Goal: Task Accomplishment & Management: Use online tool/utility

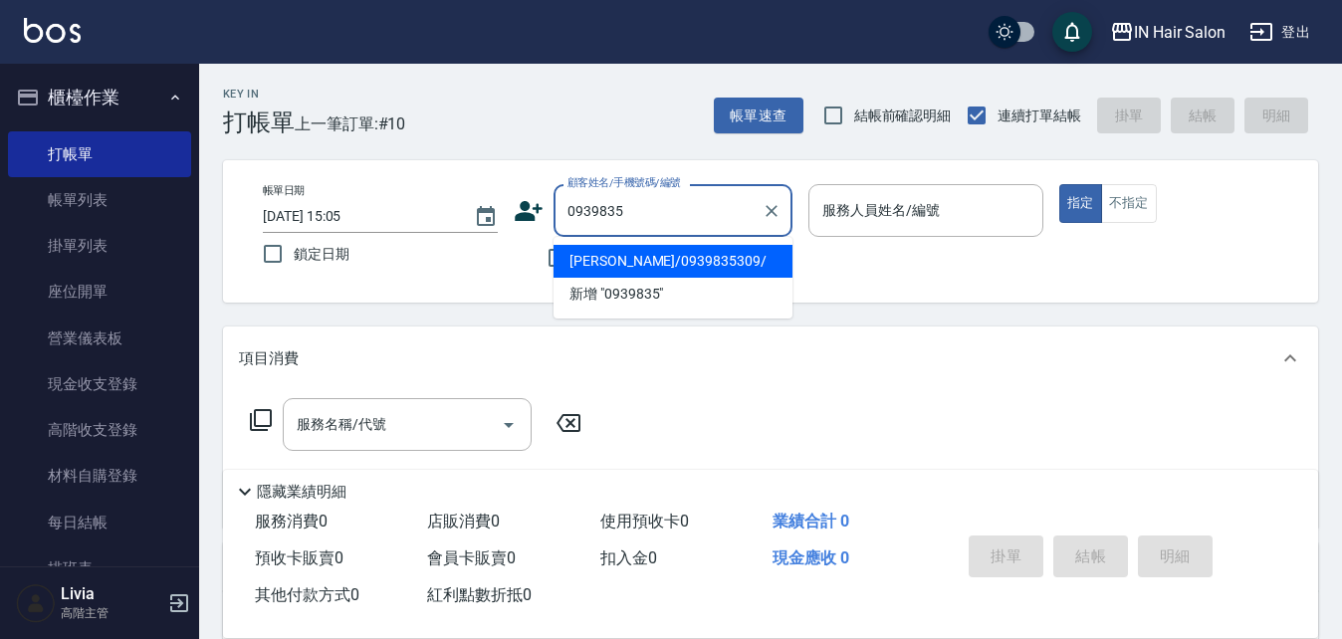
click at [655, 268] on li "趙靜妹/0939835309/" at bounding box center [673, 261] width 239 height 33
type input "趙靜妹/0939835309/"
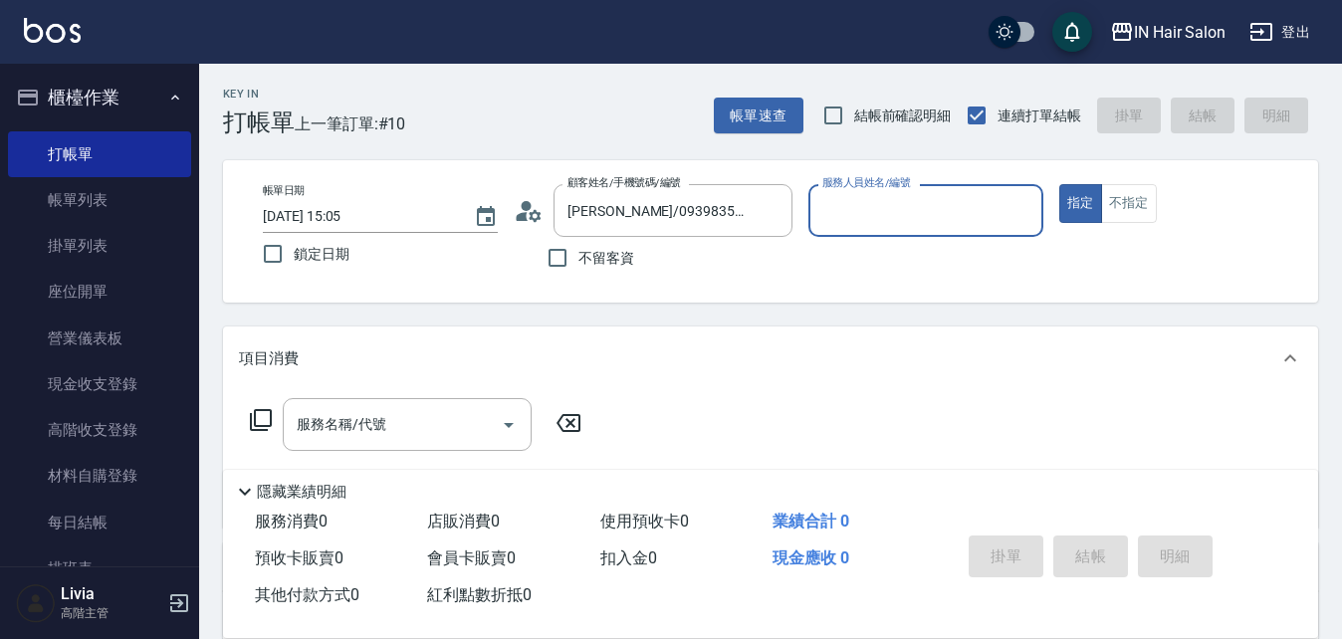
type input "8號店長Livia-8"
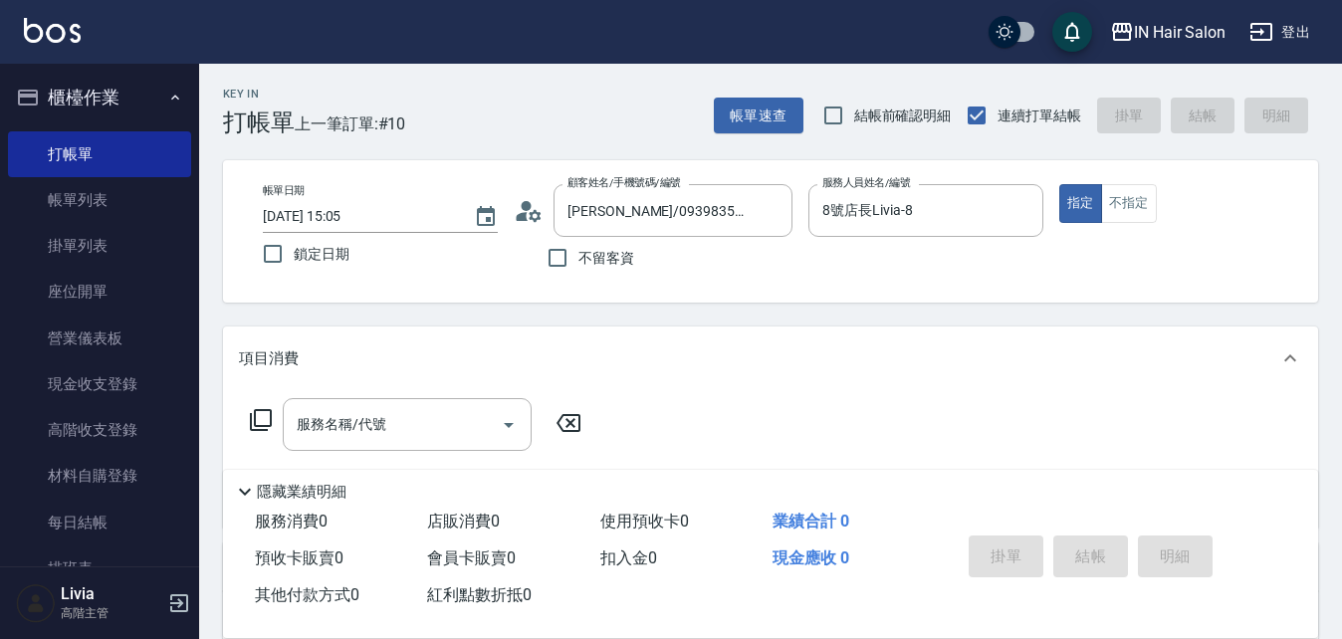
click at [260, 420] on icon at bounding box center [261, 420] width 24 height 24
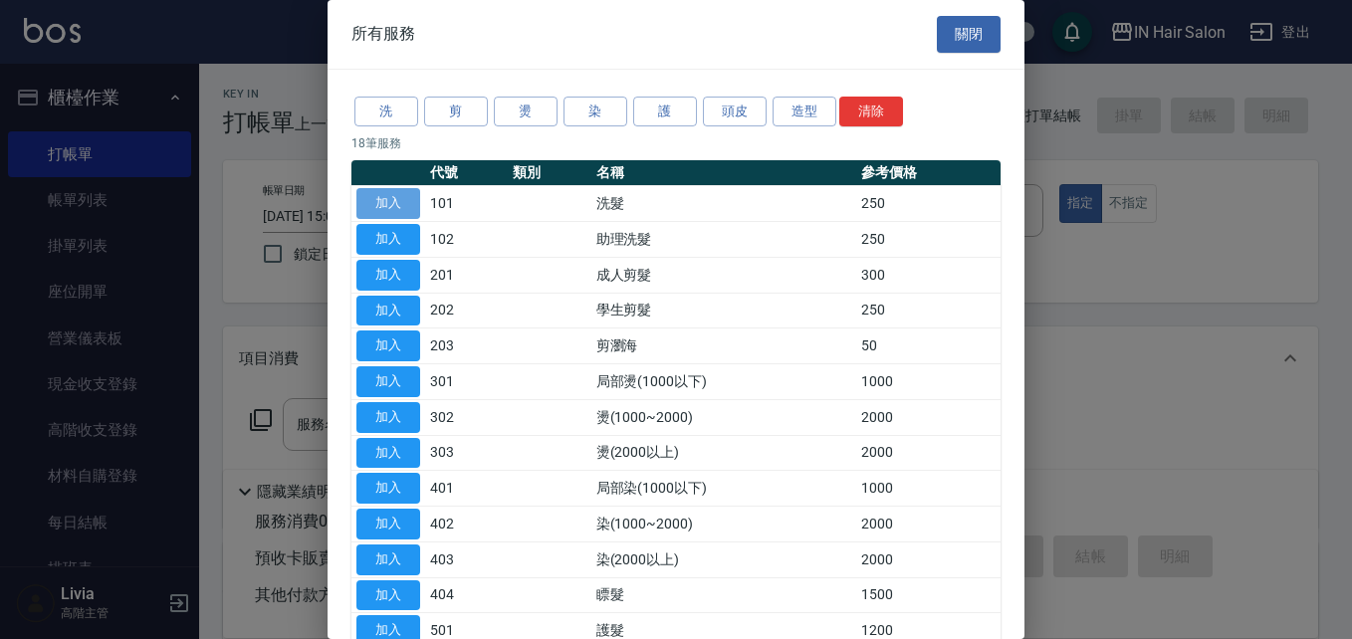
click at [397, 211] on button "加入" at bounding box center [388, 203] width 64 height 31
type input "洗髮(101)"
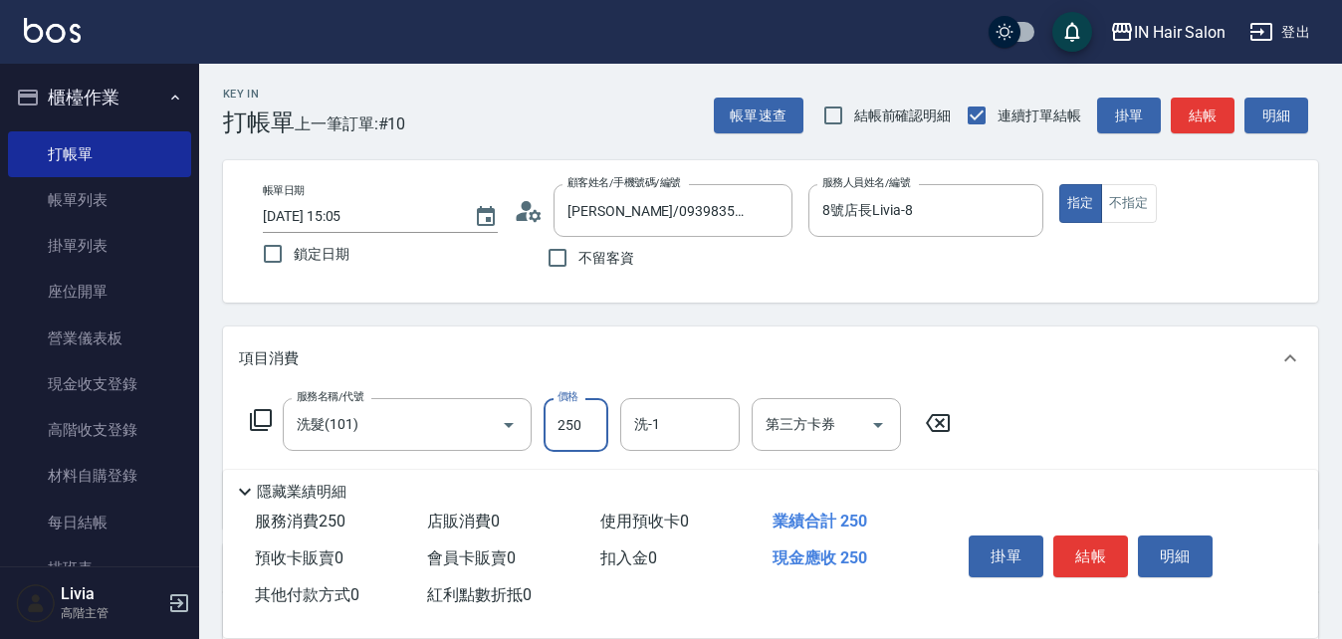
click at [594, 431] on input "250" at bounding box center [576, 425] width 65 height 54
type input "300"
click at [1083, 409] on div "服務名稱/代號 洗髮(101) 服務名稱/代號 價格 300 價格 洗-1 洗-1 第三方卡券 第三方卡券" at bounding box center [770, 459] width 1095 height 138
click at [1087, 547] on button "結帳" at bounding box center [1090, 557] width 75 height 42
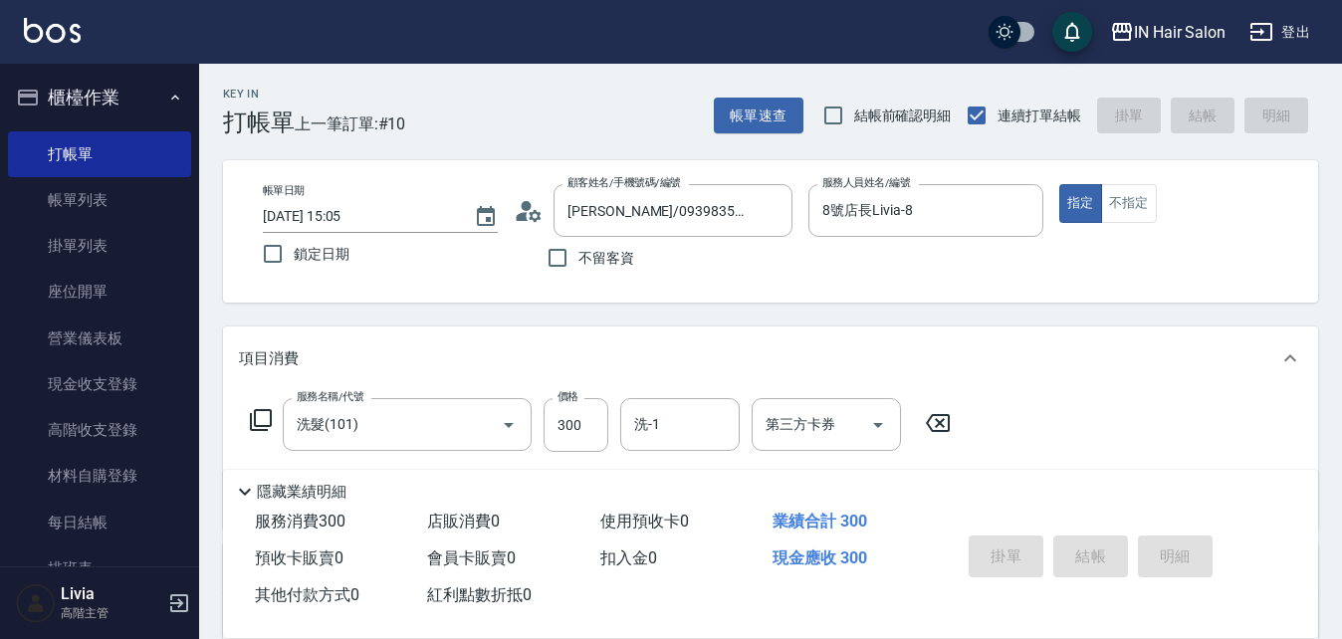
type input "2025/09/07 17:14"
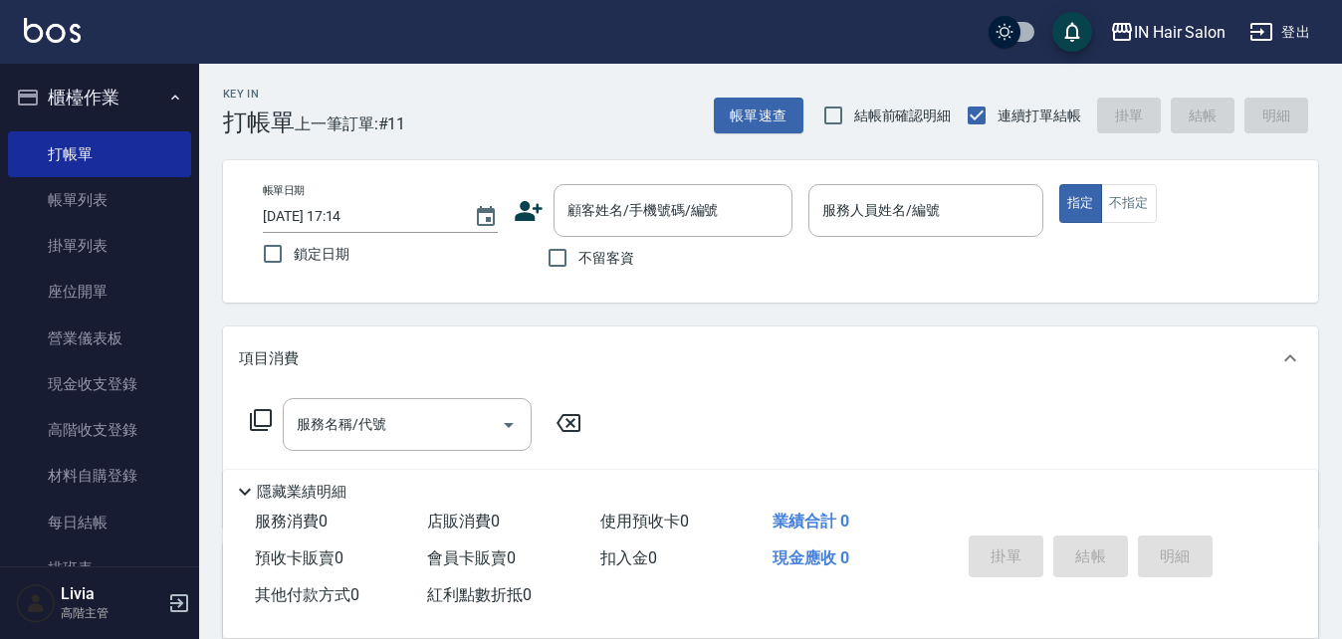
click at [530, 210] on icon at bounding box center [529, 211] width 30 height 30
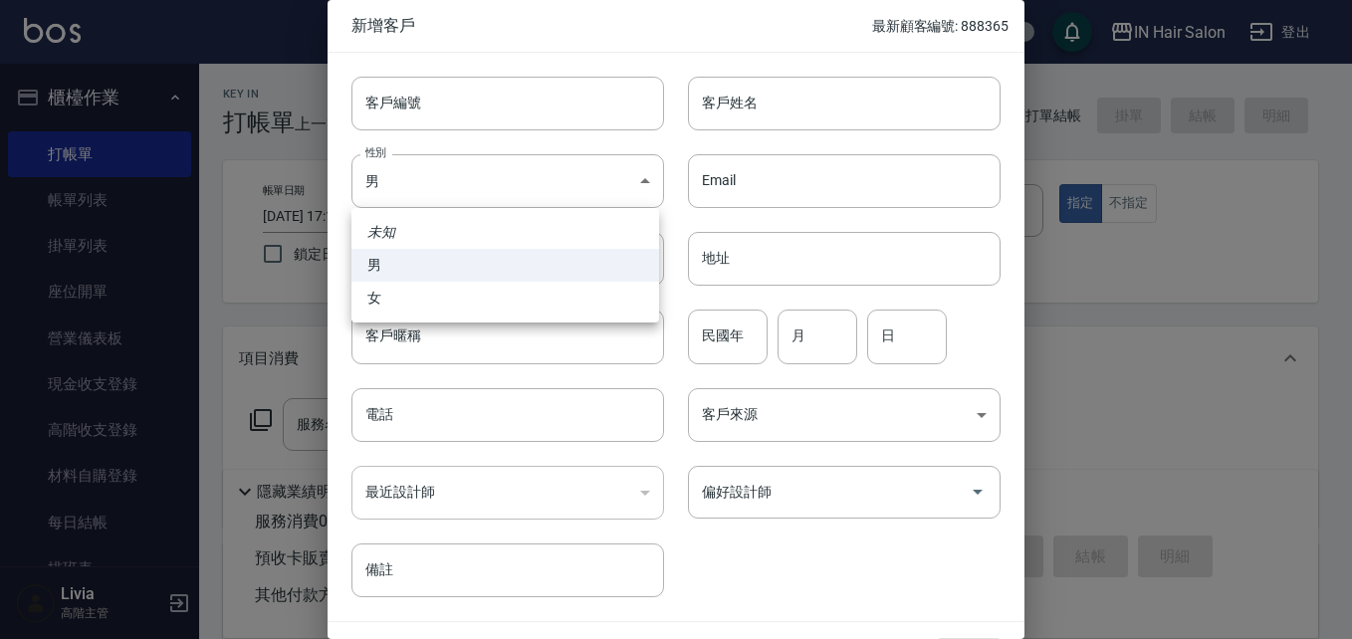
drag, startPoint x: 441, startPoint y: 193, endPoint x: 402, endPoint y: 269, distance: 85.0
click at [442, 193] on body "IN Hair Salon 登出 櫃檯作業 打帳單 帳單列表 掛單列表 座位開單 營業儀表板 現金收支登錄 高階收支登錄 材料自購登錄 每日結帳 排班表 現場…" at bounding box center [676, 487] width 1352 height 974
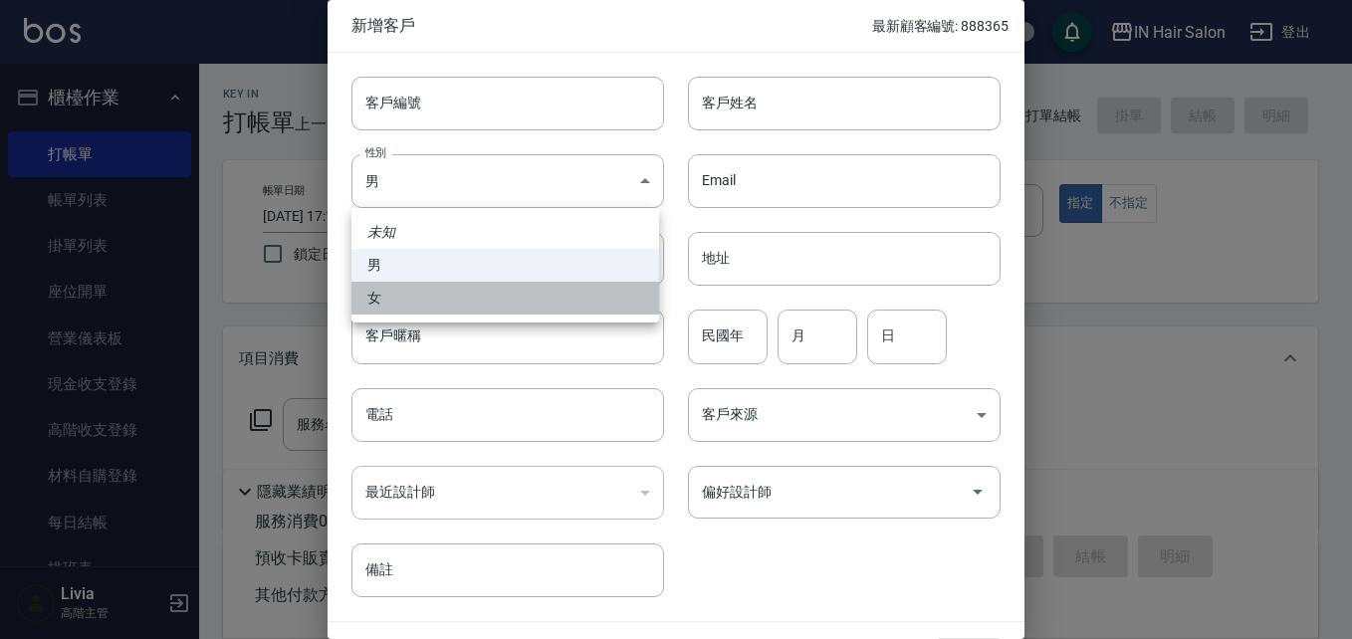
drag, startPoint x: 383, startPoint y: 298, endPoint x: 383, endPoint y: 394, distance: 96.6
click at [383, 302] on li "女" at bounding box center [505, 298] width 308 height 33
type input "FEMALE"
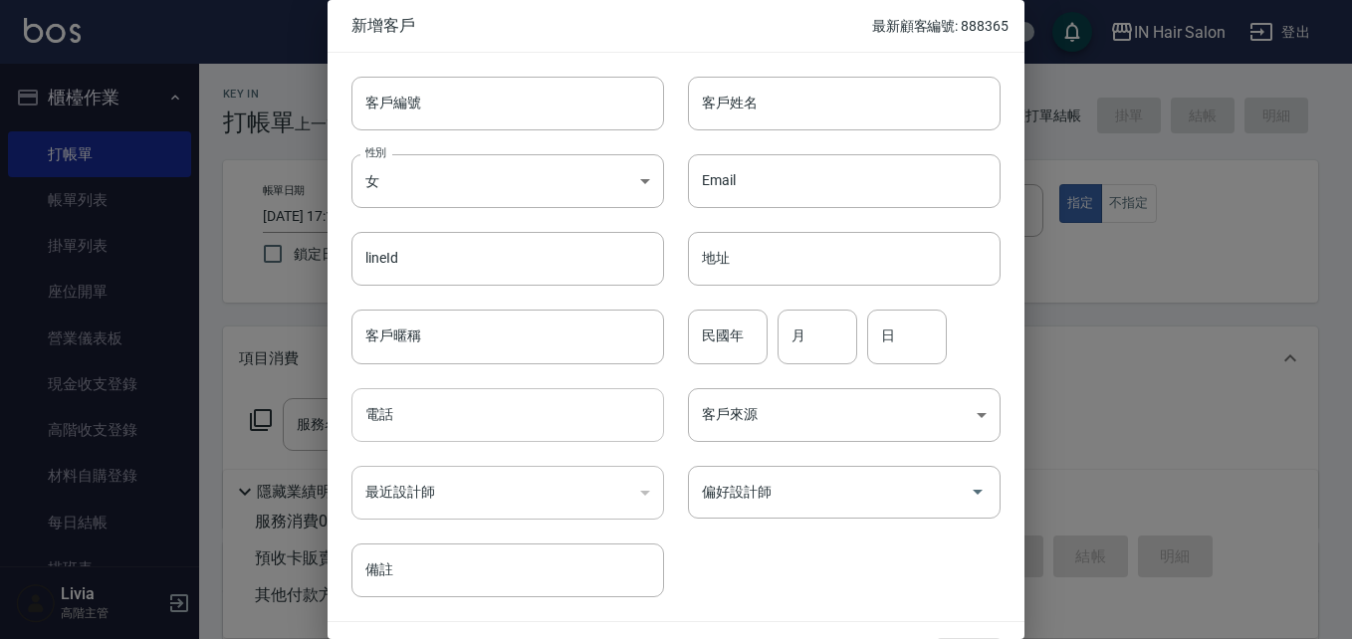
click at [395, 410] on input "電話" at bounding box center [507, 415] width 313 height 54
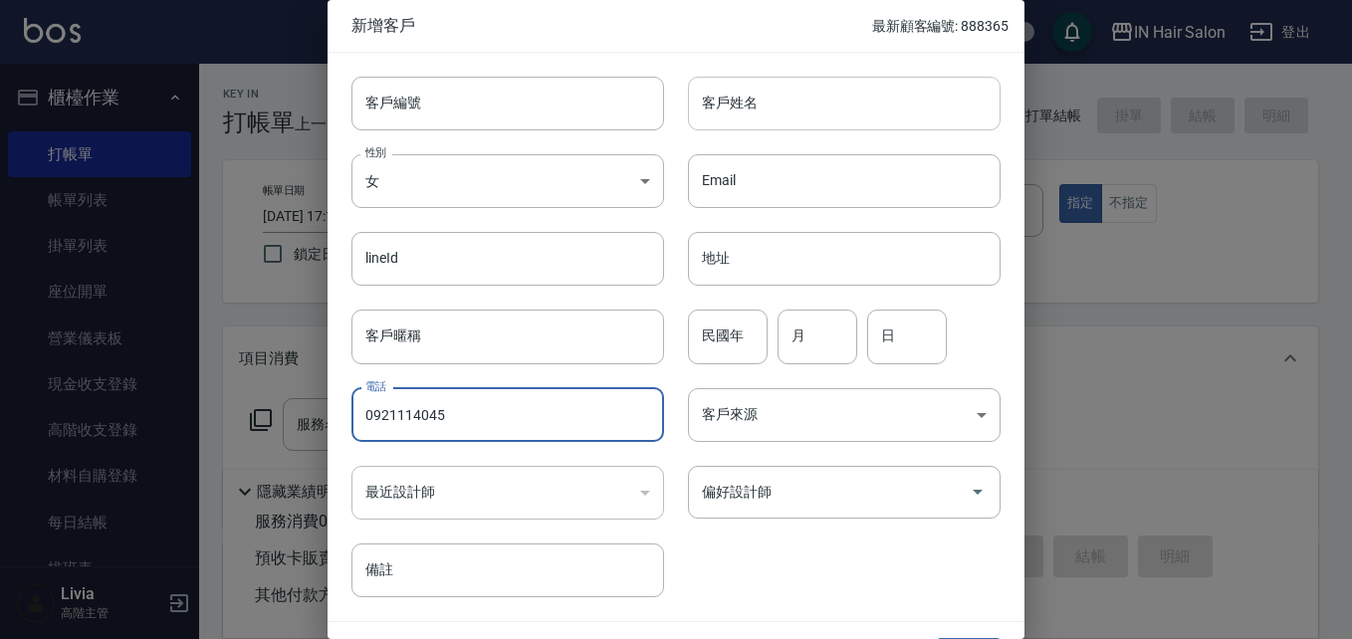
type input "0921114045"
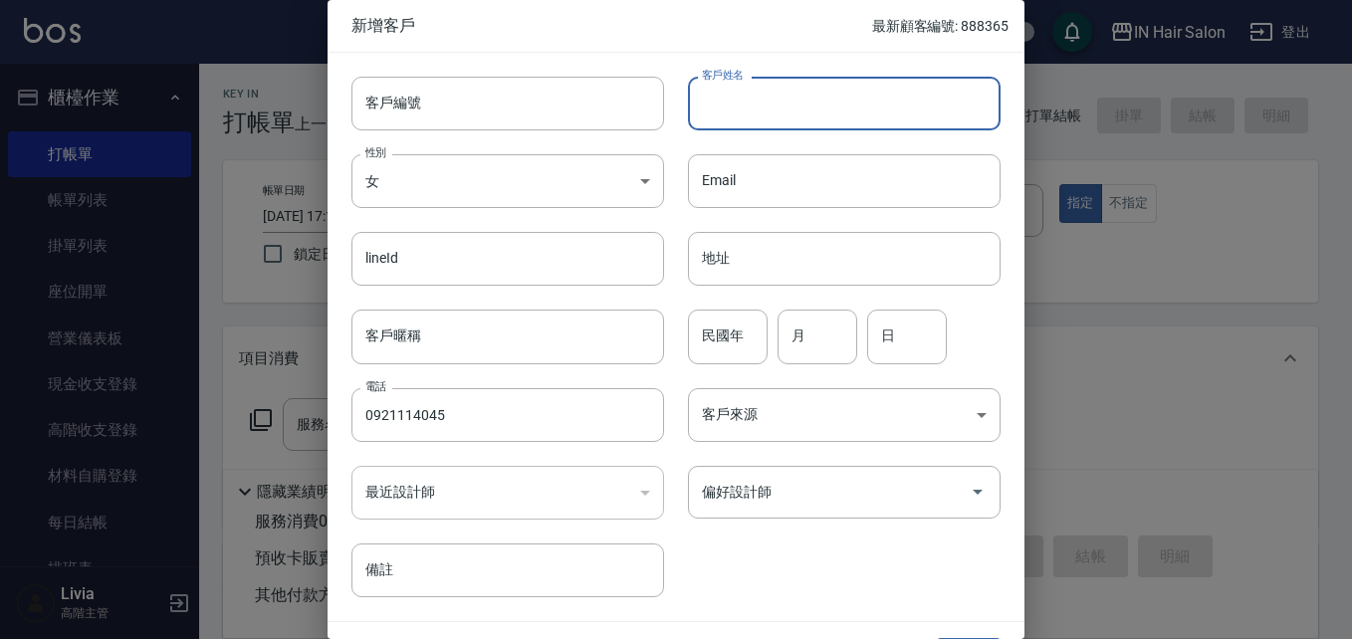
click at [720, 117] on input "客戶姓名" at bounding box center [844, 104] width 313 height 54
type input "陳姿妤"
click at [725, 324] on input "民國年" at bounding box center [728, 337] width 80 height 54
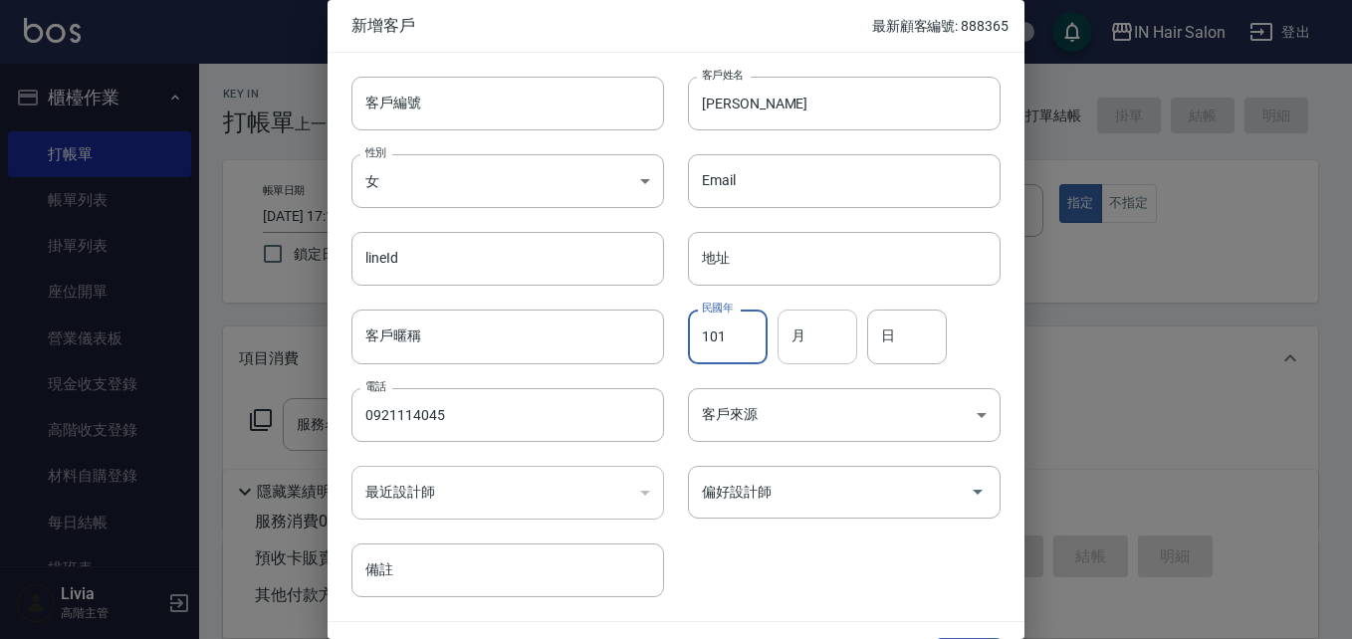
type input "101"
click at [810, 337] on input "月" at bounding box center [818, 337] width 80 height 54
type input "08"
click at [908, 342] on input "日" at bounding box center [907, 337] width 80 height 54
type input "17"
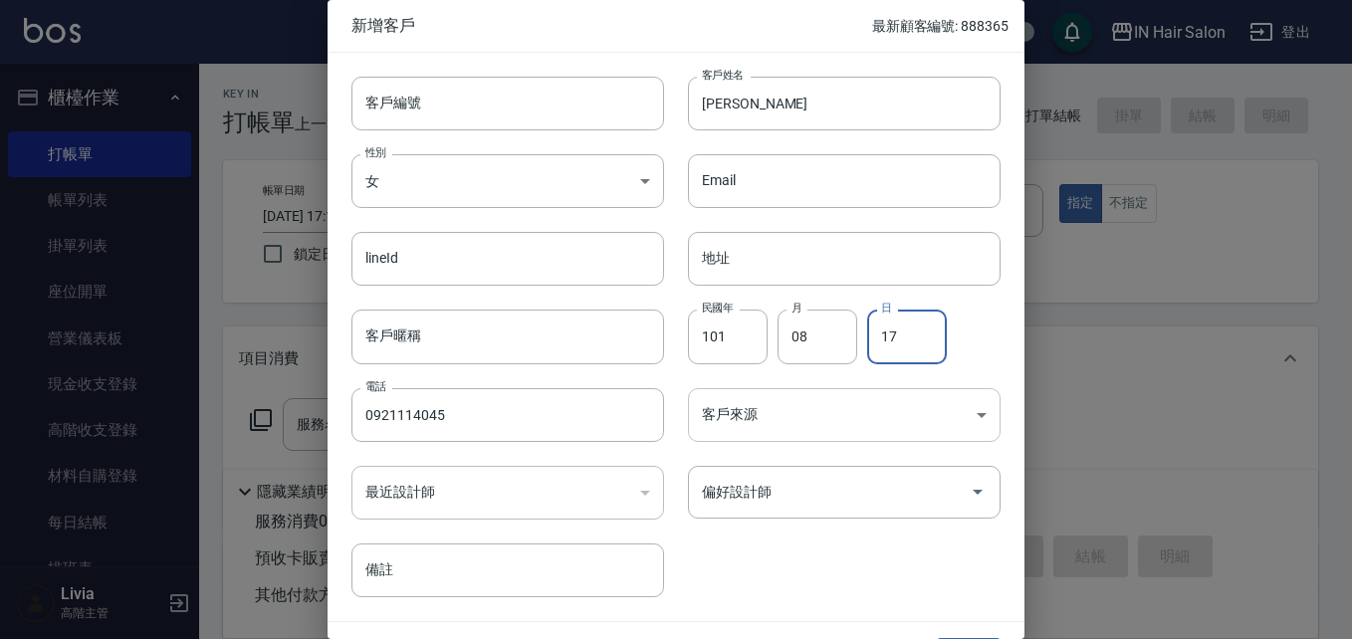
click at [764, 414] on body "IN Hair Salon 登出 櫃檯作業 打帳單 帳單列表 掛單列表 座位開單 營業儀表板 現金收支登錄 高階收支登錄 材料自購登錄 每日結帳 排班表 現場…" at bounding box center [676, 487] width 1352 height 974
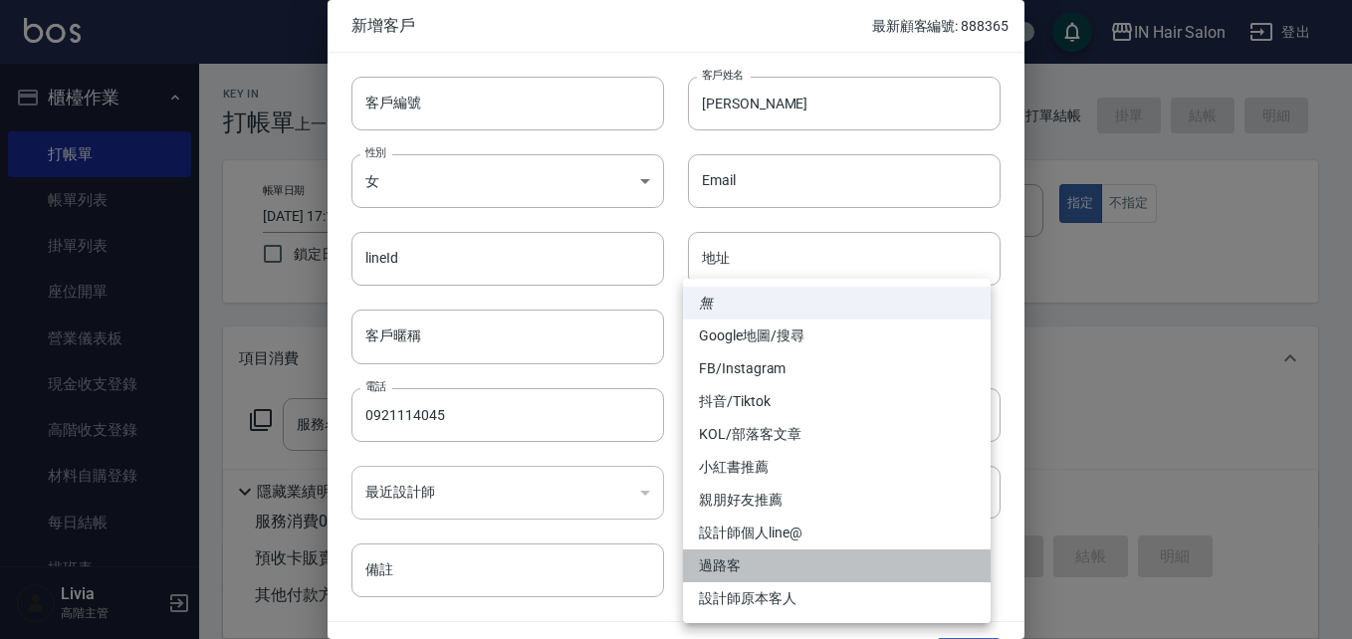
click at [747, 558] on li "過路客" at bounding box center [837, 566] width 308 height 33
type input "過路客"
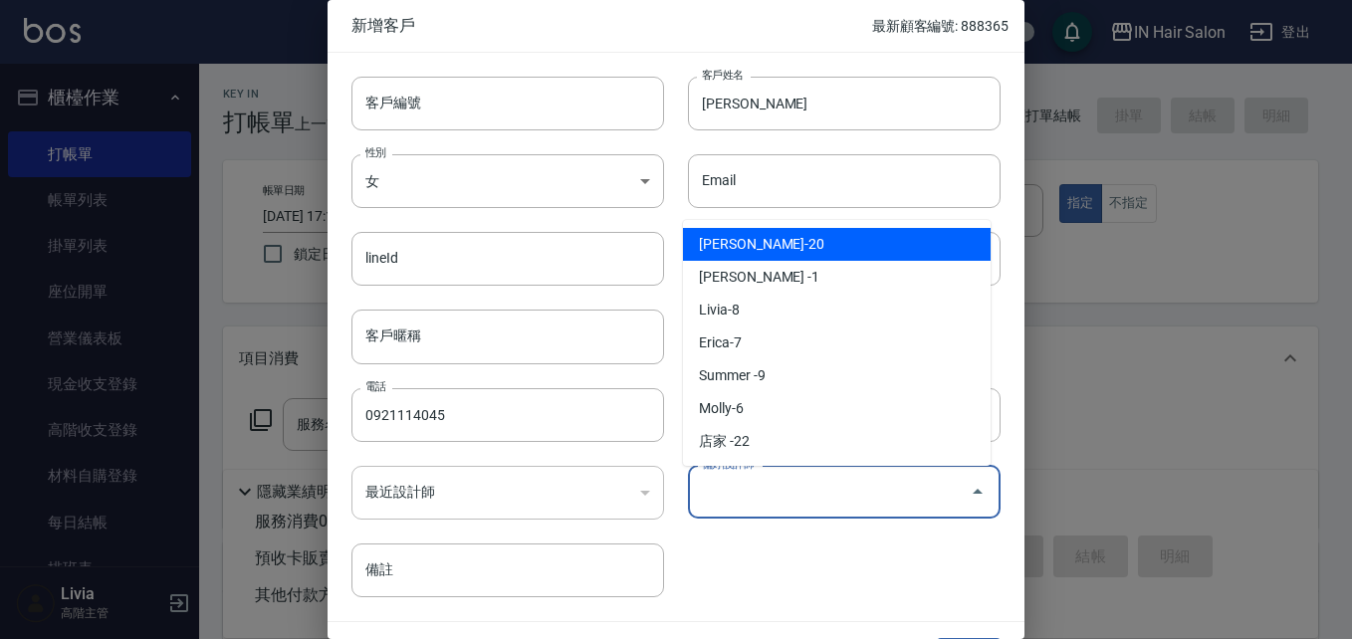
click at [749, 501] on input "偏好設計師" at bounding box center [829, 492] width 265 height 35
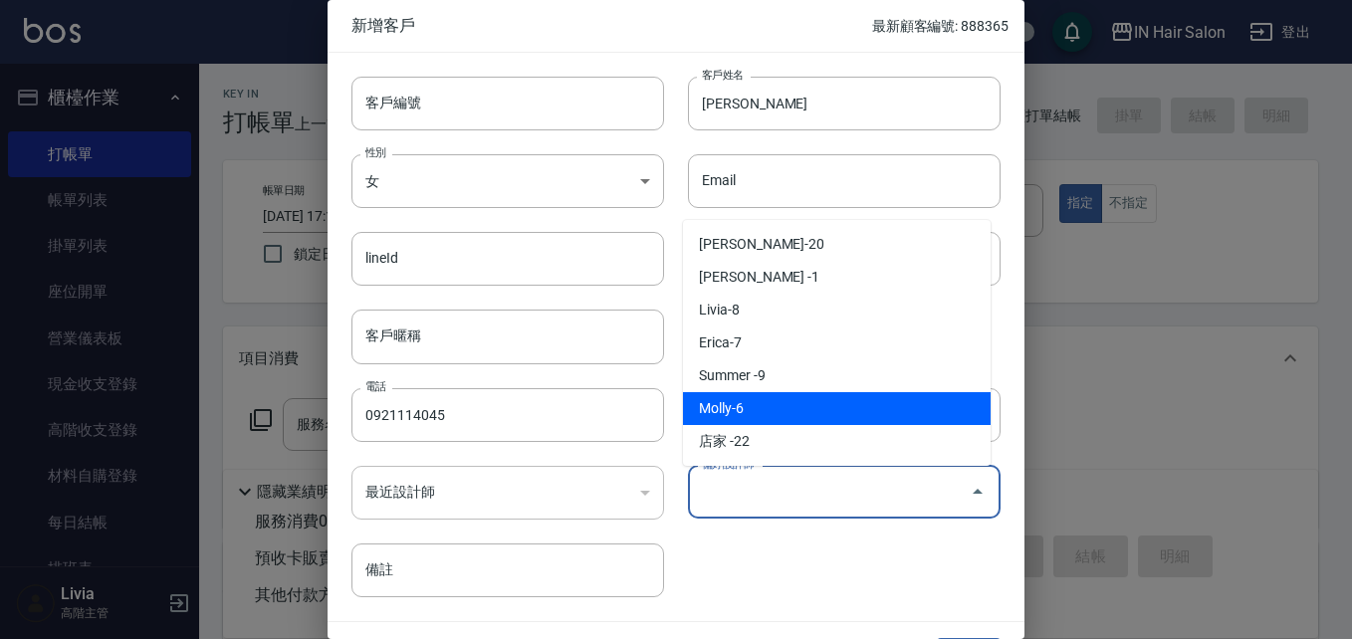
click at [745, 408] on li "Molly-6" at bounding box center [837, 408] width 308 height 33
type input "Molly"
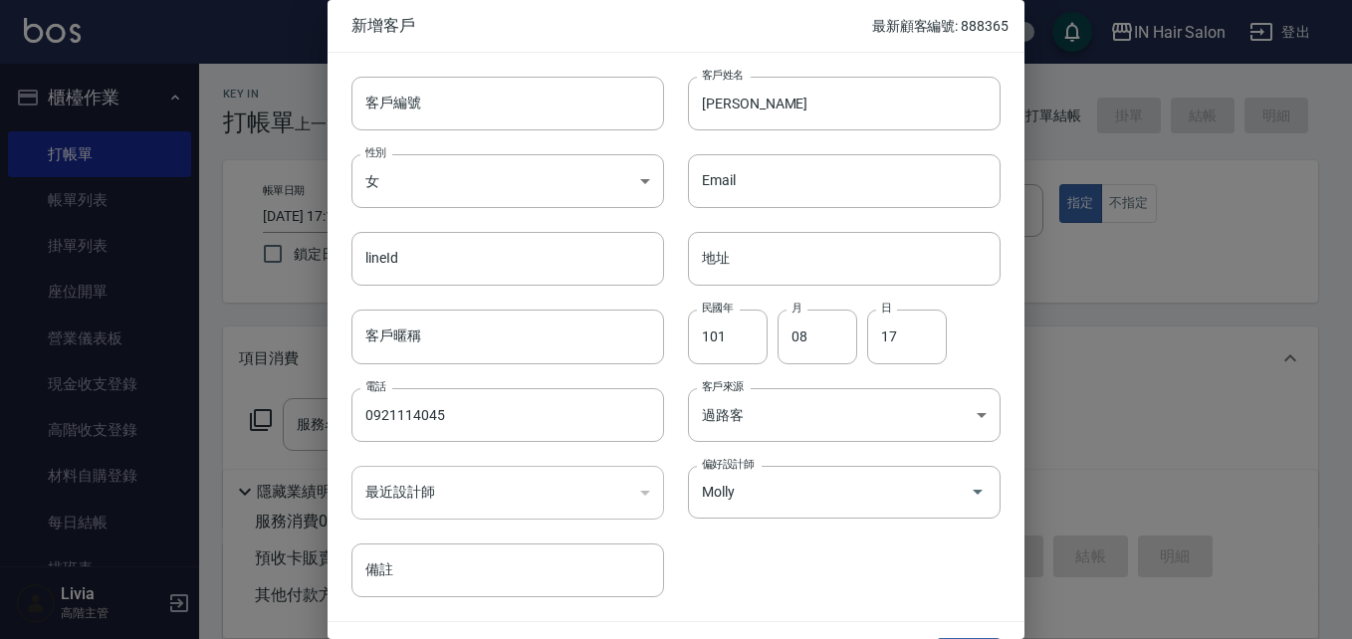
click at [747, 557] on div "客戶編號 客戶編號 客戶姓名 陳姿妤 客戶姓名 性別 女 FEMALE 性別 Email Email lineId lineId 地址 地址 客戶暱稱 客戶暱…" at bounding box center [664, 325] width 673 height 545
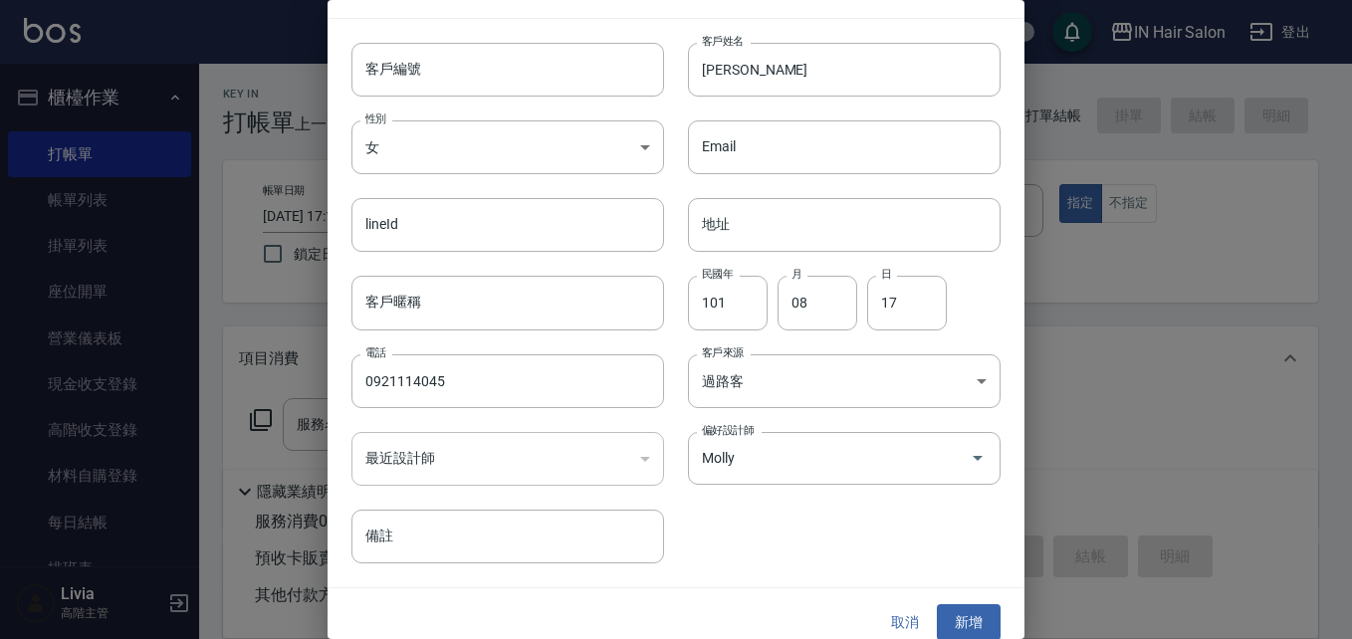
scroll to position [51, 0]
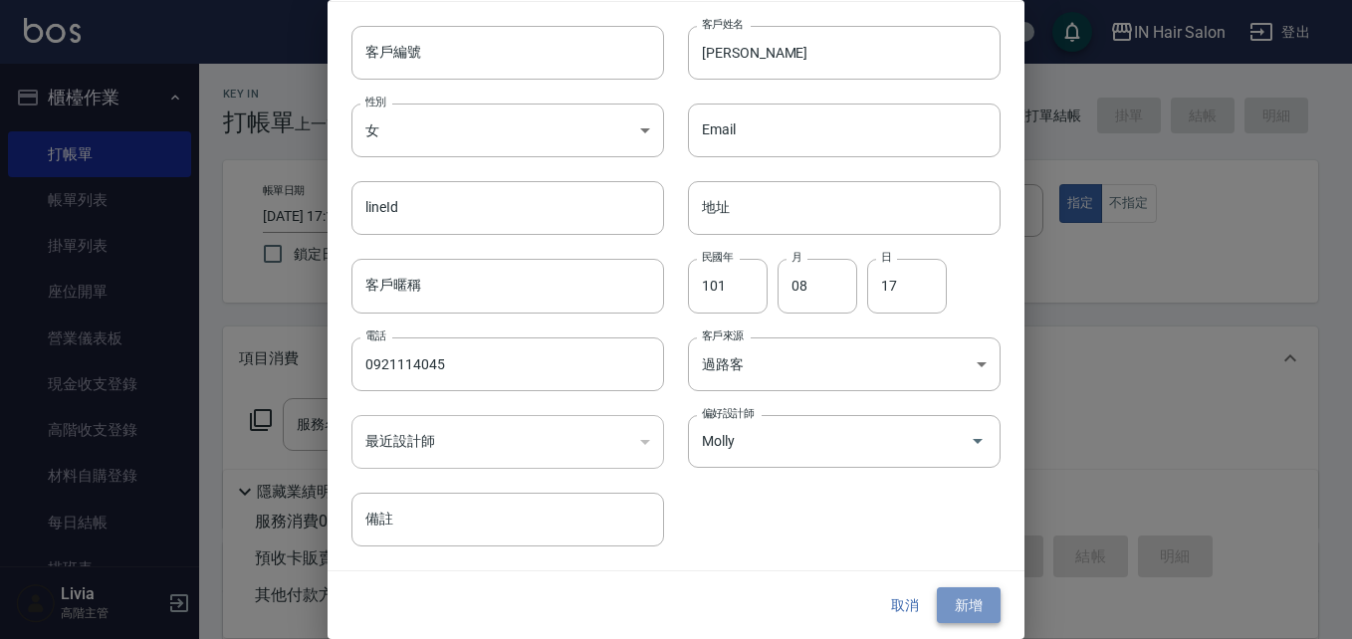
click at [967, 600] on button "新增" at bounding box center [969, 605] width 64 height 37
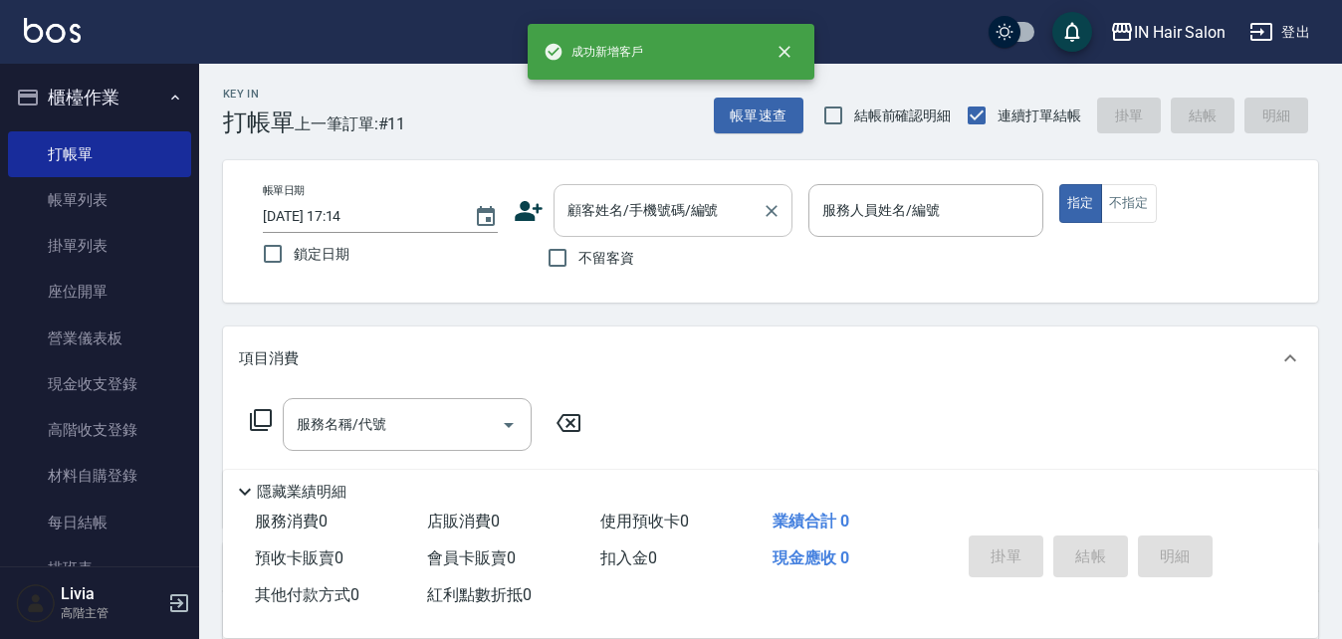
click at [699, 219] on input "顧客姓名/手機號碼/編號" at bounding box center [657, 210] width 191 height 35
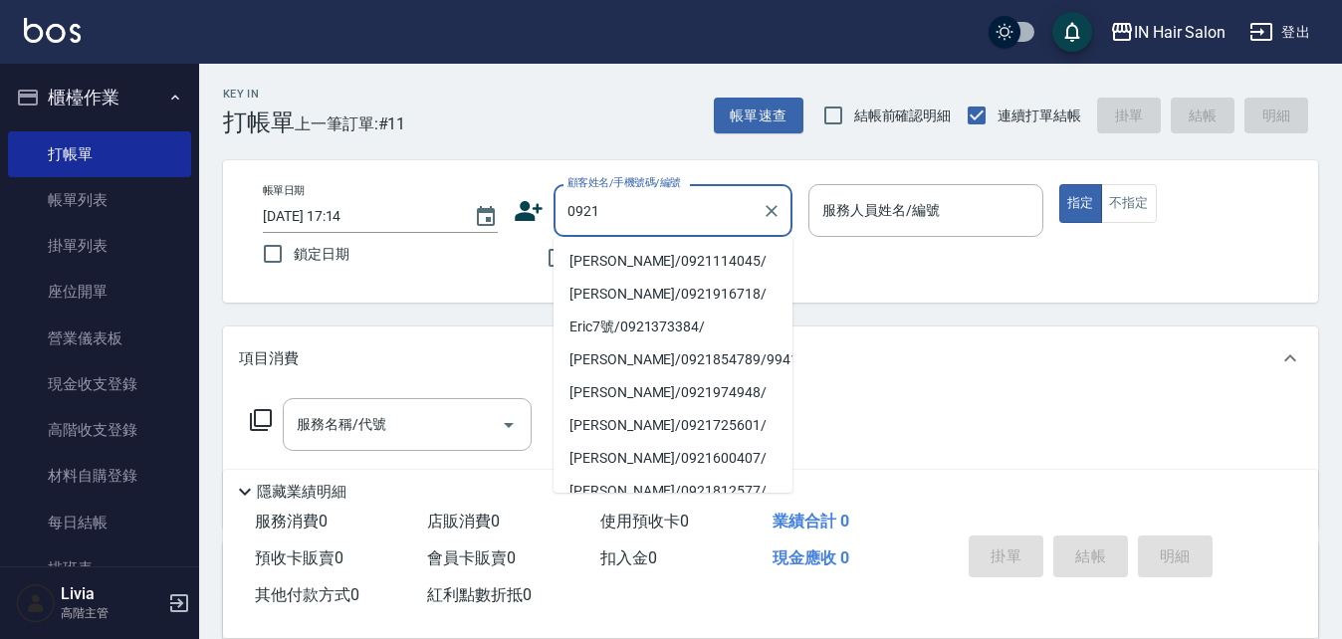
click at [588, 261] on li "陳姿妤/0921114045/" at bounding box center [673, 261] width 239 height 33
type input "陳姿妤/0921114045/"
type input "6號設計師Molly-6"
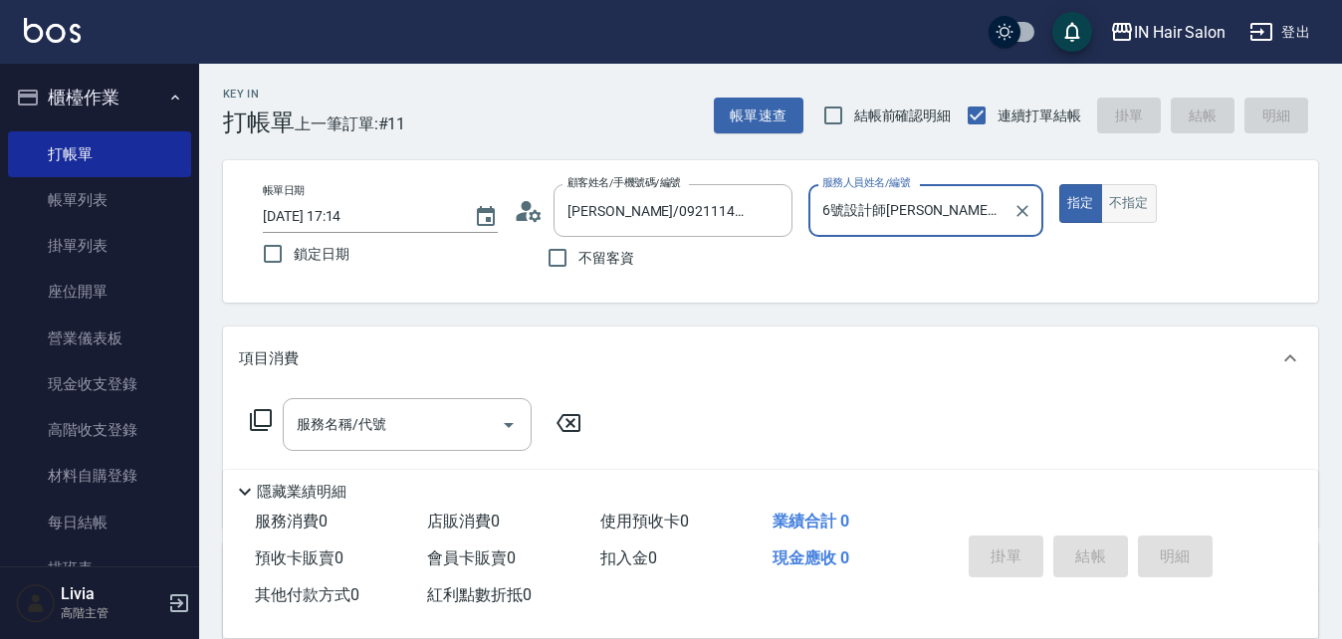
click at [1133, 207] on button "不指定" at bounding box center [1129, 203] width 56 height 39
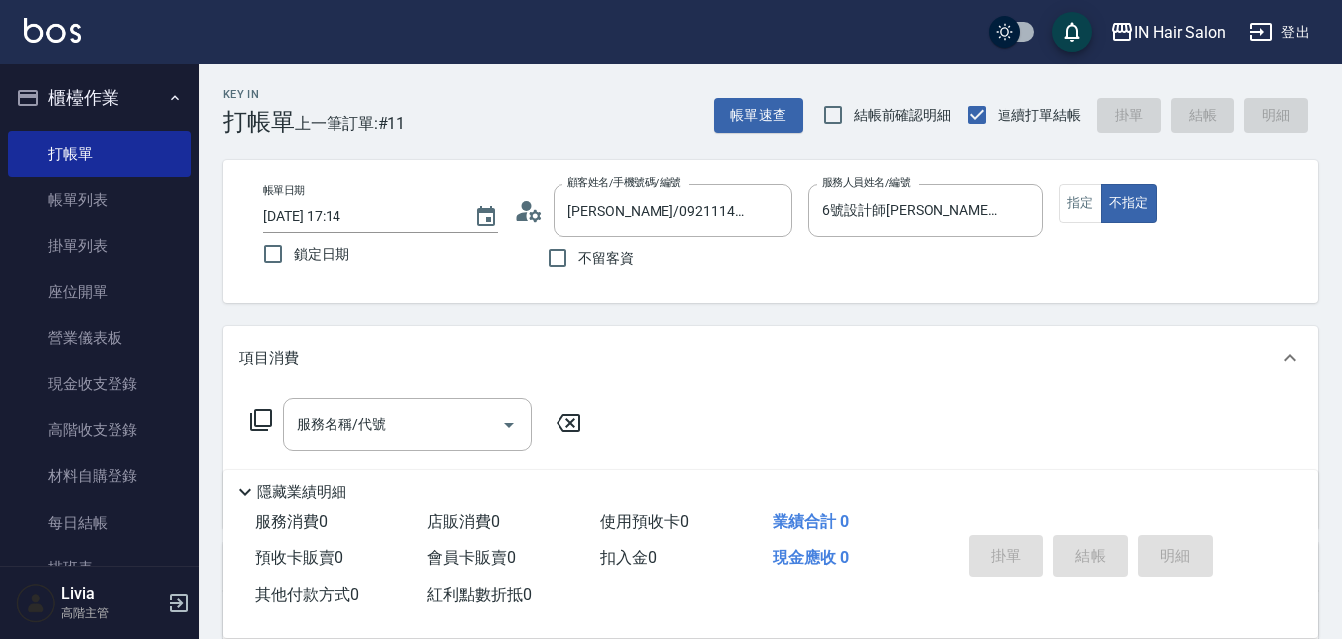
click at [254, 413] on icon at bounding box center [261, 420] width 22 height 22
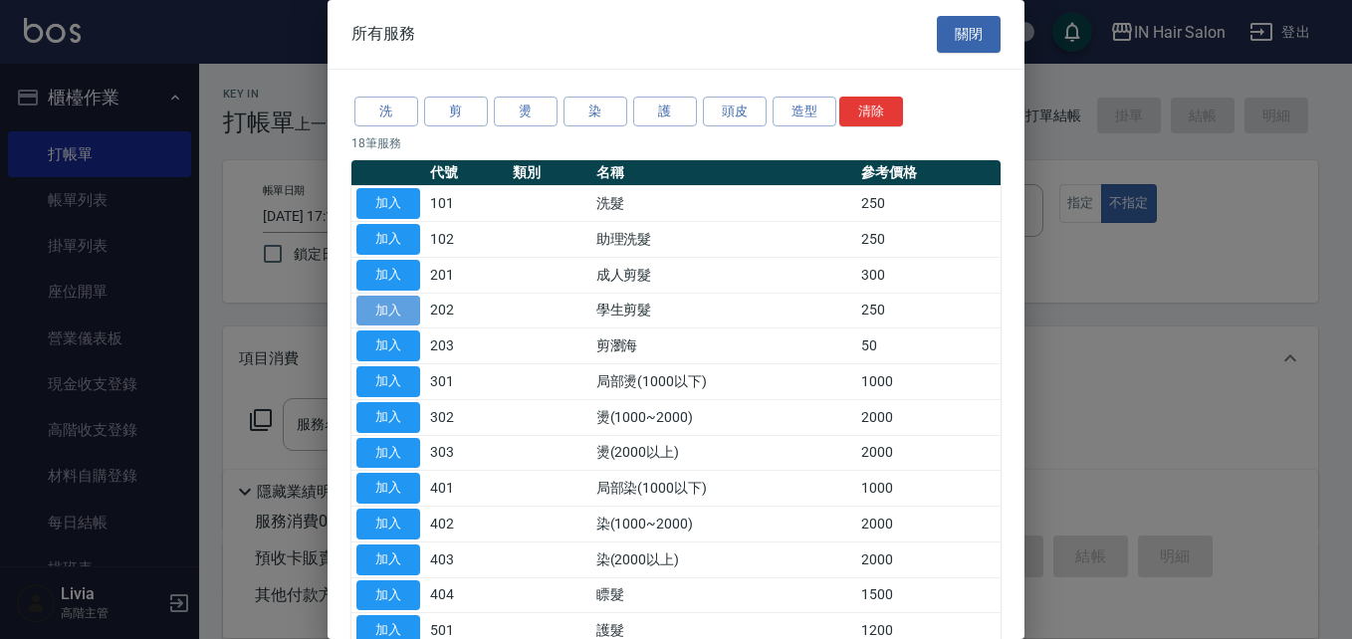
click at [392, 305] on button "加入" at bounding box center [388, 311] width 64 height 31
type input "學生剪髮(202)"
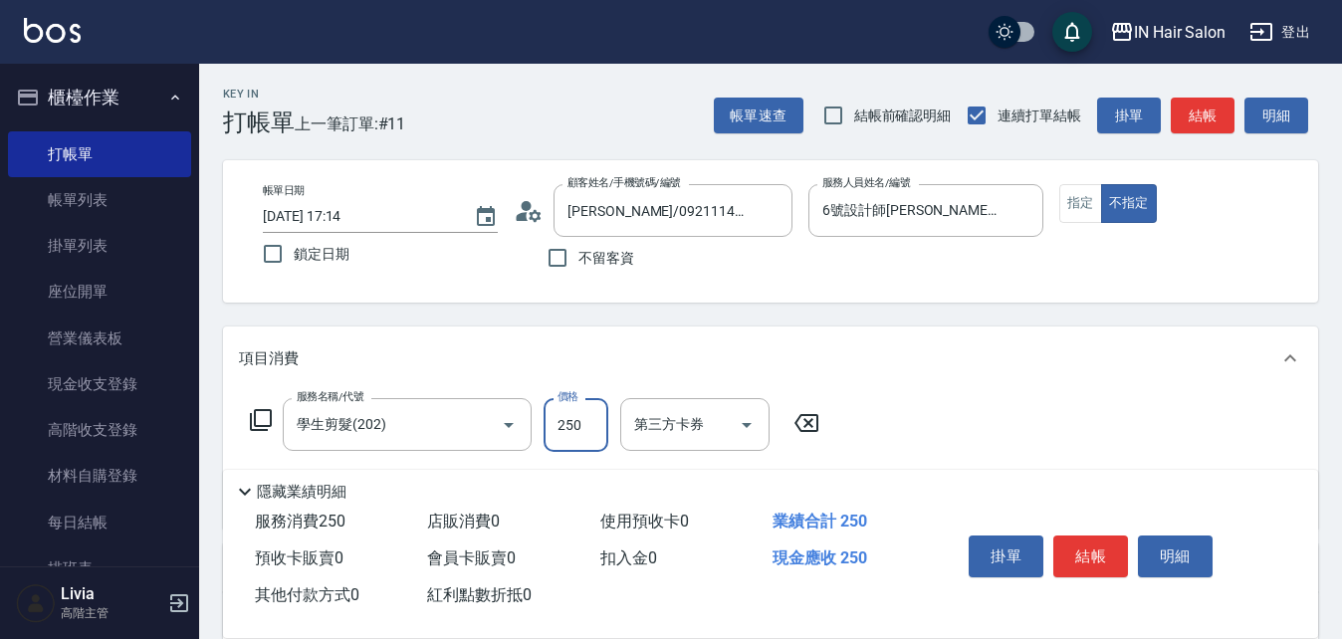
click at [596, 430] on input "250" at bounding box center [576, 425] width 65 height 54
type input "300"
click at [1009, 426] on div "服務名稱/代號 學生剪髮(202) 服務名稱/代號 價格 300 價格 第三方卡券 第三方卡券" at bounding box center [770, 459] width 1095 height 138
click at [1076, 547] on button "結帳" at bounding box center [1090, 557] width 75 height 42
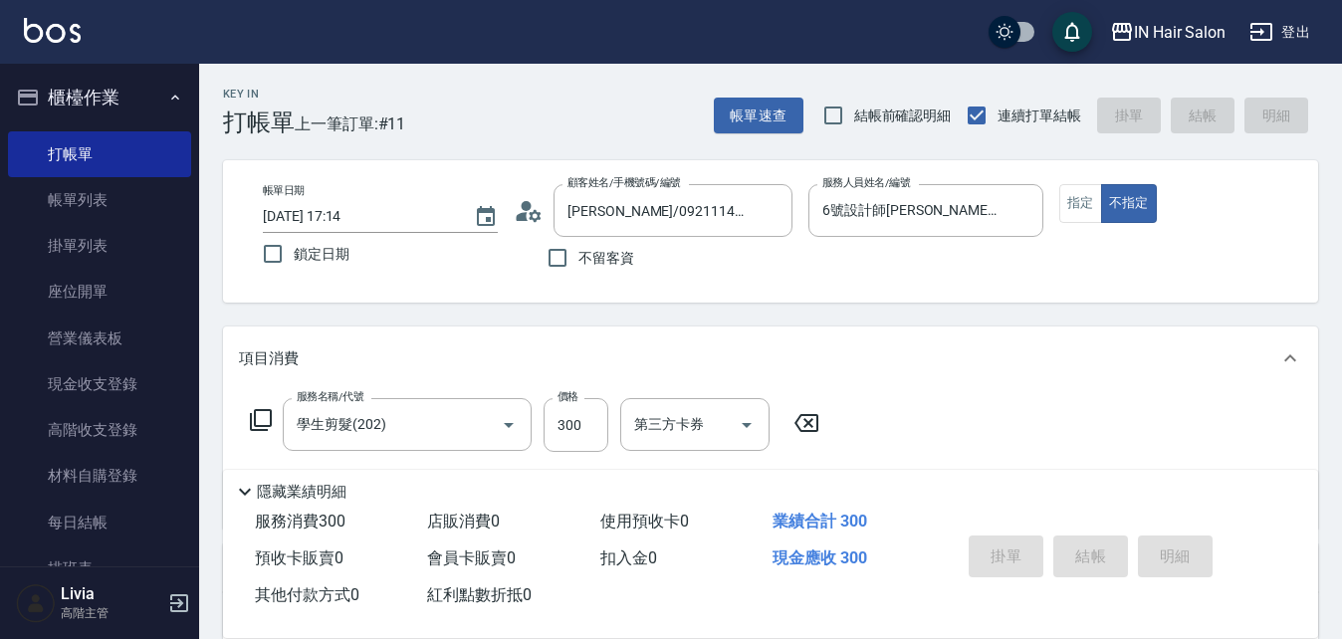
type input "2025/09/07 17:15"
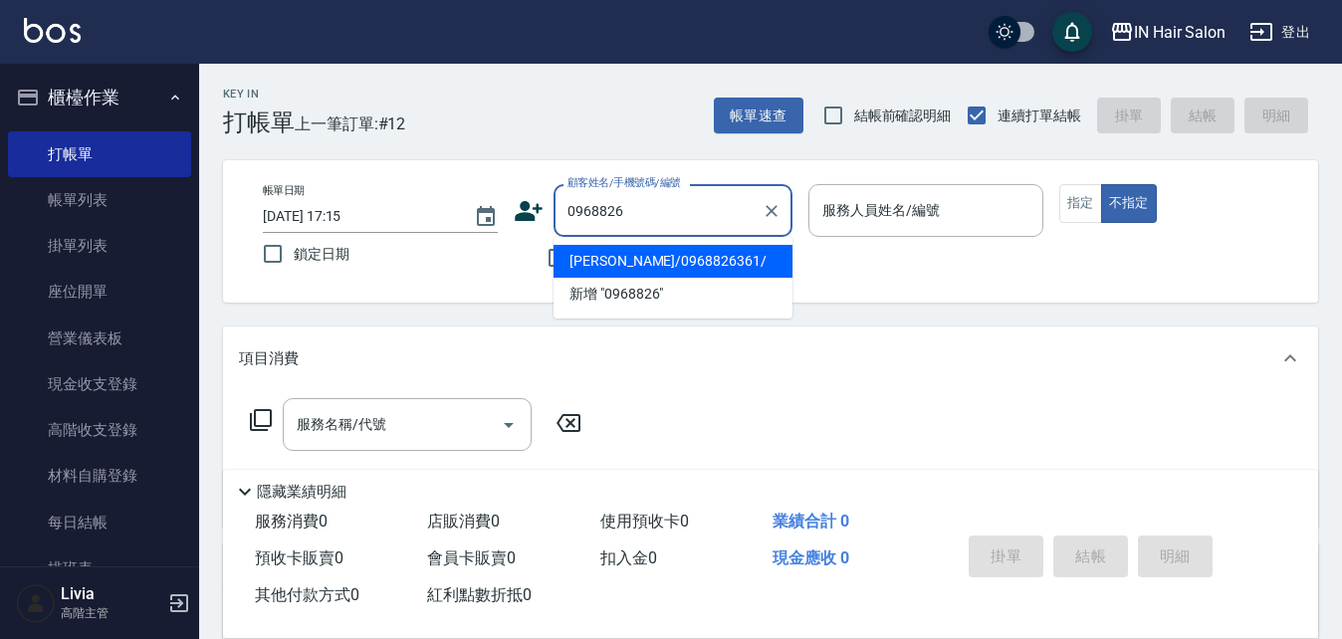
click at [581, 266] on li "陳冠孝/0968826361/" at bounding box center [673, 261] width 239 height 33
type input "陳冠孝/0968826361/"
type input "6號設計師Molly-6"
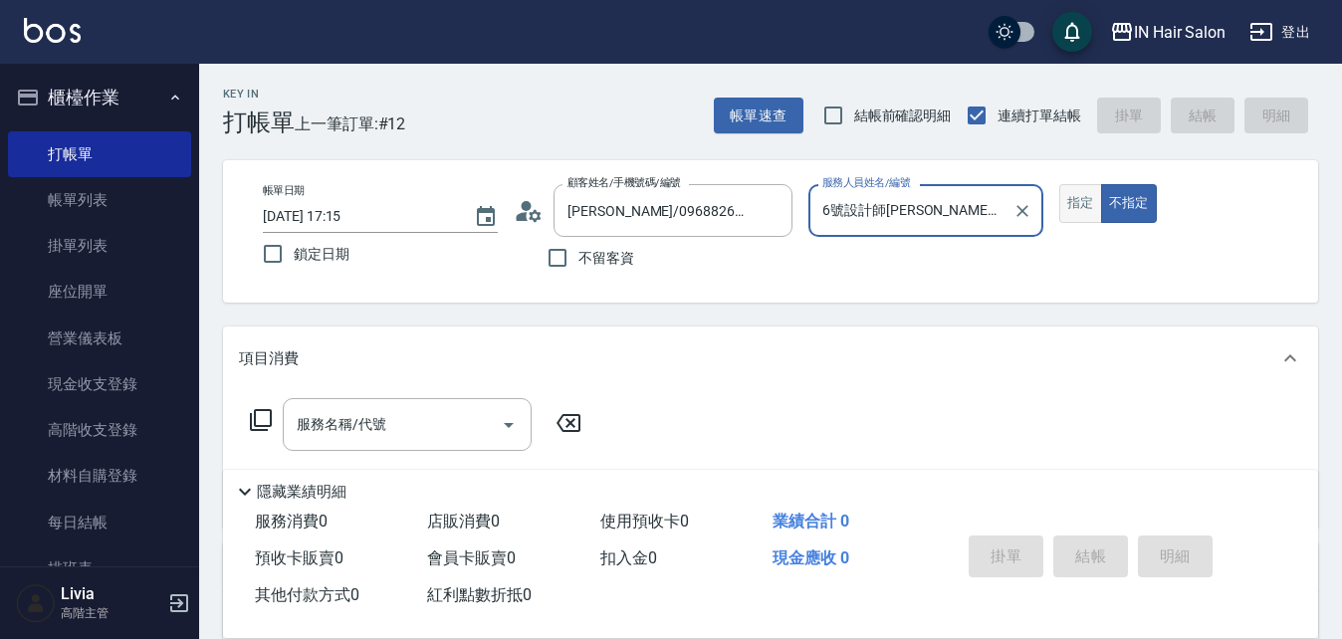
click at [1082, 196] on button "指定" at bounding box center [1080, 203] width 43 height 39
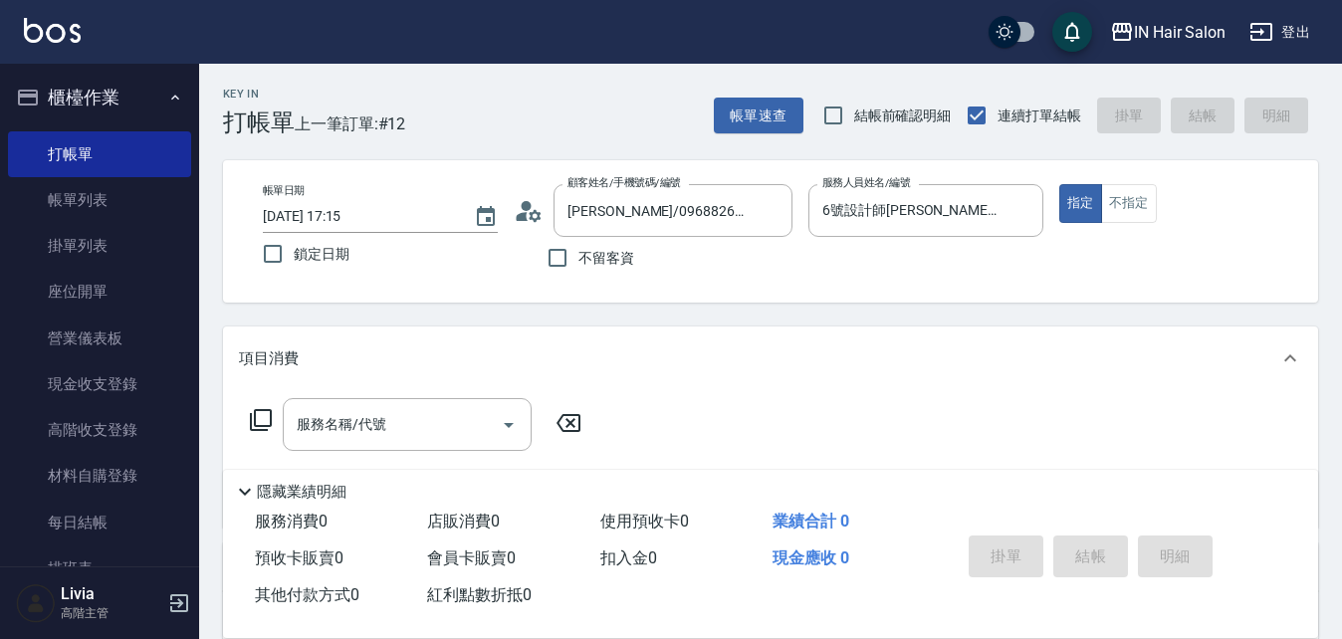
click at [262, 415] on icon at bounding box center [261, 420] width 24 height 24
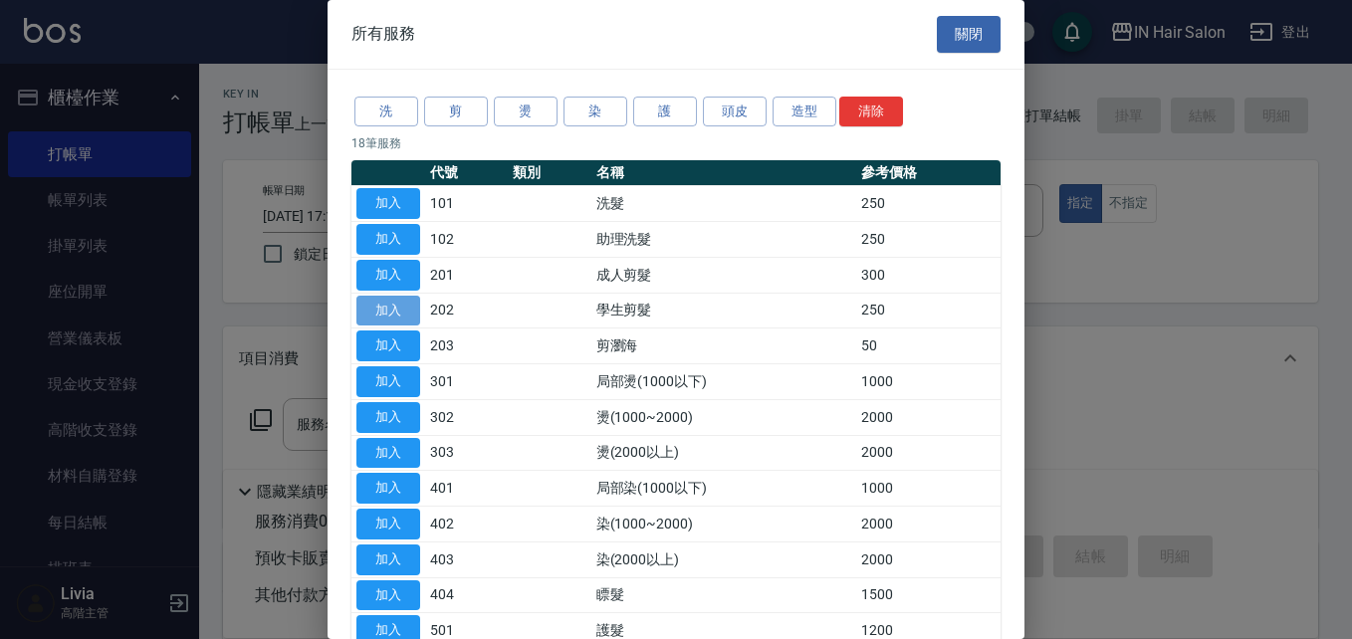
click at [384, 306] on button "加入" at bounding box center [388, 311] width 64 height 31
type input "學生剪髮(202)"
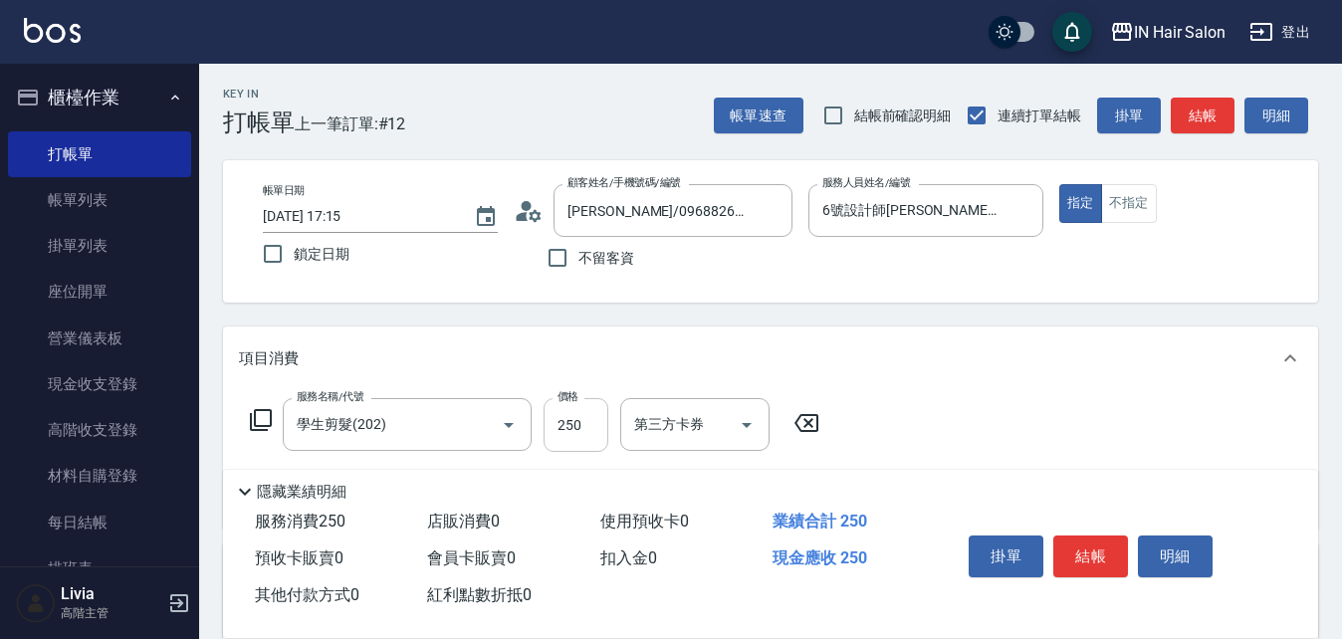
click at [583, 424] on input "250" at bounding box center [576, 425] width 65 height 54
type input "200"
click at [980, 431] on div "服務名稱/代號 學生剪髮(202) 服務名稱/代號 價格 200 價格 第三方卡券 第三方卡券" at bounding box center [770, 459] width 1095 height 138
click at [1089, 541] on button "結帳" at bounding box center [1090, 557] width 75 height 42
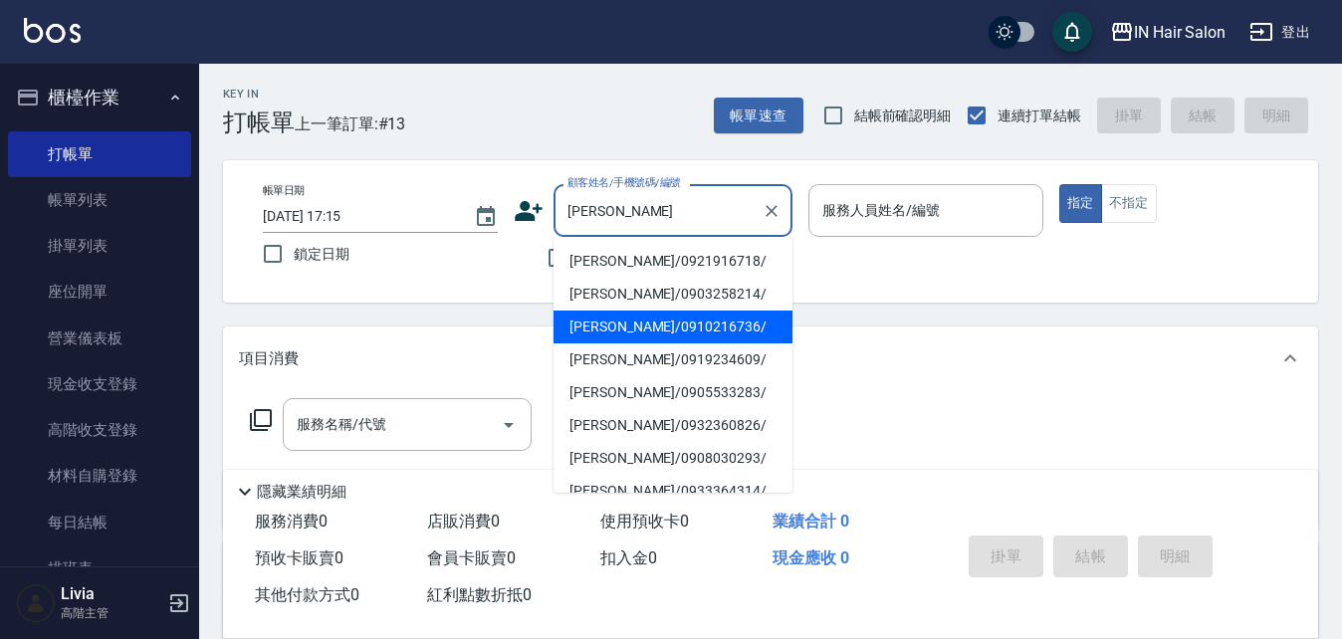
click at [612, 330] on li "楊雅婷/0910216736/" at bounding box center [673, 327] width 239 height 33
type input "楊雅婷/0910216736/"
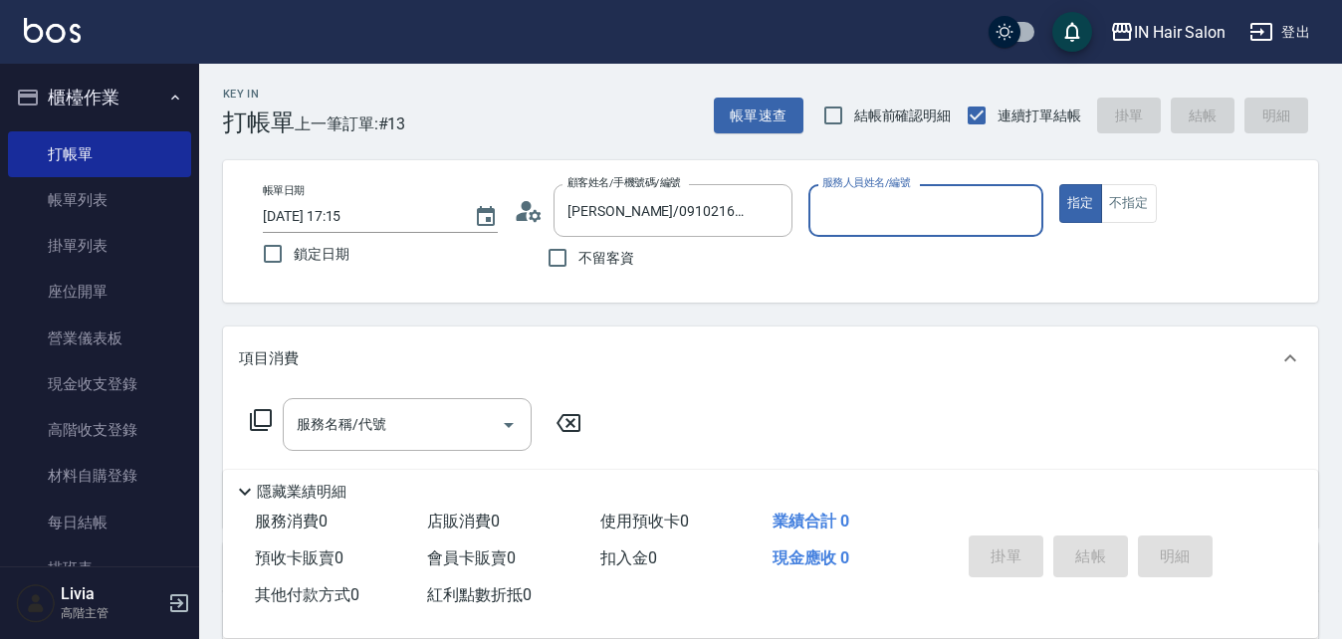
type input "8號店長Livia-8"
click at [253, 417] on icon at bounding box center [261, 420] width 24 height 24
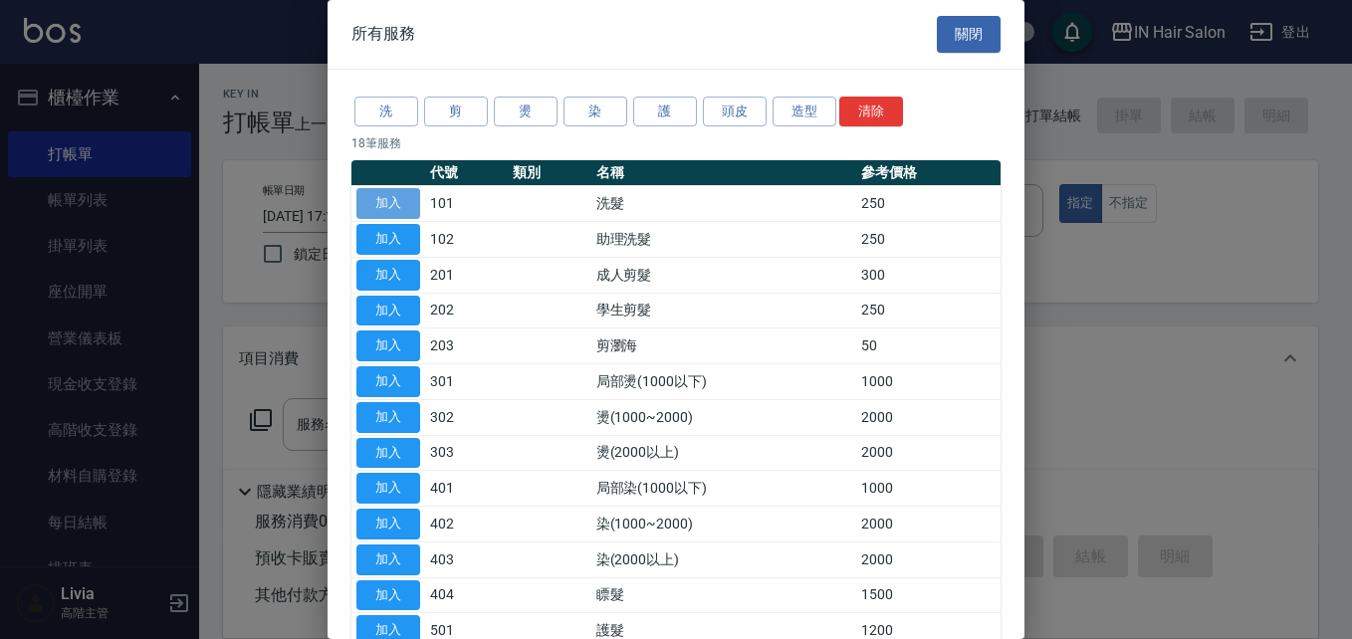
click at [405, 200] on button "加入" at bounding box center [388, 203] width 64 height 31
type input "洗髮(101)"
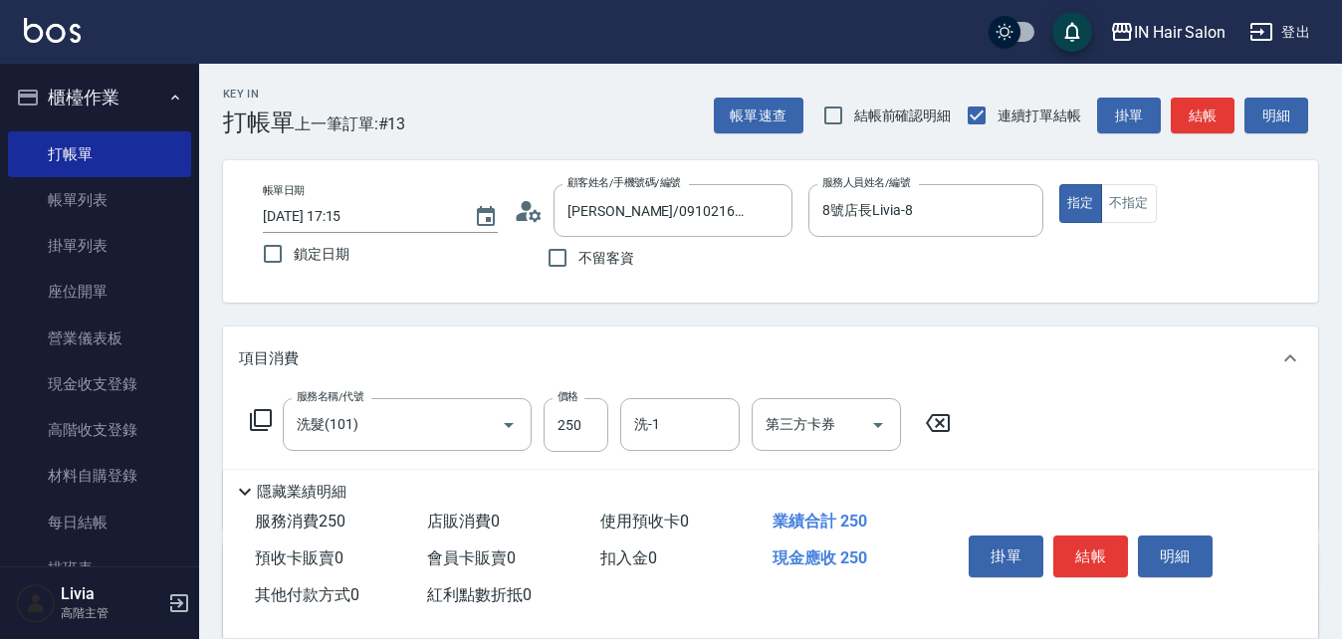
click at [263, 418] on icon at bounding box center [261, 420] width 24 height 24
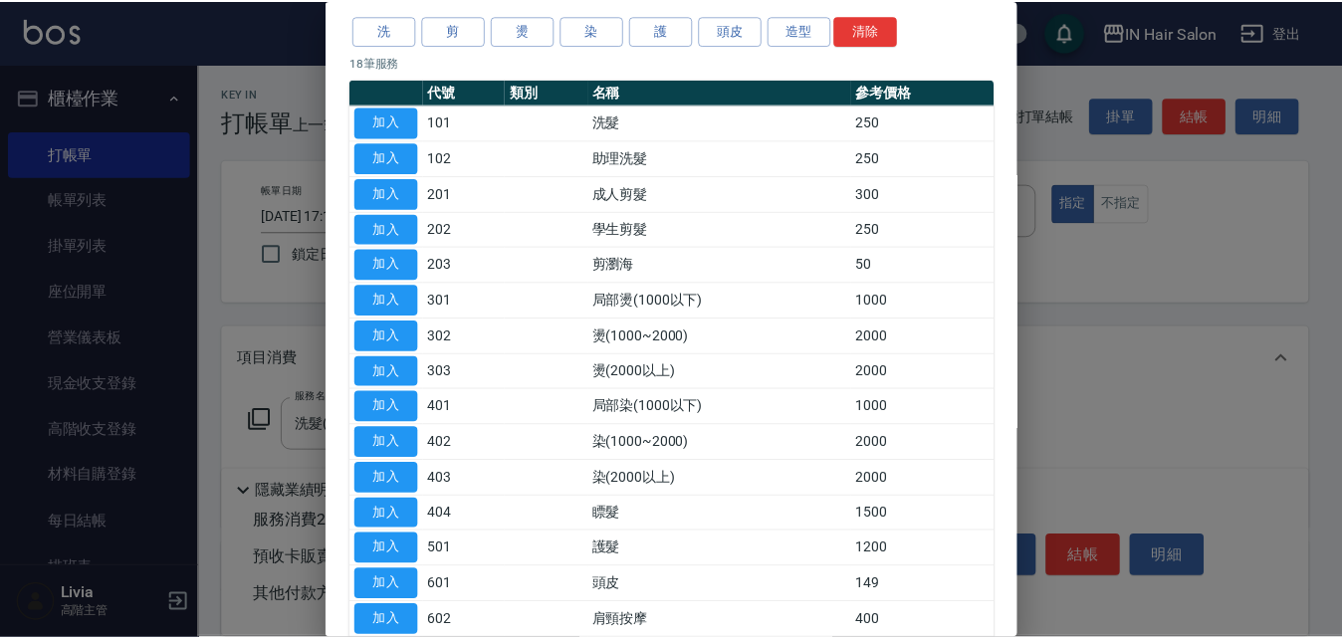
scroll to position [199, 0]
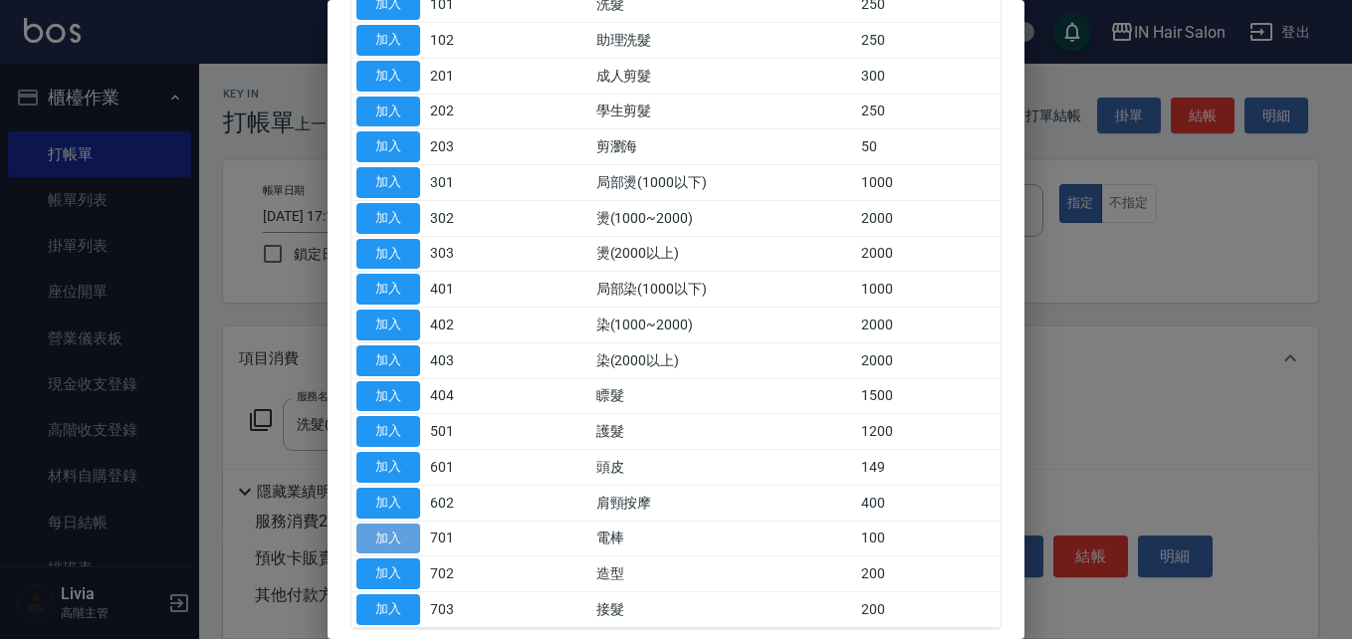
click at [387, 535] on button "加入" at bounding box center [388, 539] width 64 height 31
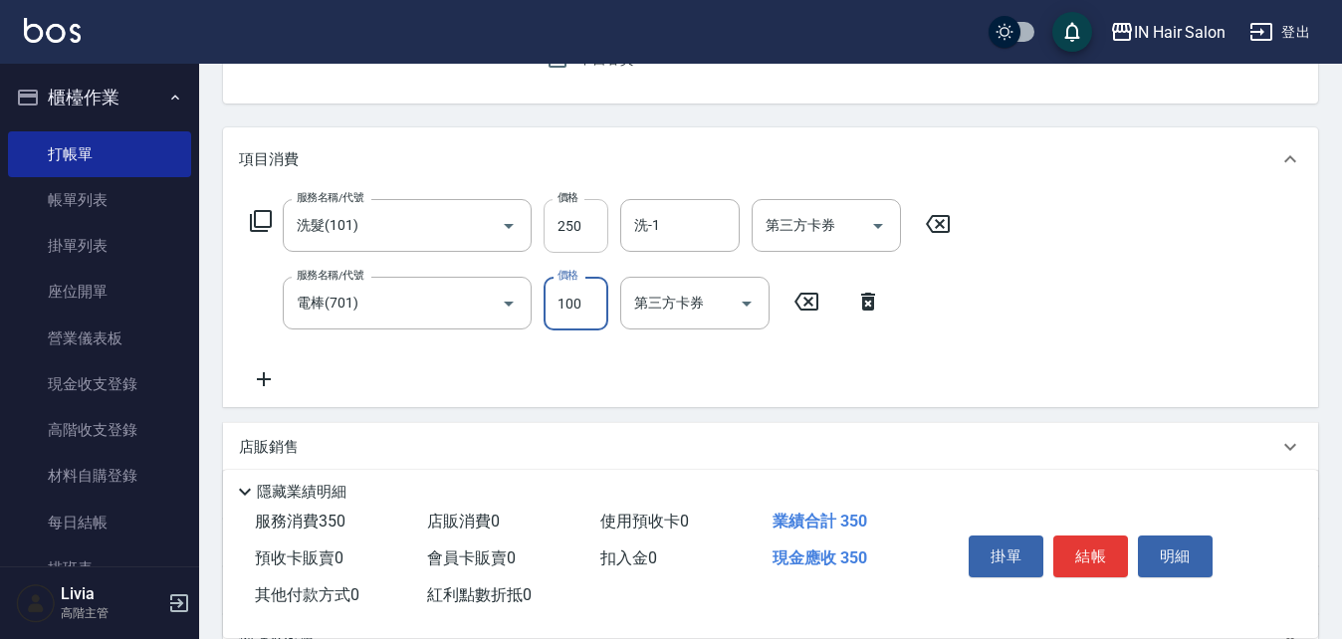
click at [592, 230] on input "250" at bounding box center [576, 226] width 65 height 54
type input "300"
click at [499, 354] on div "服務名稱/代號 洗髮(101) 服務名稱/代號 價格 300 價格 洗-1 洗-1 第三方卡券 第三方卡券 服務名稱/代號 電棒(701) 服務名稱/代號 價…" at bounding box center [601, 295] width 724 height 192
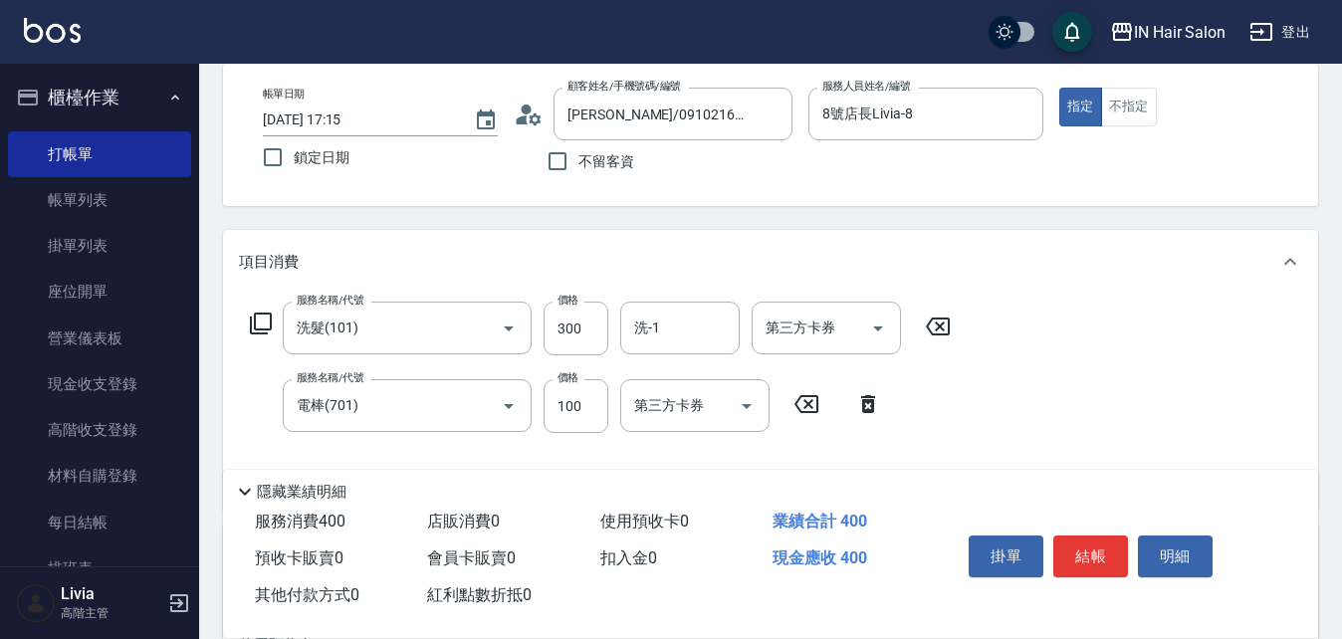
scroll to position [0, 0]
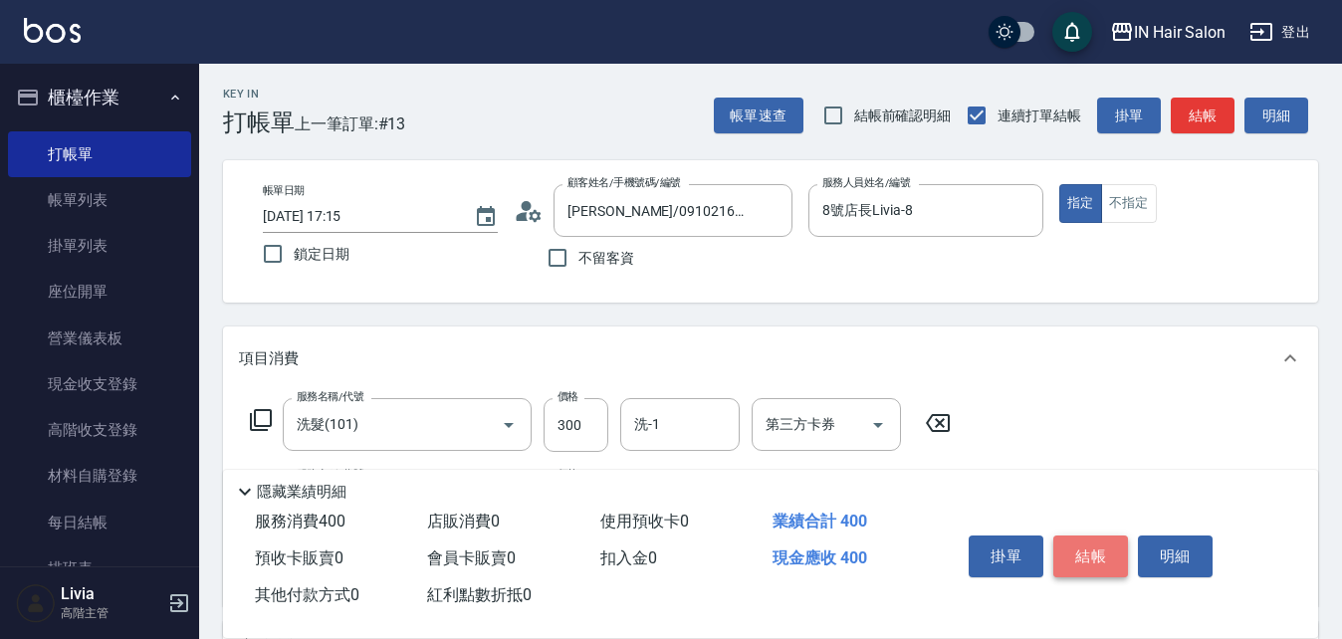
click at [1101, 540] on button "結帳" at bounding box center [1090, 557] width 75 height 42
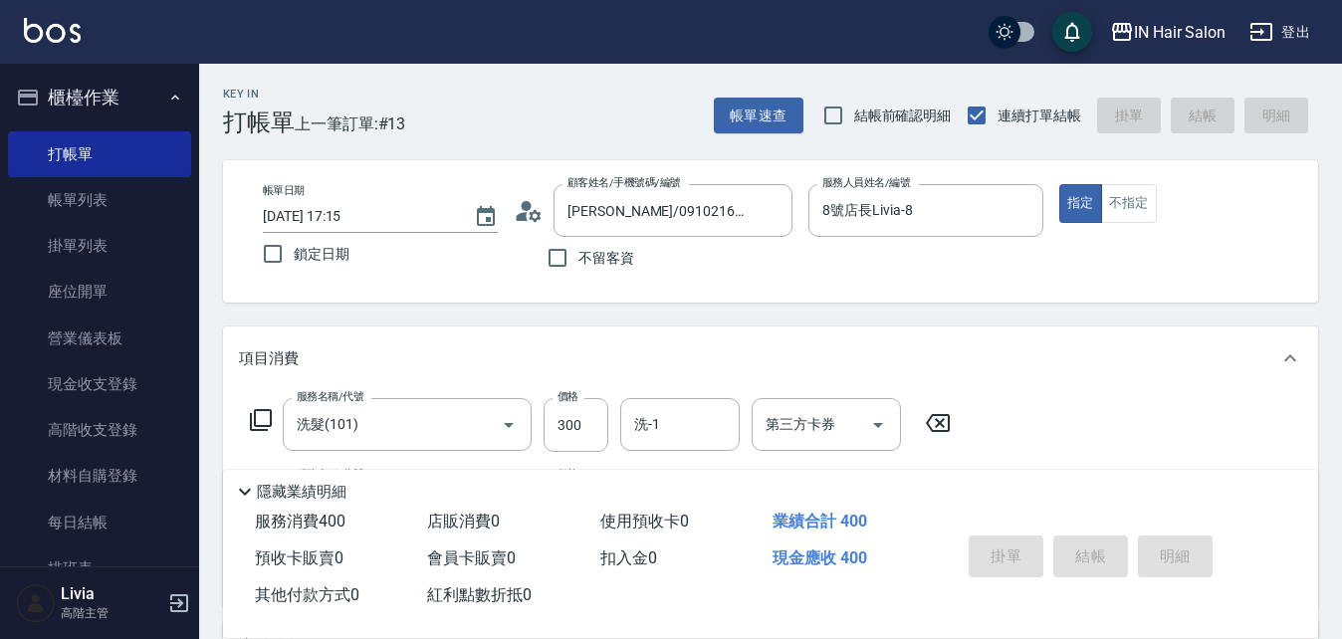
type input "2025/09/07 17:16"
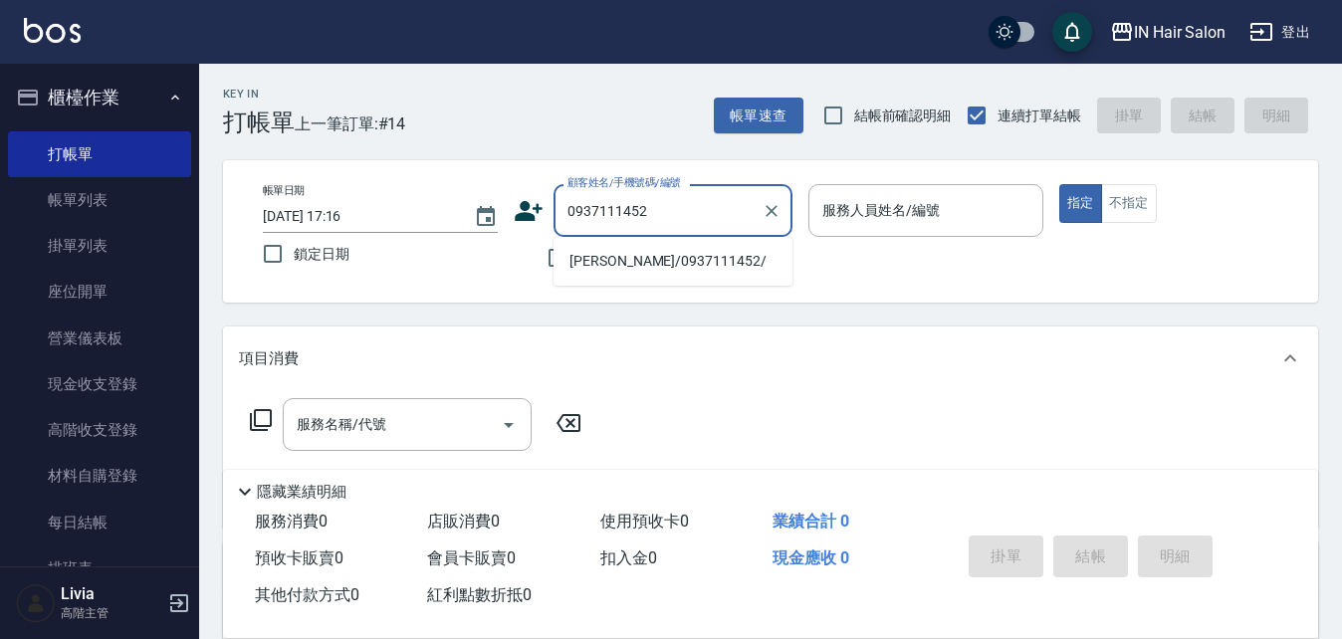
click at [600, 271] on li "劉惠婷/0937111452/" at bounding box center [673, 261] width 239 height 33
type input "劉惠婷/0937111452/"
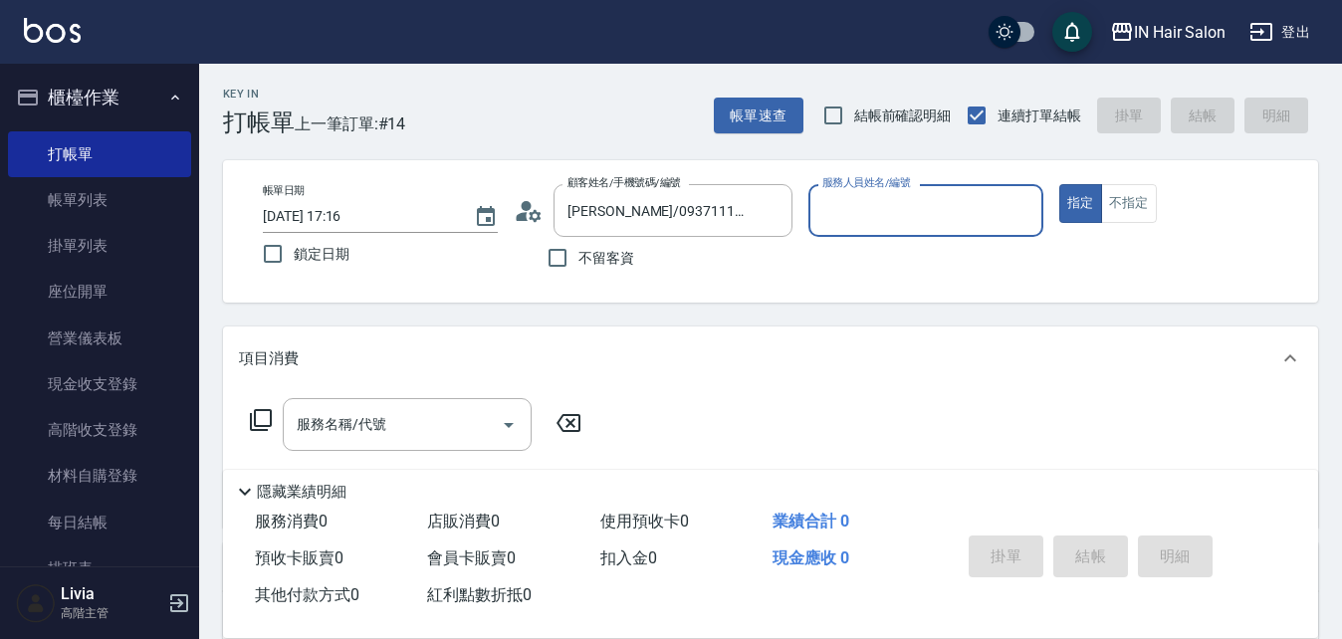
type input "7號設計師Erica-7"
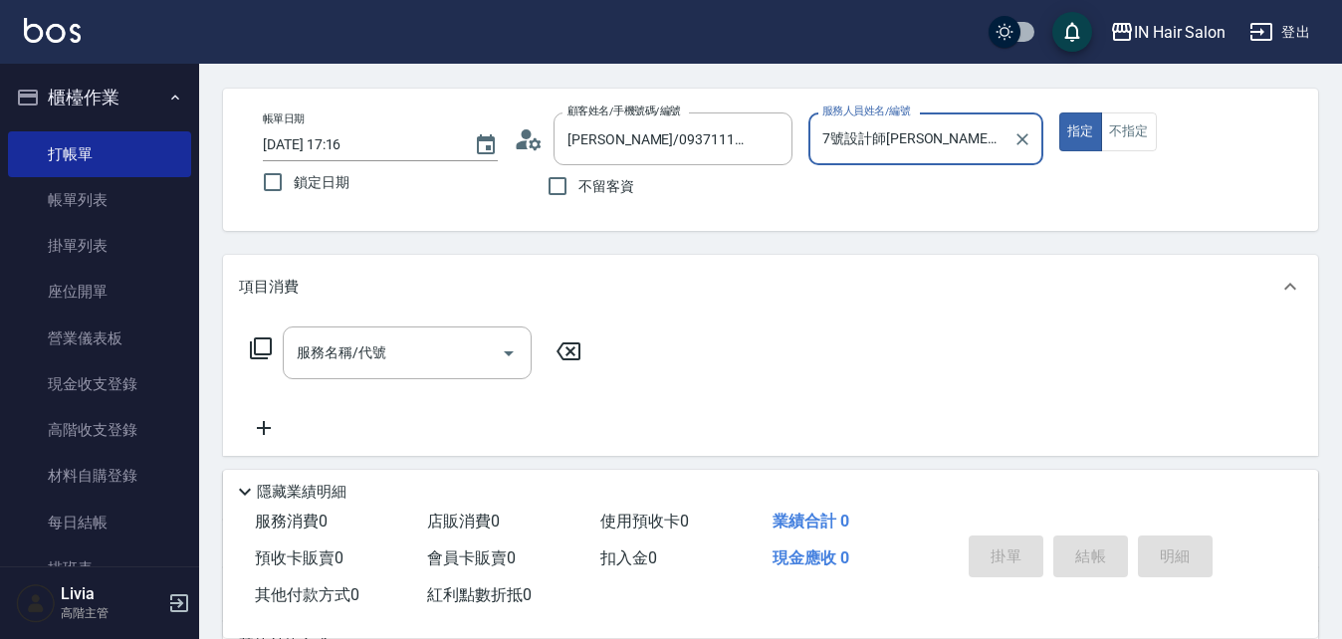
scroll to position [299, 0]
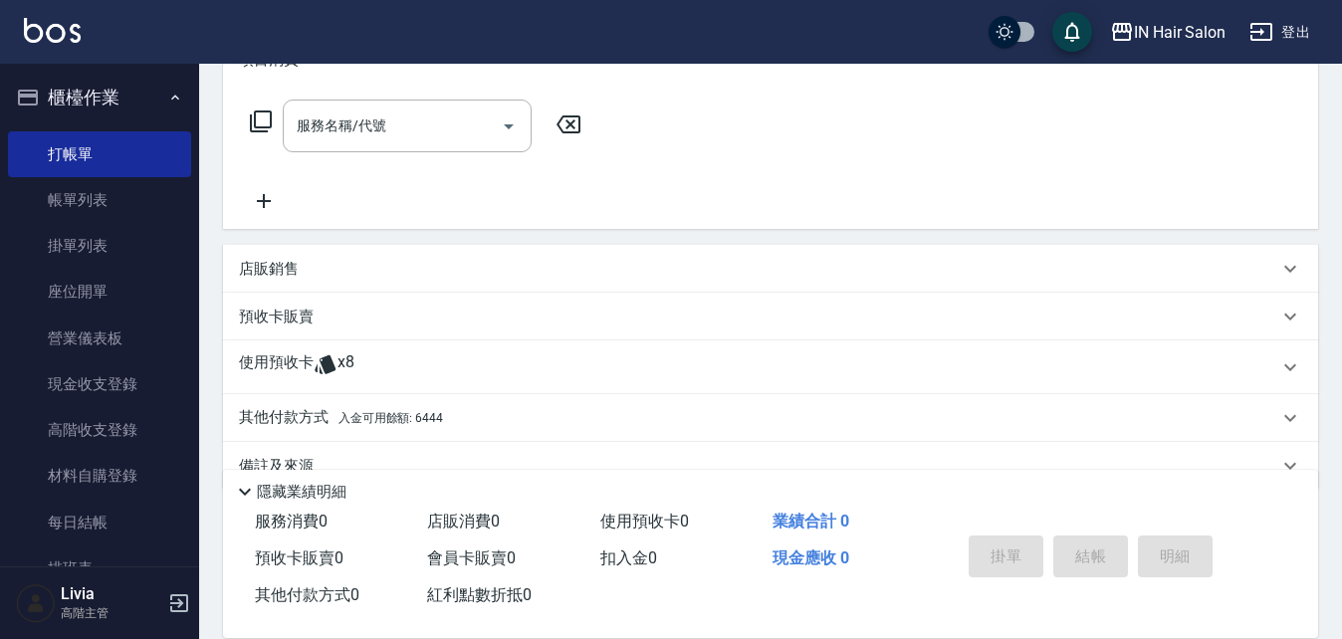
drag, startPoint x: 276, startPoint y: 361, endPoint x: 289, endPoint y: 363, distance: 13.1
click at [276, 362] on p "使用預收卡" at bounding box center [276, 367] width 75 height 30
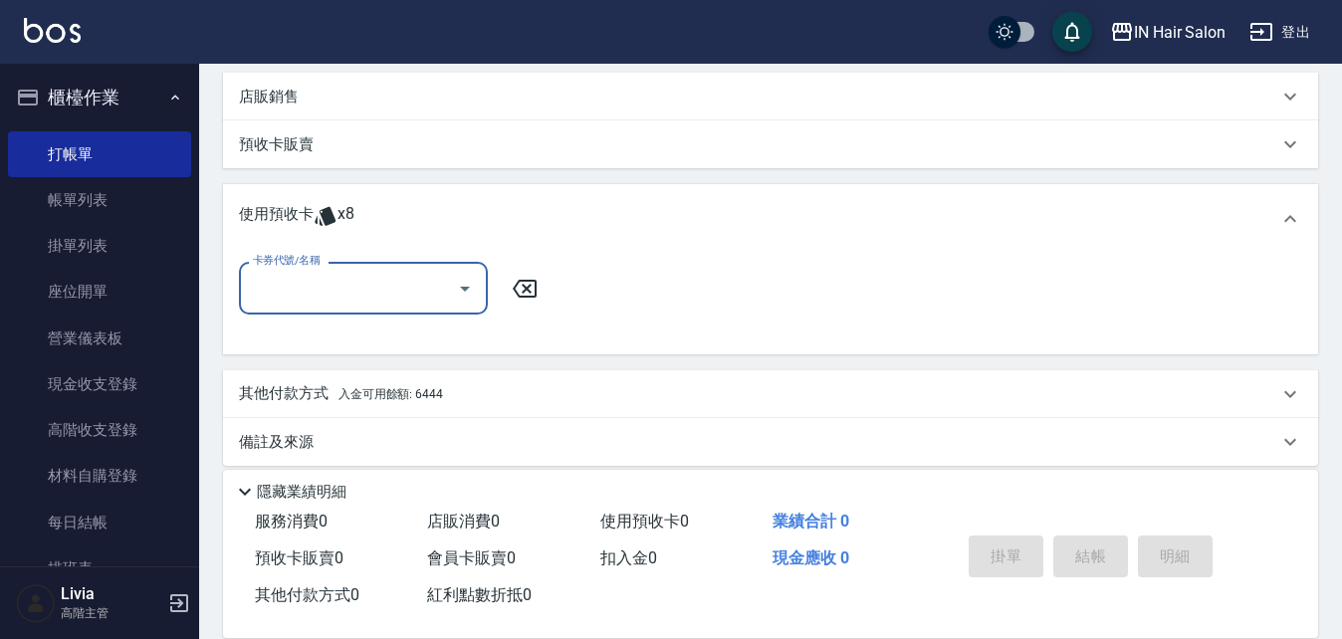
scroll to position [489, 0]
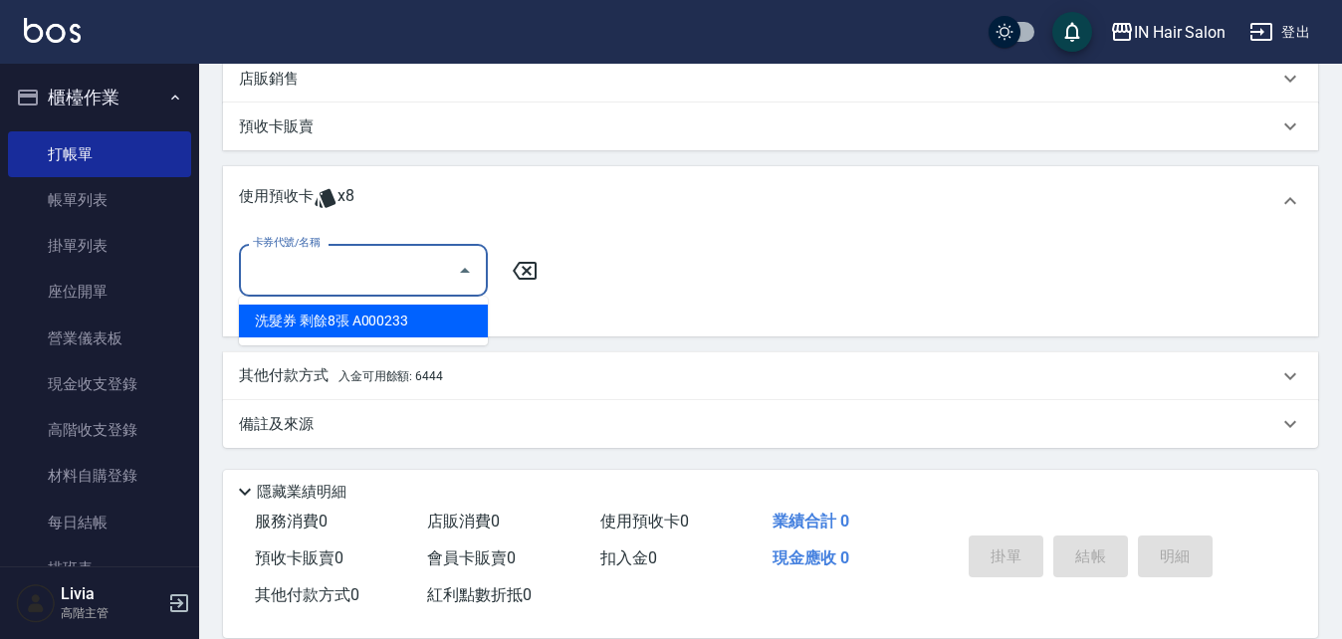
click at [372, 265] on input "卡券代號/名稱" at bounding box center [348, 270] width 201 height 35
click at [334, 319] on div "洗髮券 剩餘8張 A000233" at bounding box center [363, 321] width 249 height 33
type input "洗髮券 A000233"
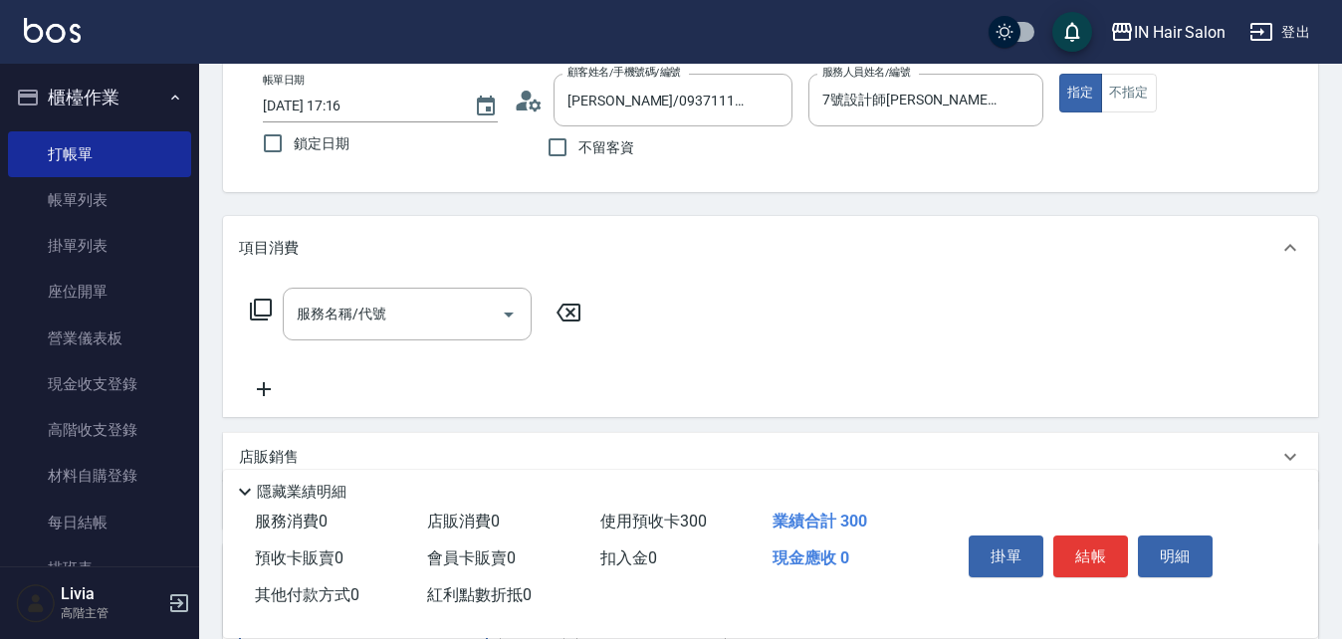
scroll to position [91, 0]
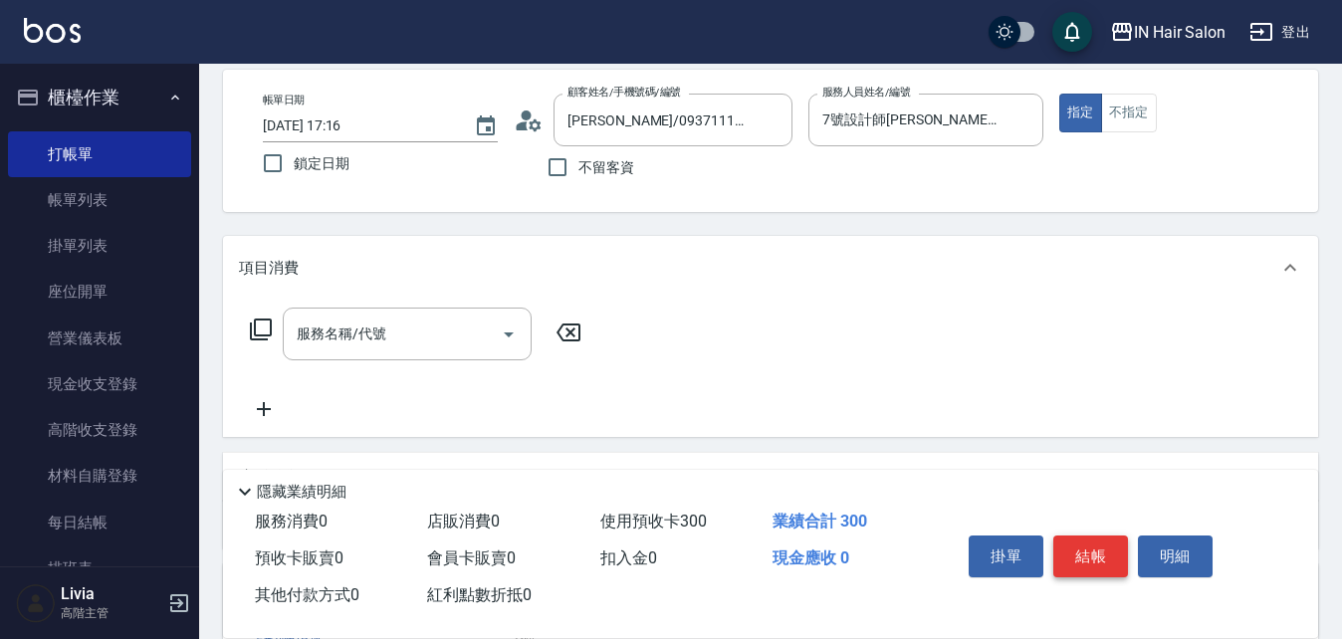
click at [1092, 540] on button "結帳" at bounding box center [1090, 557] width 75 height 42
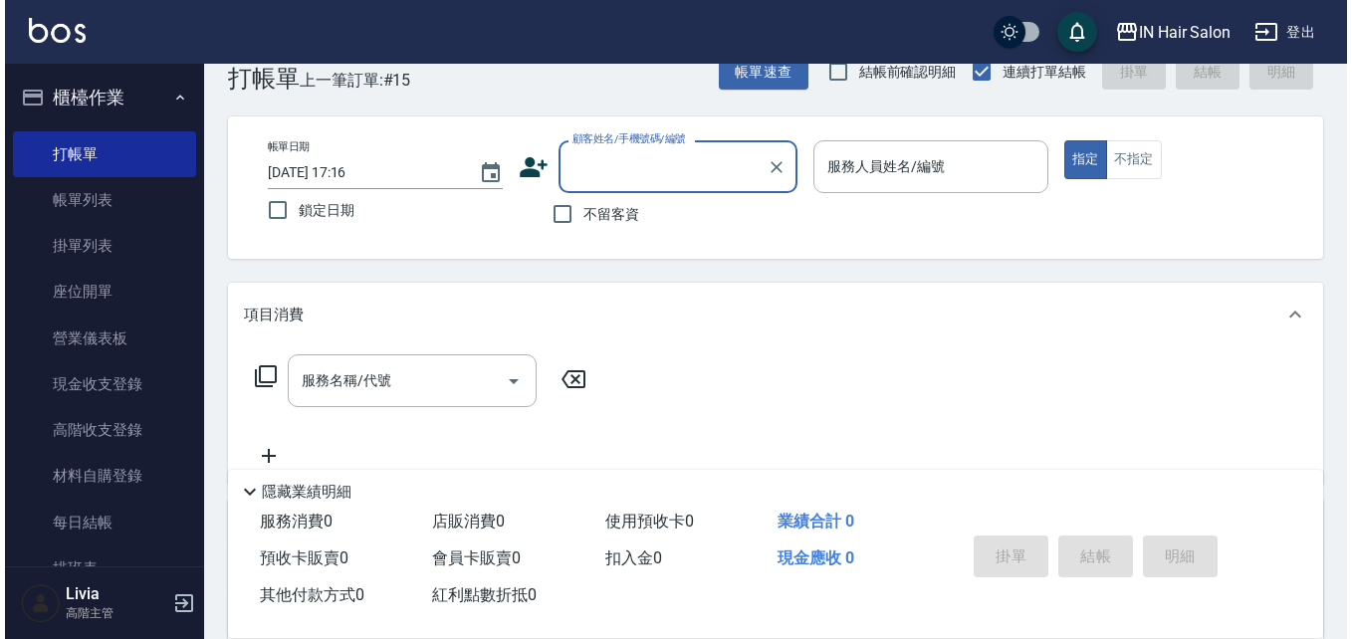
scroll to position [0, 0]
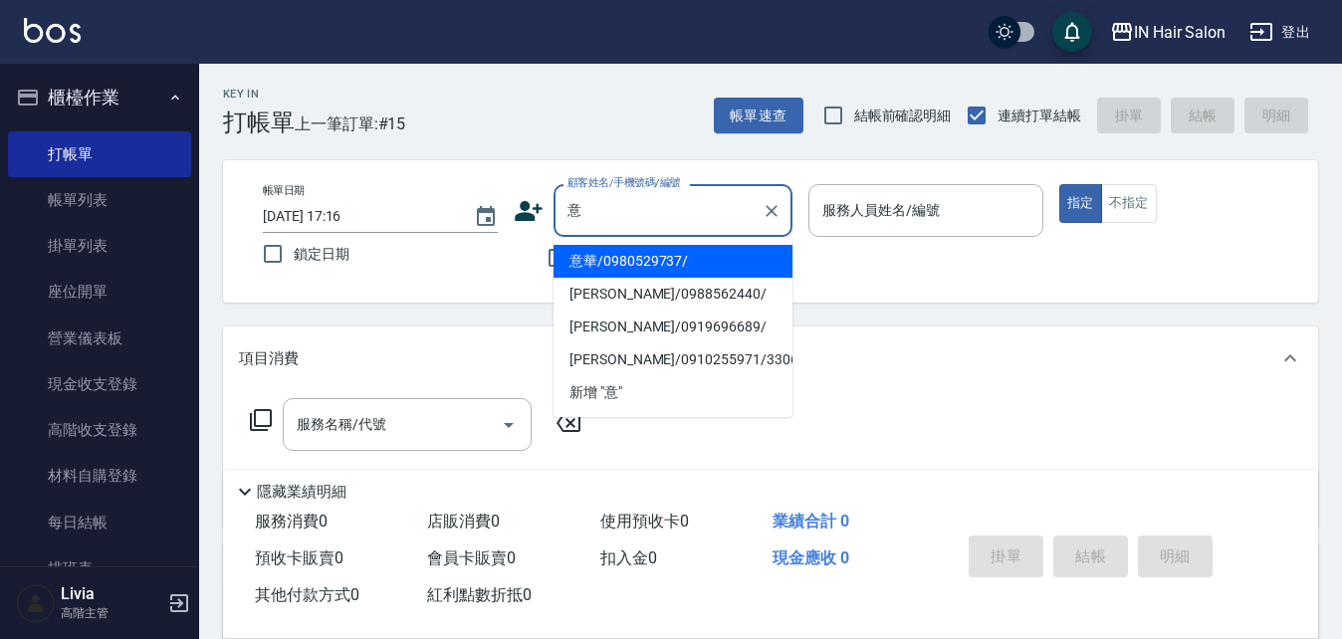
click at [582, 255] on li "意華/0980529737/" at bounding box center [673, 261] width 239 height 33
type input "意華/0980529737/"
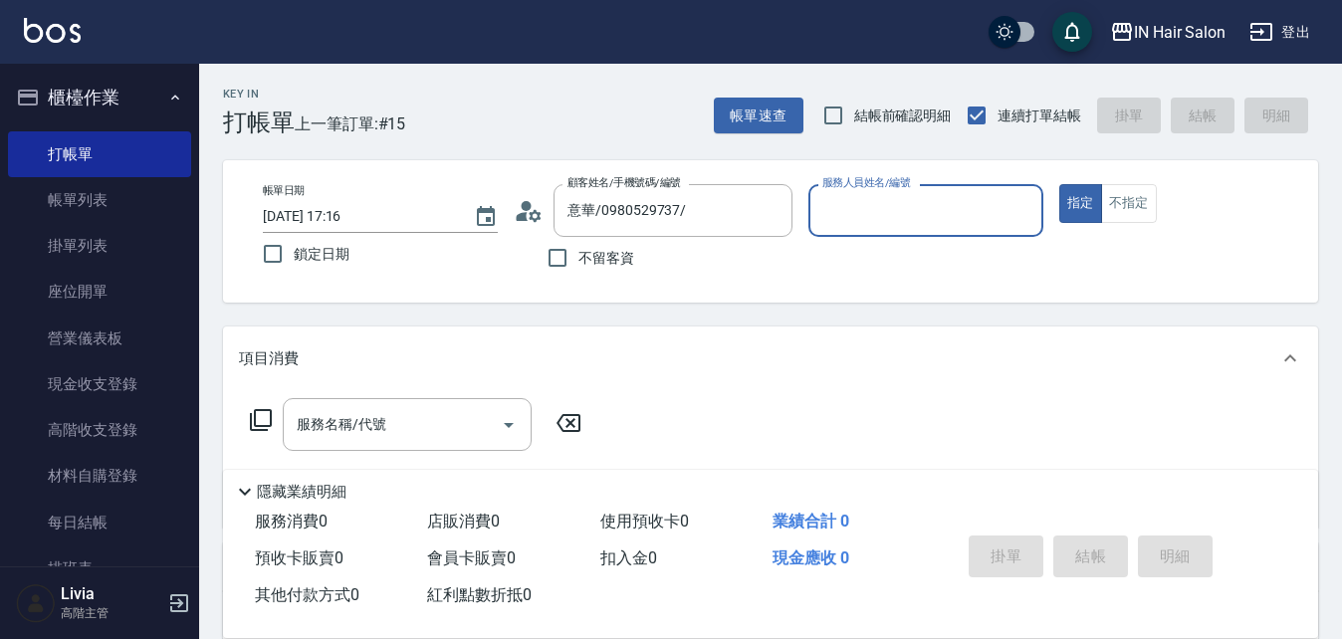
type input "7號設計師Erica-7"
click at [260, 419] on icon at bounding box center [261, 420] width 24 height 24
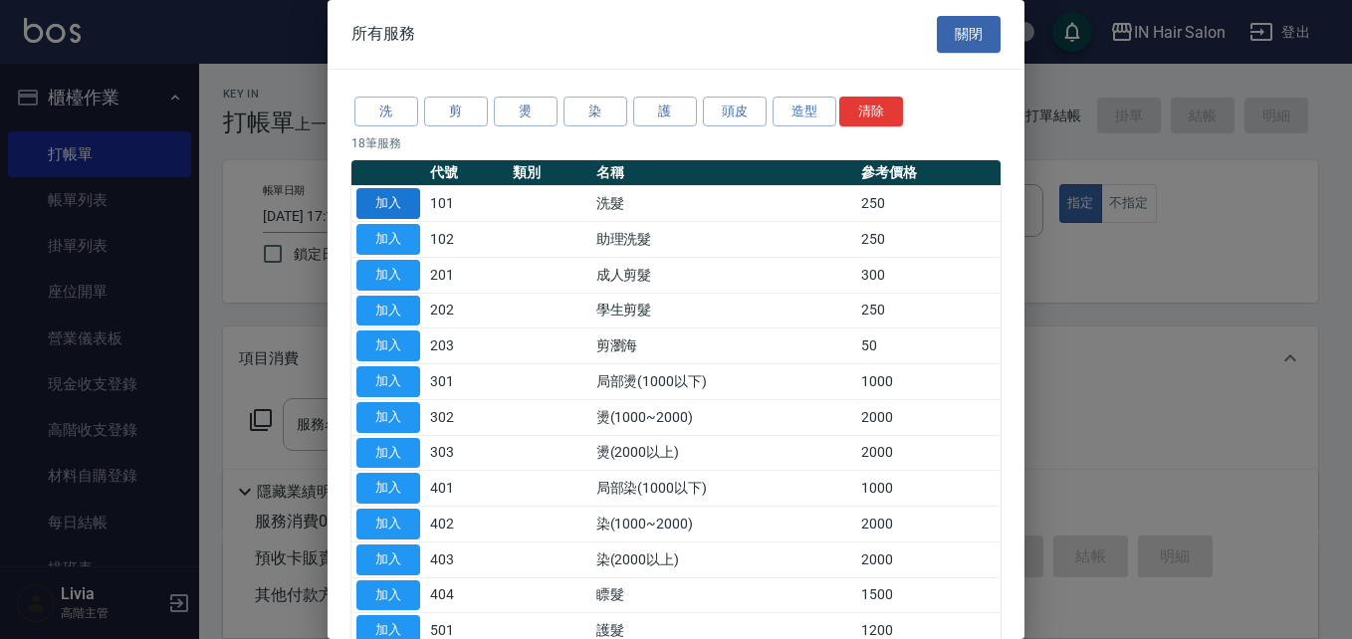
drag, startPoint x: 402, startPoint y: 202, endPoint x: 368, endPoint y: 263, distance: 69.5
click at [401, 203] on button "加入" at bounding box center [388, 203] width 64 height 31
type input "洗髮(101)"
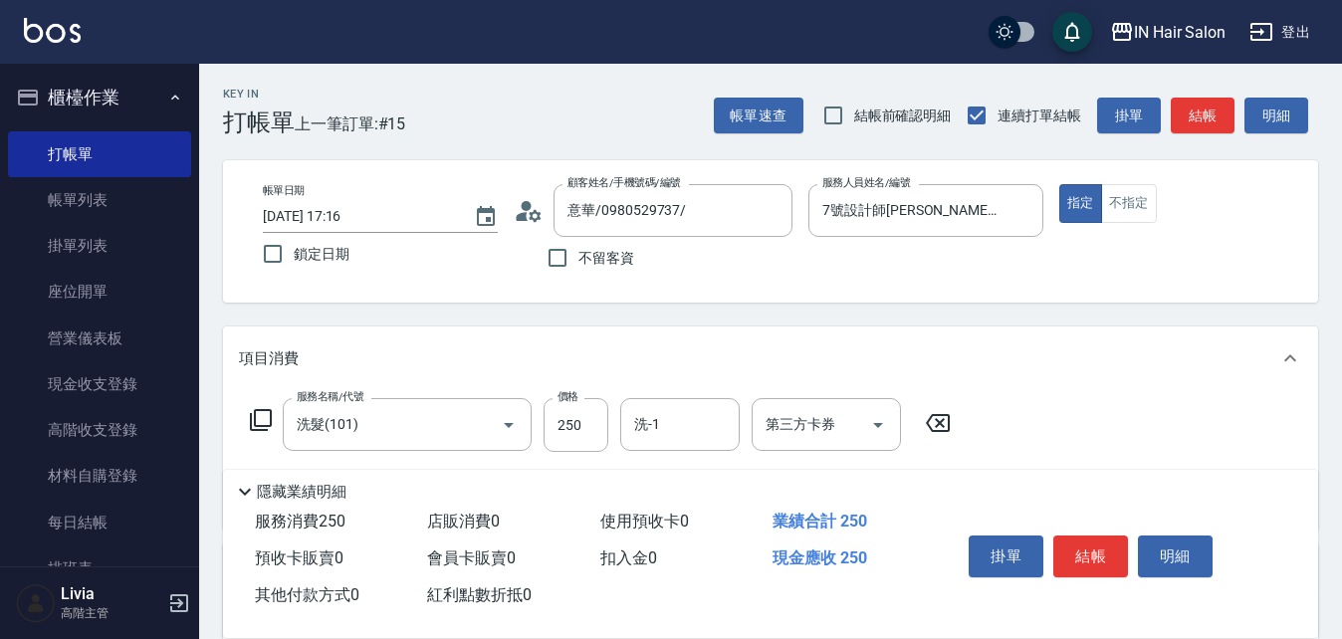
click at [266, 415] on icon at bounding box center [261, 420] width 24 height 24
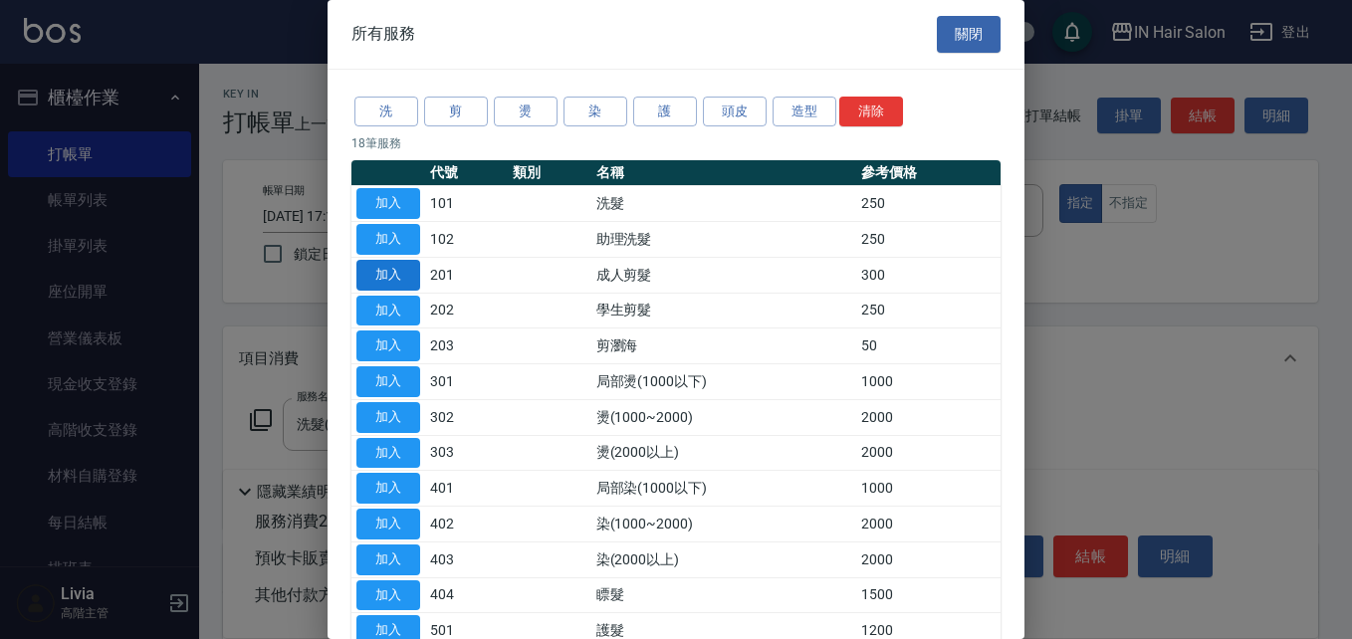
click at [392, 276] on button "加入" at bounding box center [388, 275] width 64 height 31
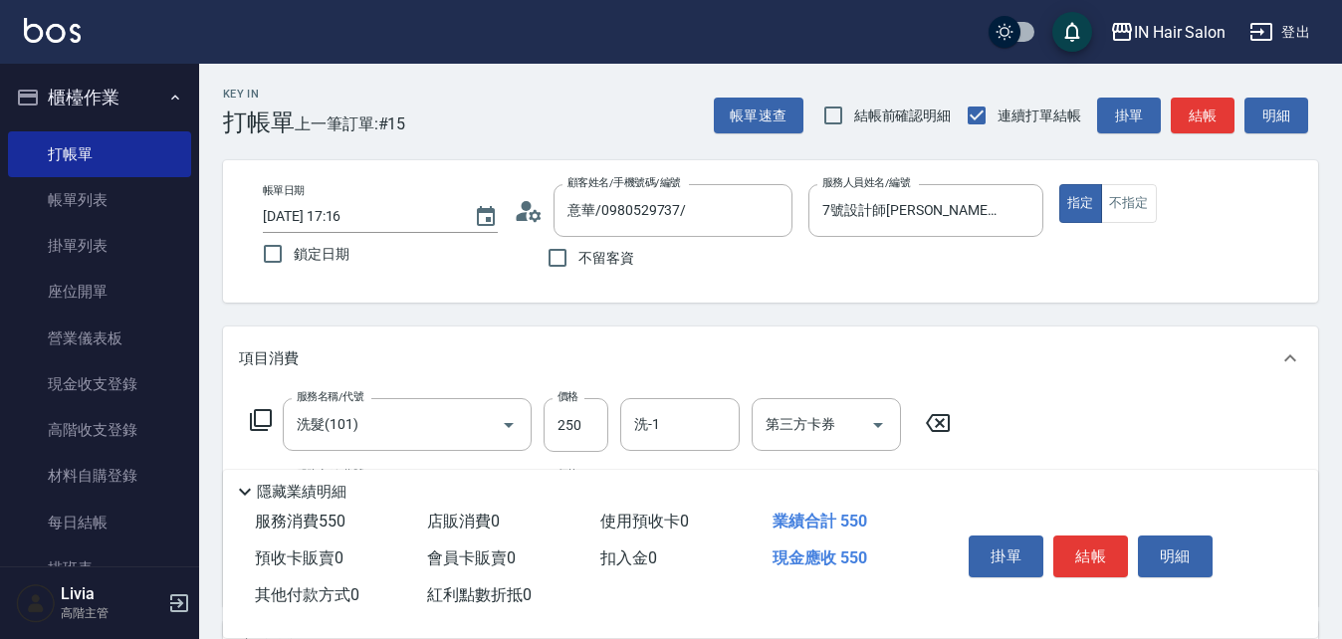
click at [258, 421] on icon at bounding box center [261, 420] width 24 height 24
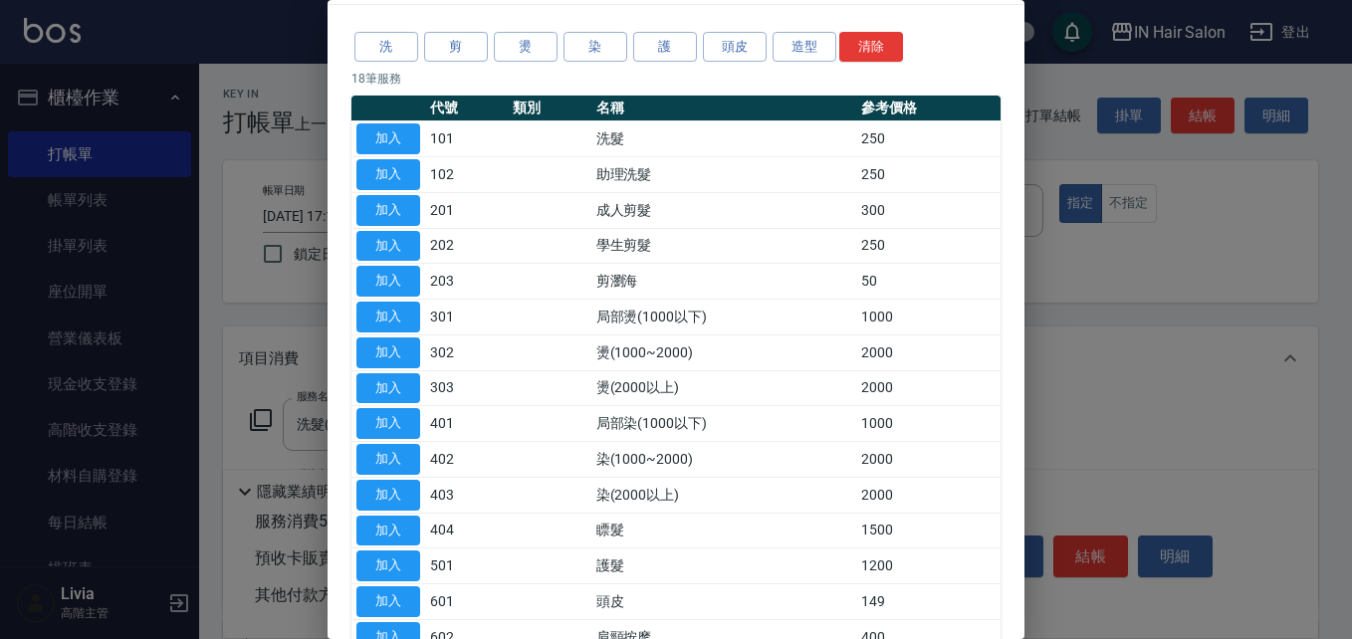
scroll to position [100, 0]
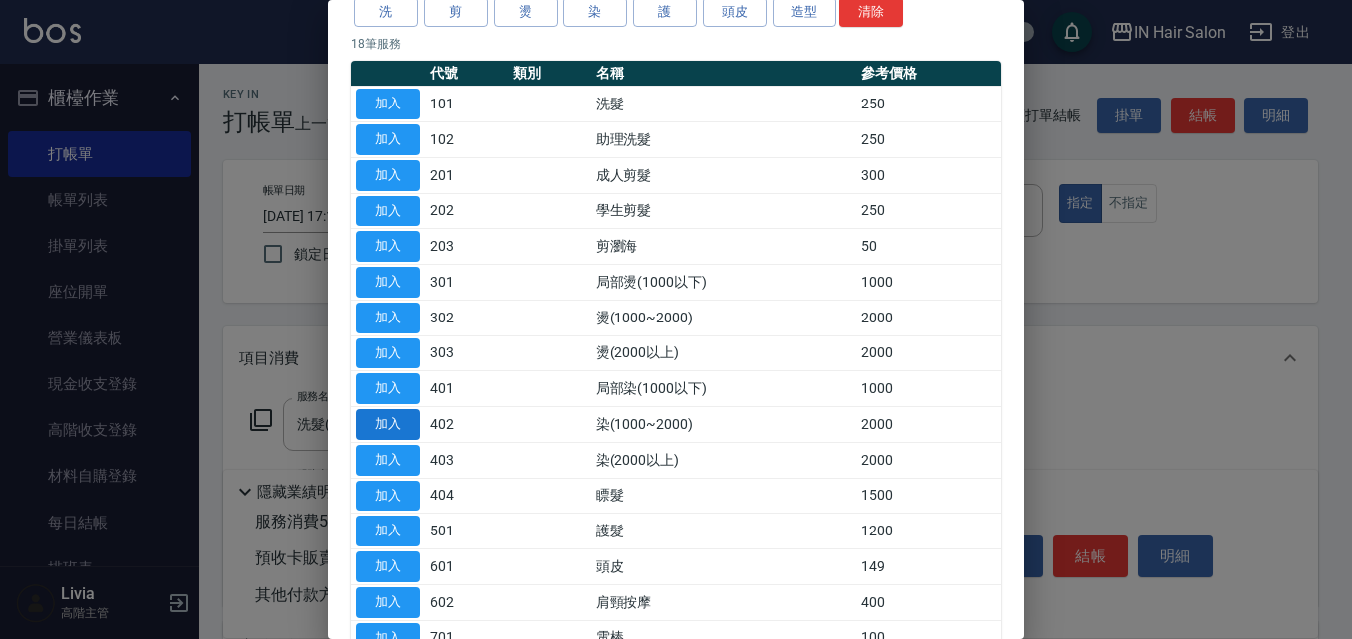
click at [399, 428] on button "加入" at bounding box center [388, 424] width 64 height 31
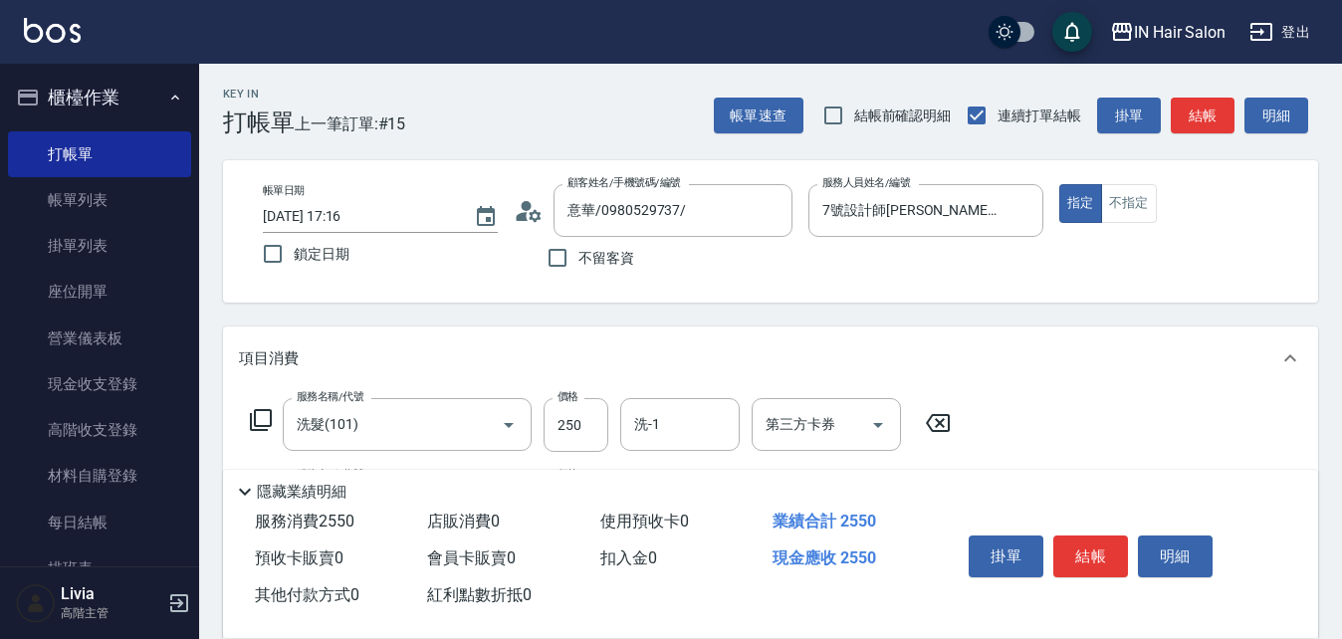
click at [265, 411] on icon at bounding box center [261, 420] width 22 height 22
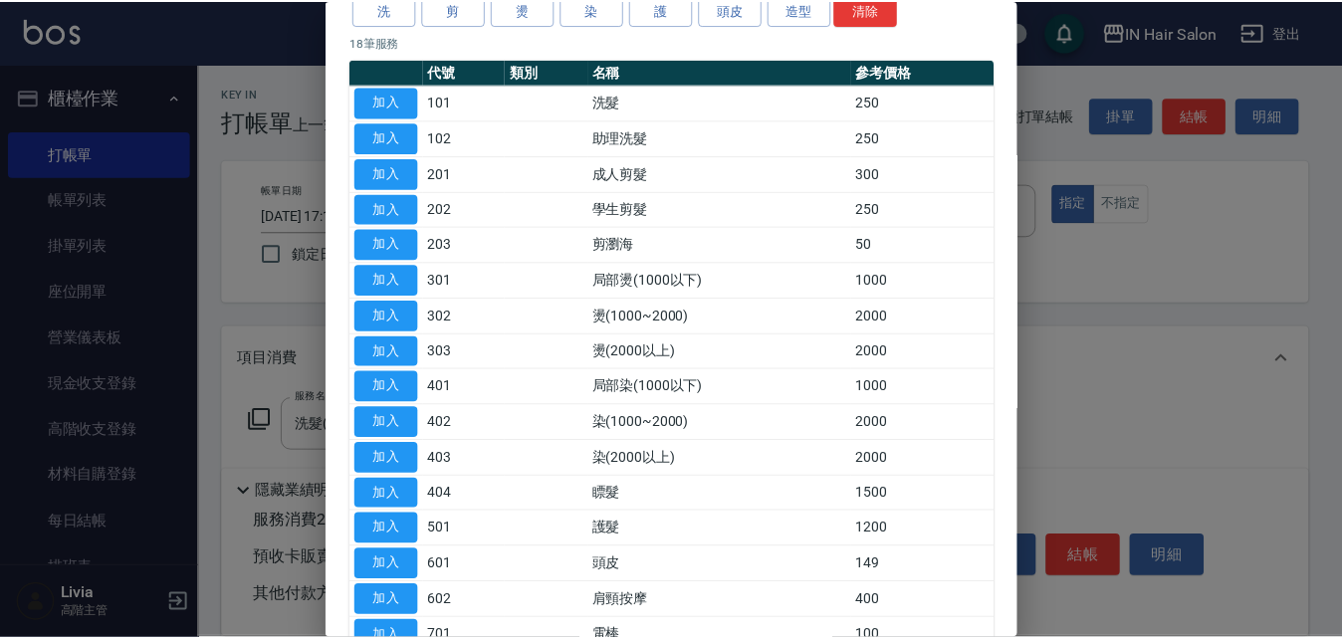
scroll to position [298, 0]
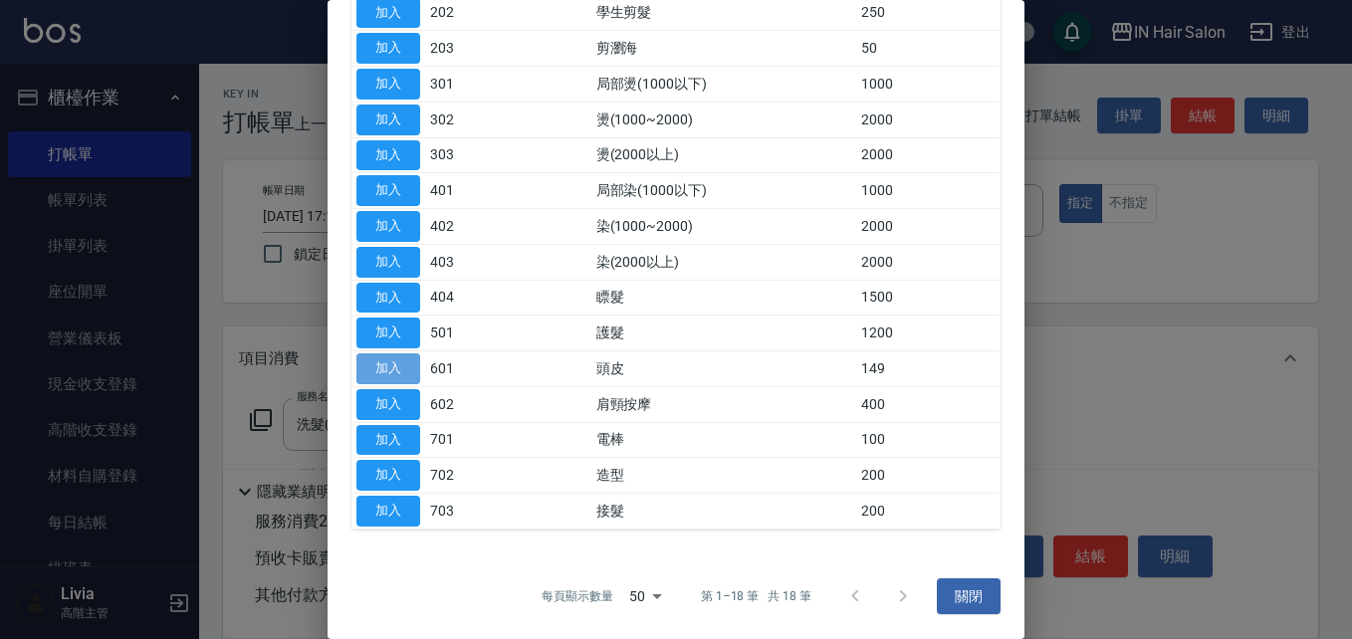
click at [388, 360] on button "加入" at bounding box center [388, 368] width 64 height 31
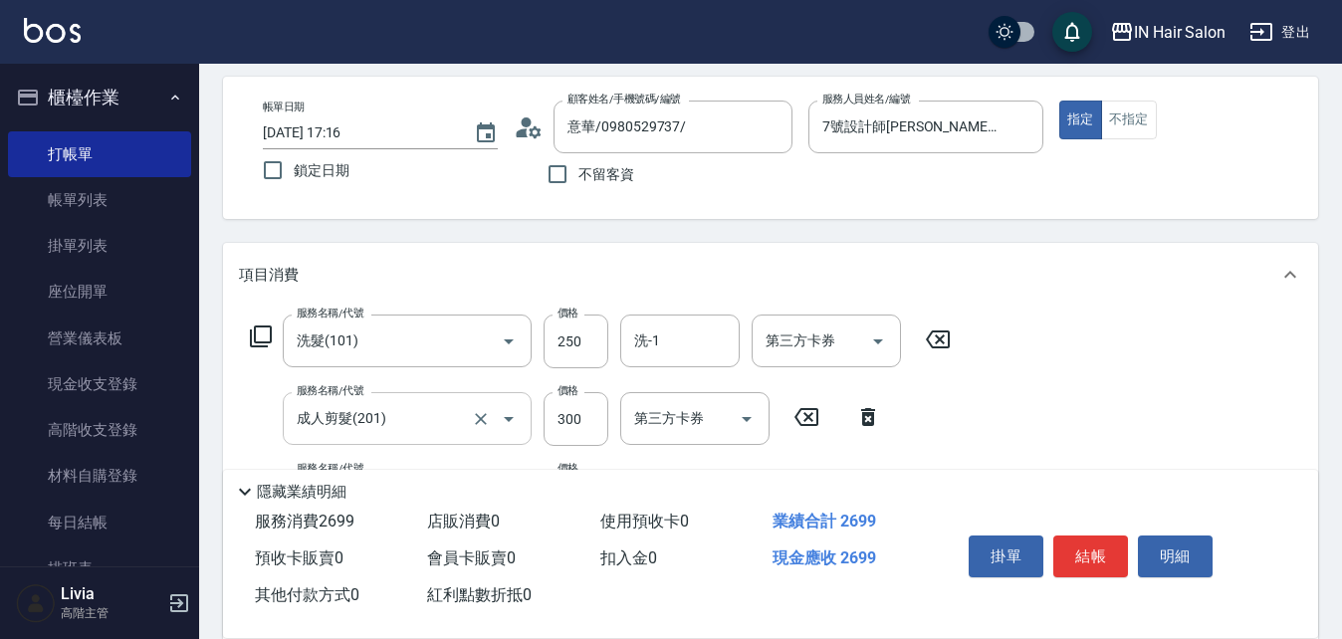
scroll to position [199, 0]
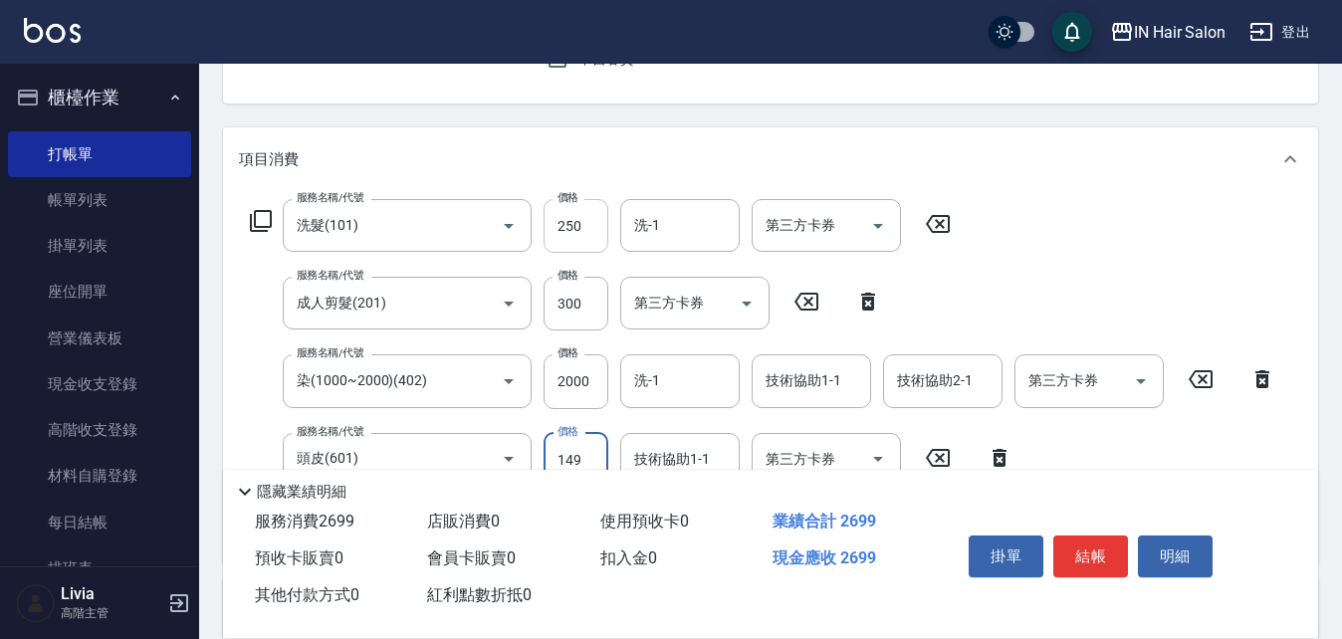
click at [593, 215] on input "250" at bounding box center [576, 226] width 65 height 54
click at [593, 217] on input "250" at bounding box center [576, 226] width 65 height 54
type input "300"
drag, startPoint x: 535, startPoint y: 334, endPoint x: 546, endPoint y: 329, distance: 12.0
click at [535, 334] on div "服務名稱/代號 洗髮(101) 服務名稱/代號 價格 300 價格 洗-1 洗-1 第三方卡券 第三方卡券 服務名稱/代號 成人剪髮(201) 服務名稱/代號…" at bounding box center [763, 373] width 1048 height 348
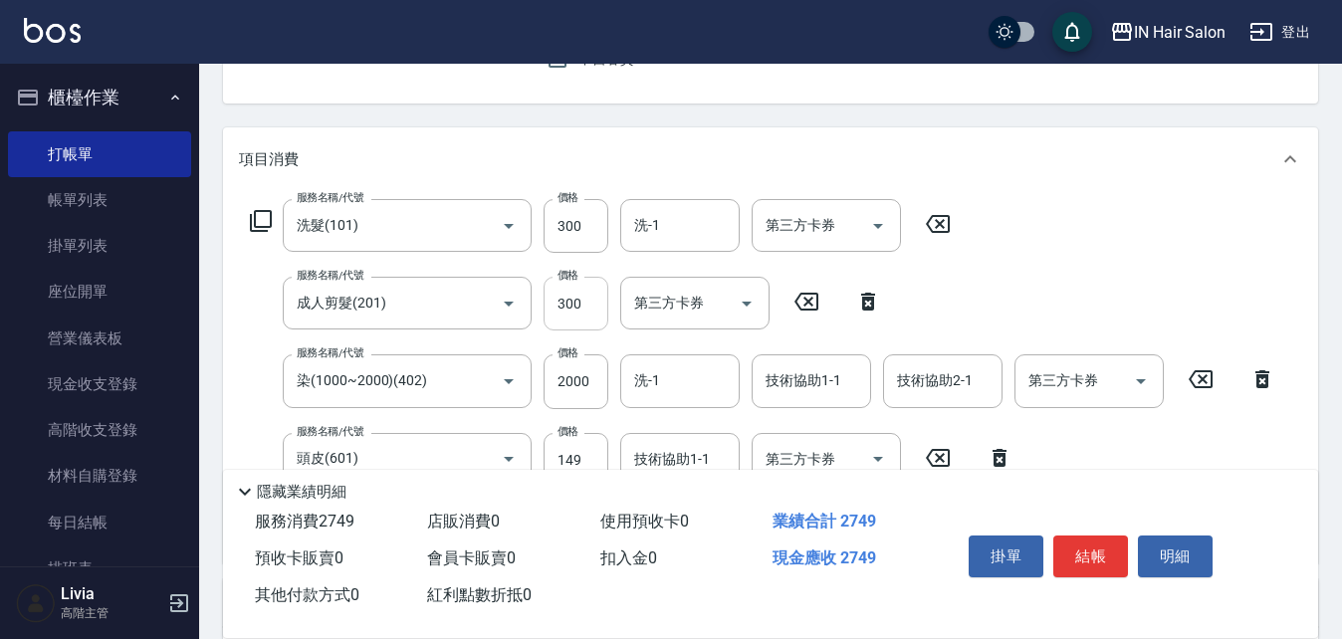
click at [588, 306] on input "300" at bounding box center [576, 304] width 65 height 54
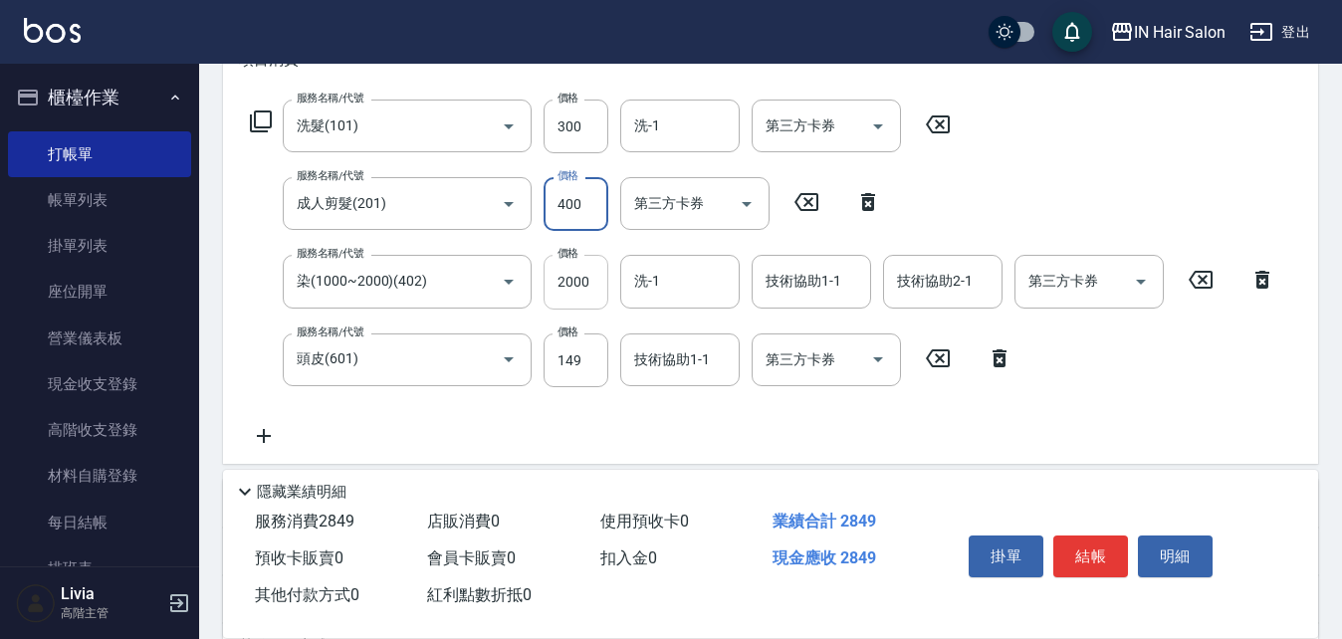
type input "400"
click at [586, 294] on input "2000" at bounding box center [576, 282] width 65 height 54
type input "1500"
click at [527, 396] on div "服務名稱/代號 洗髮(101) 服務名稱/代號 價格 300 價格 洗-1 洗-1 第三方卡券 第三方卡券 服務名稱/代號 成人剪髮(201) 服務名稱/代號…" at bounding box center [763, 274] width 1048 height 348
click at [575, 368] on input "149" at bounding box center [576, 361] width 65 height 54
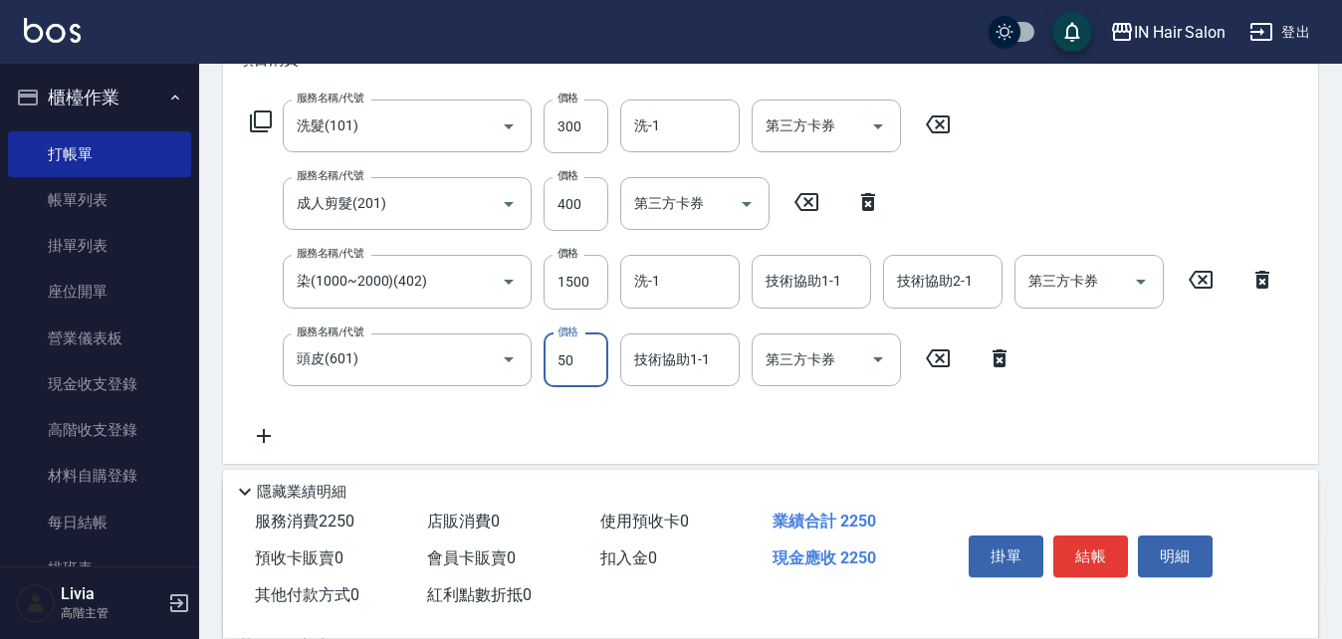
type input "50"
click at [506, 411] on div "服務名稱/代號 洗髮(101) 服務名稱/代號 價格 300 價格 洗-1 洗-1 第三方卡券 第三方卡券 服務名稱/代號 成人剪髮(201) 服務名稱/代號…" at bounding box center [763, 274] width 1048 height 348
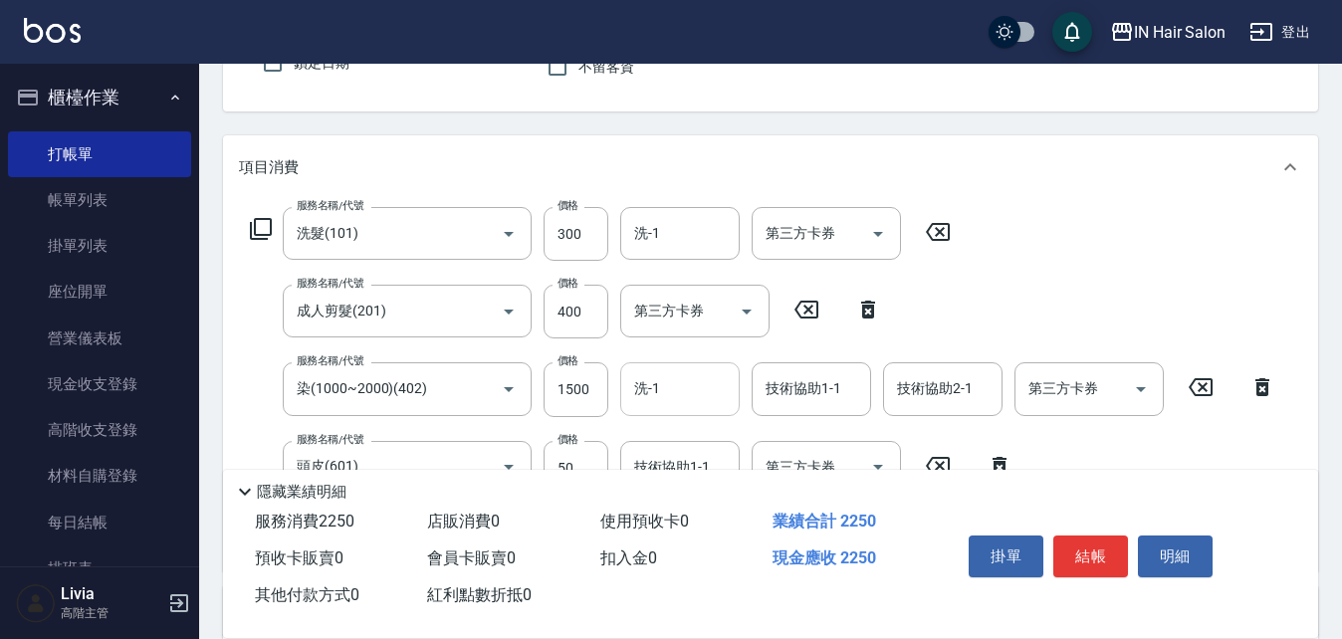
scroll to position [0, 0]
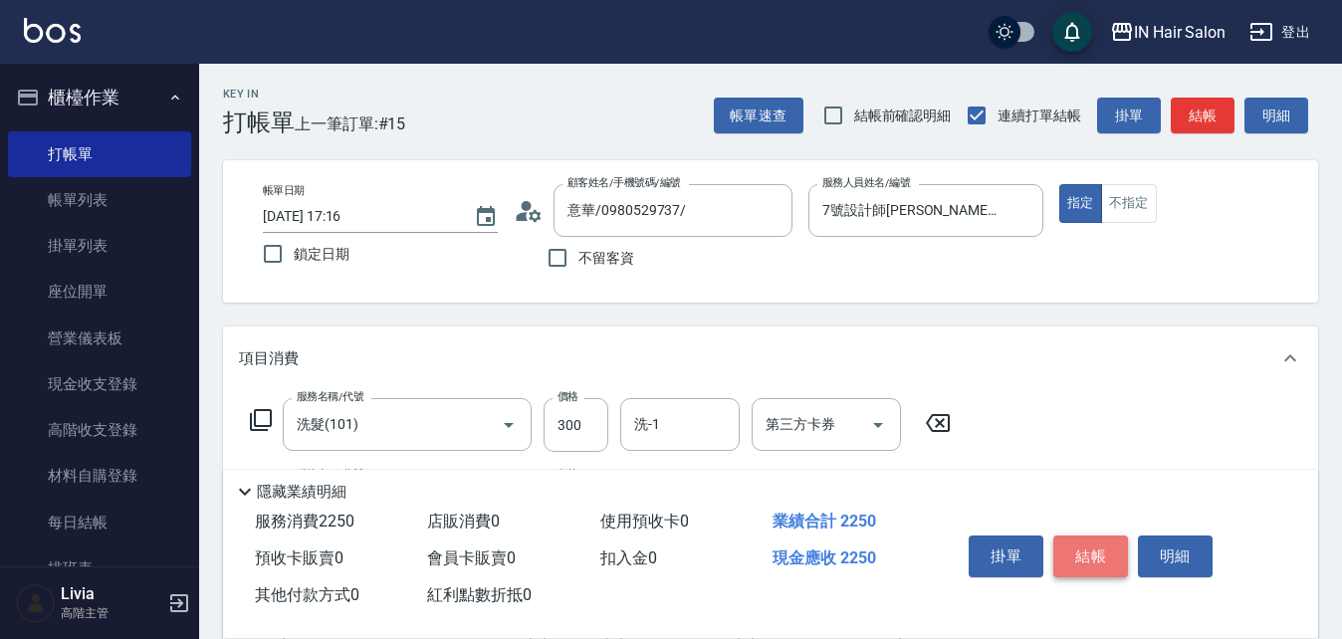
click at [1107, 536] on button "結帳" at bounding box center [1090, 557] width 75 height 42
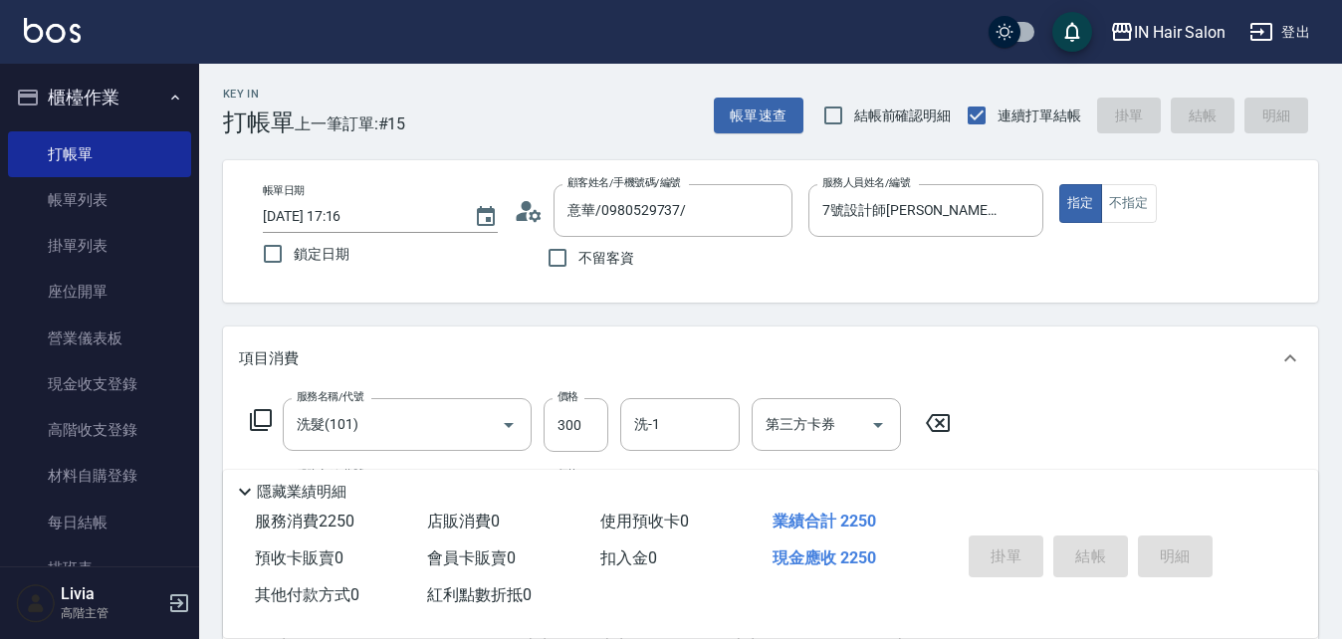
type input "2025/09/07 17:17"
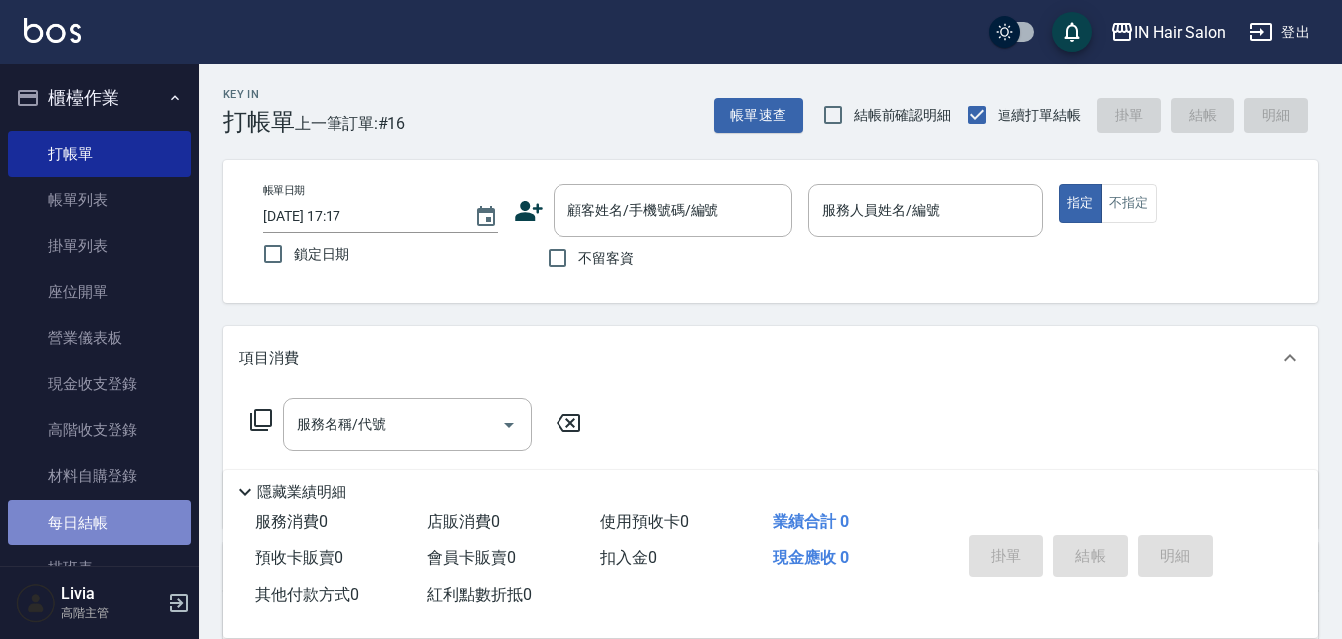
drag, startPoint x: 116, startPoint y: 512, endPoint x: 131, endPoint y: 505, distance: 16.5
click at [117, 512] on link "每日結帳" at bounding box center [99, 523] width 183 height 46
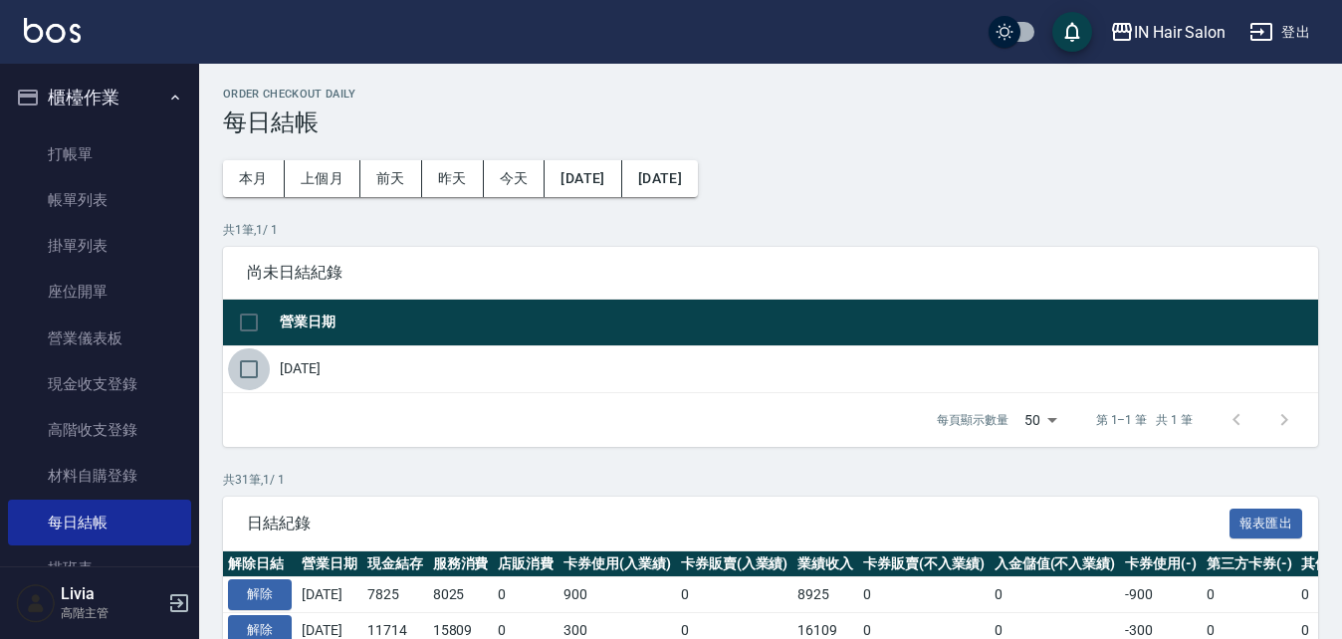
click at [249, 367] on input "checkbox" at bounding box center [249, 369] width 42 height 42
checkbox input "true"
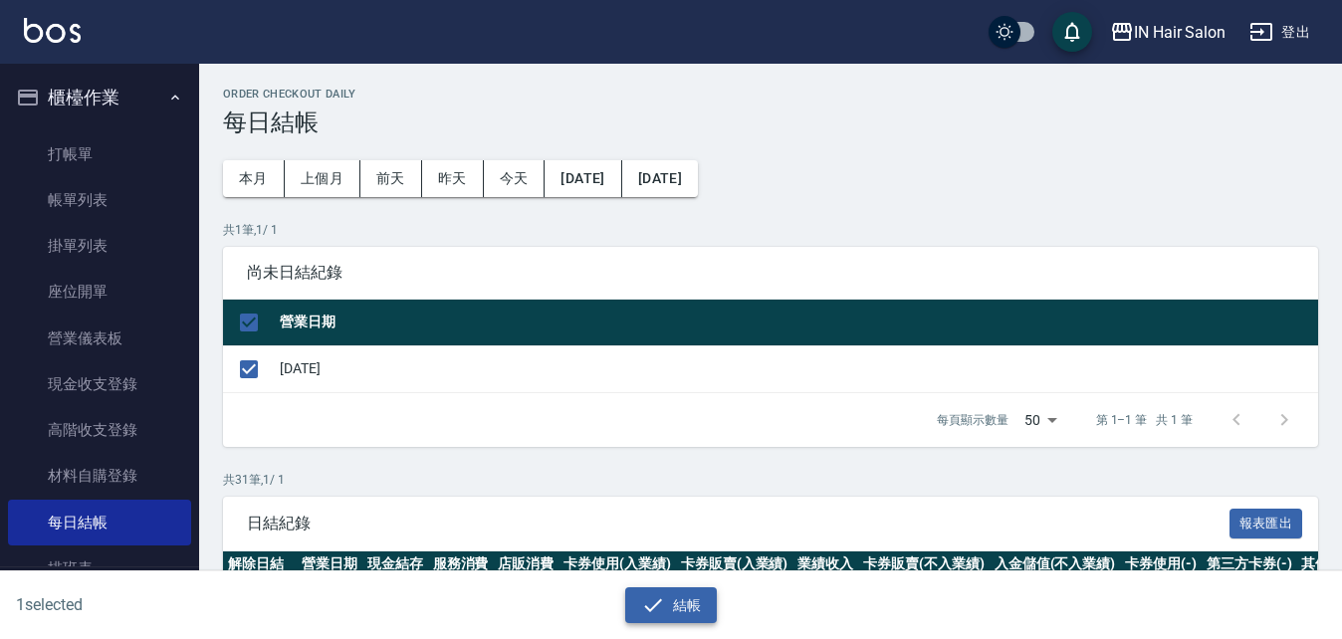
click at [684, 594] on button "結帳" at bounding box center [671, 605] width 93 height 37
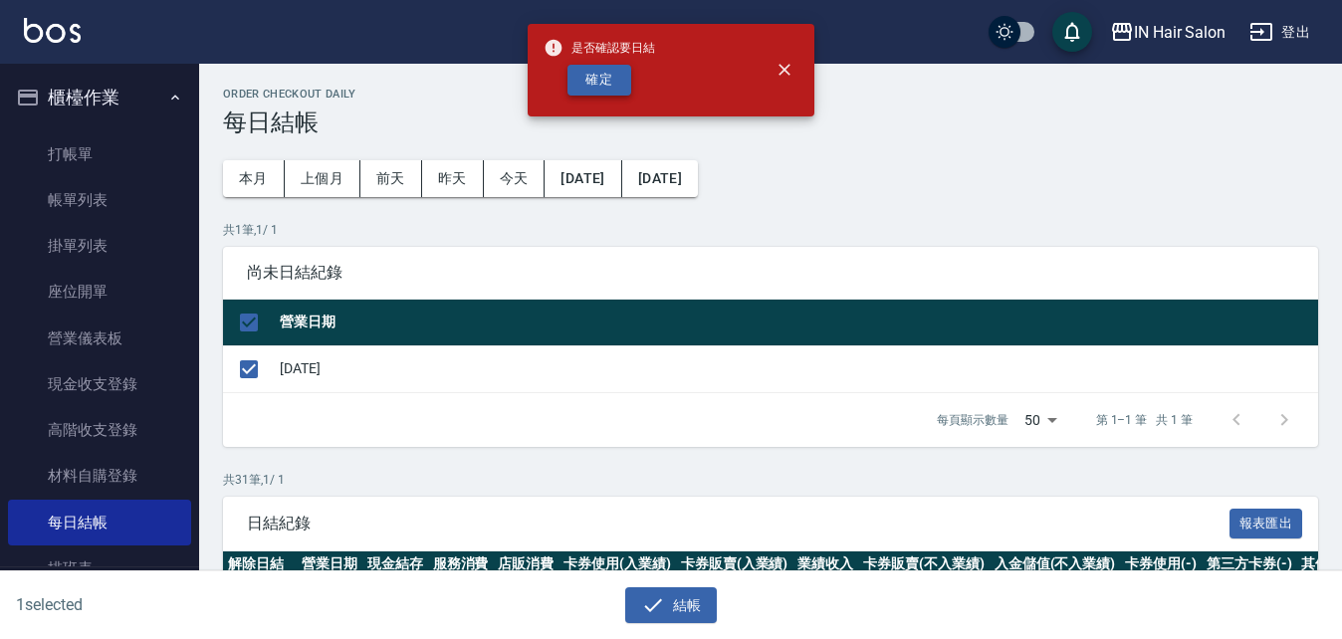
click at [607, 79] on button "確定" at bounding box center [599, 80] width 64 height 31
checkbox input "false"
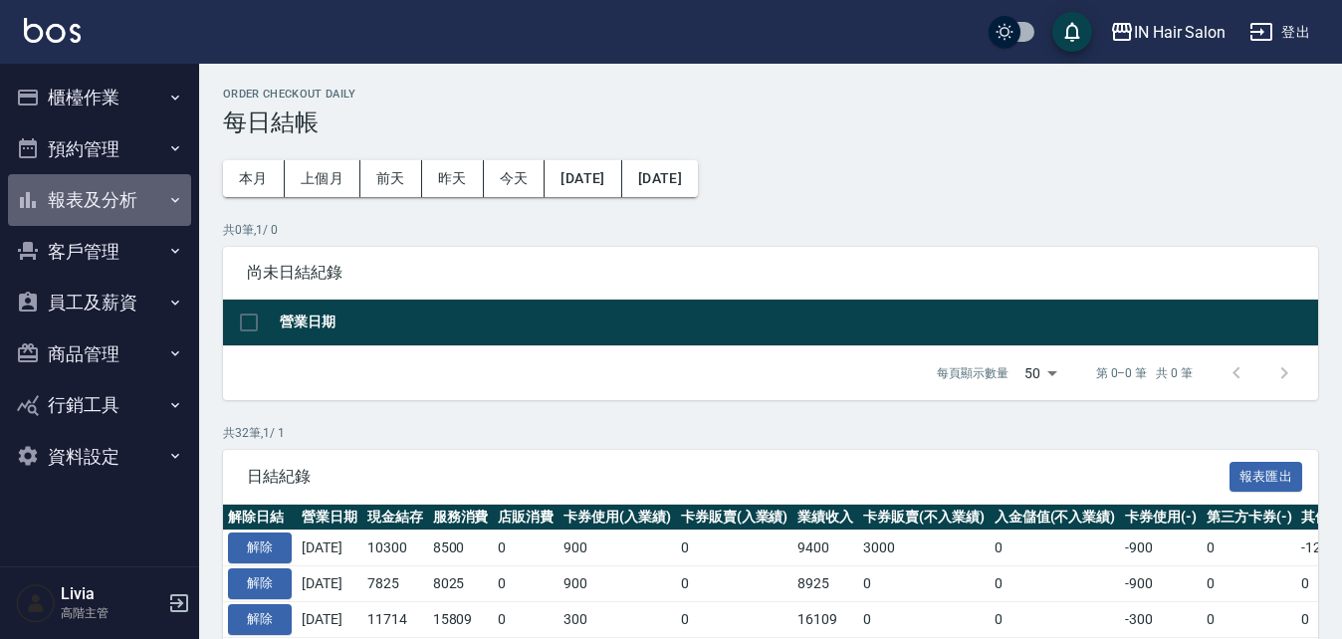
click at [127, 200] on button "報表及分析" at bounding box center [99, 200] width 183 height 52
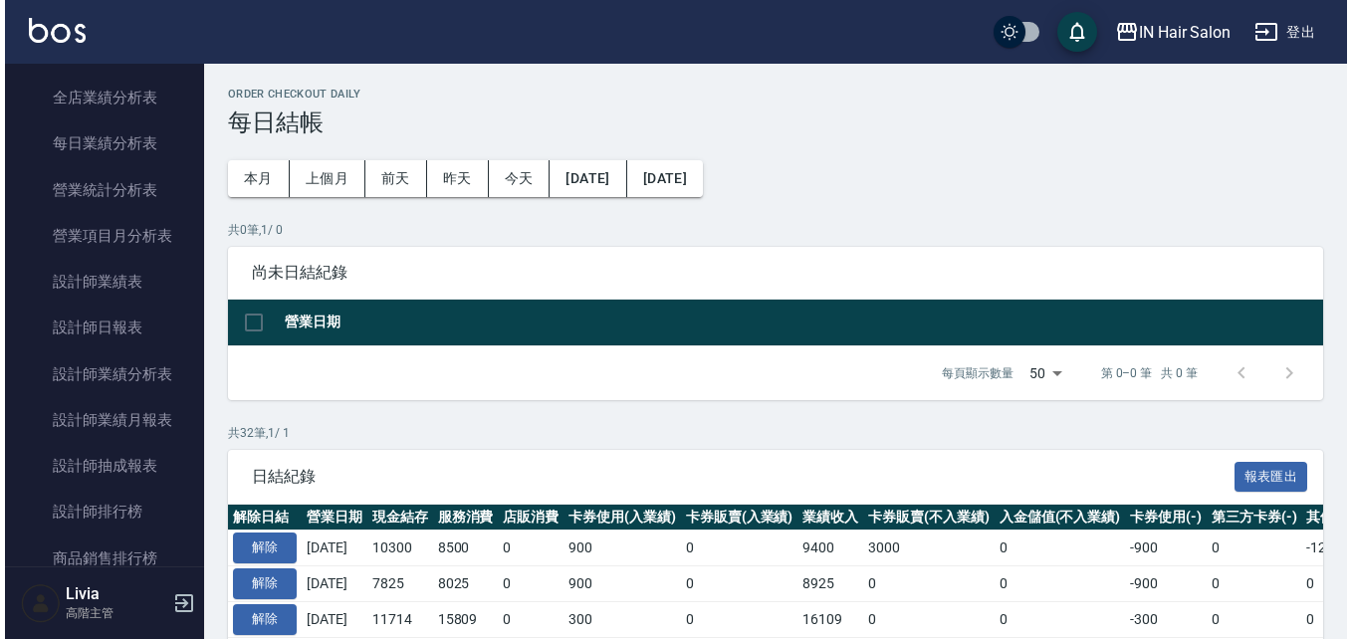
scroll to position [697, 0]
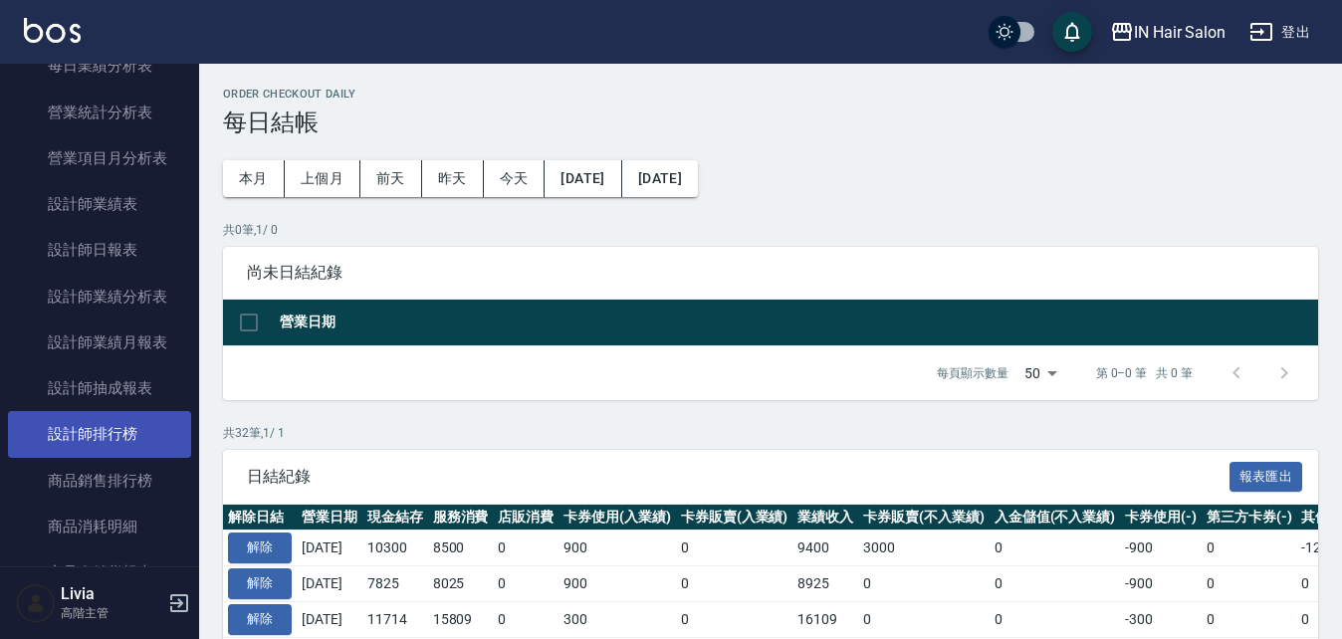
drag, startPoint x: 118, startPoint y: 431, endPoint x: 141, endPoint y: 432, distance: 22.9
click at [118, 431] on link "設計師排行榜" at bounding box center [99, 434] width 183 height 46
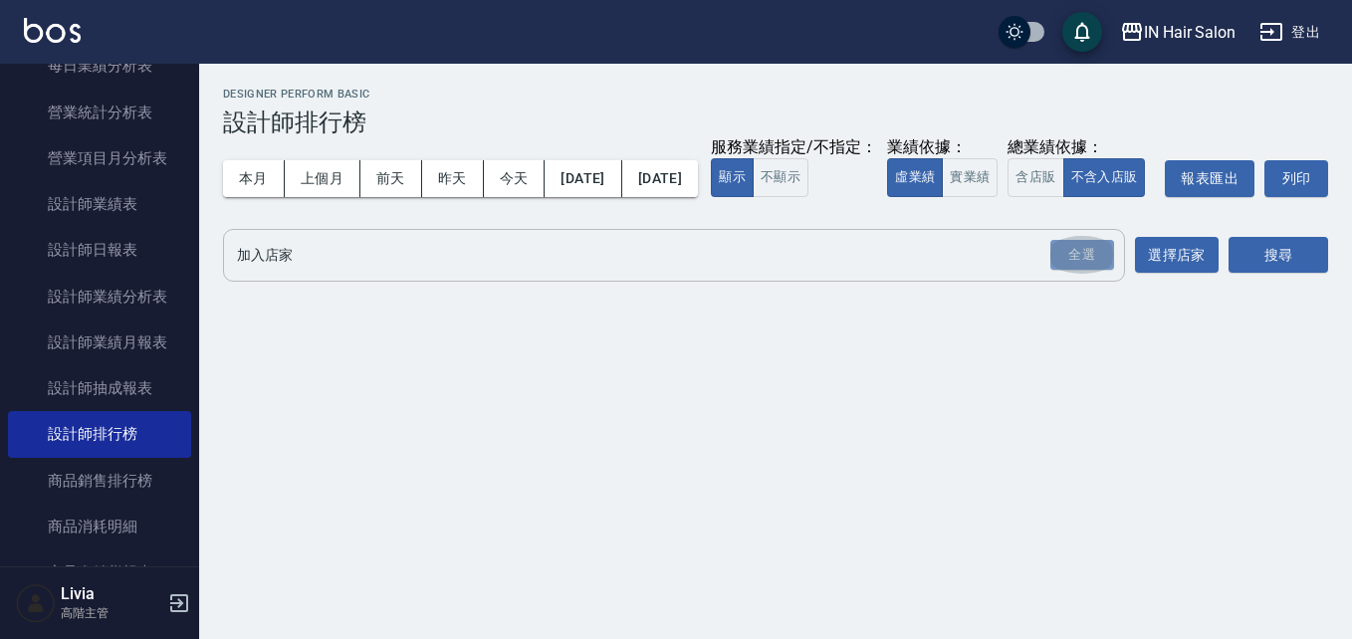
drag, startPoint x: 1089, startPoint y: 299, endPoint x: 910, endPoint y: 277, distance: 180.5
click at [1086, 271] on div "全選" at bounding box center [1082, 255] width 64 height 31
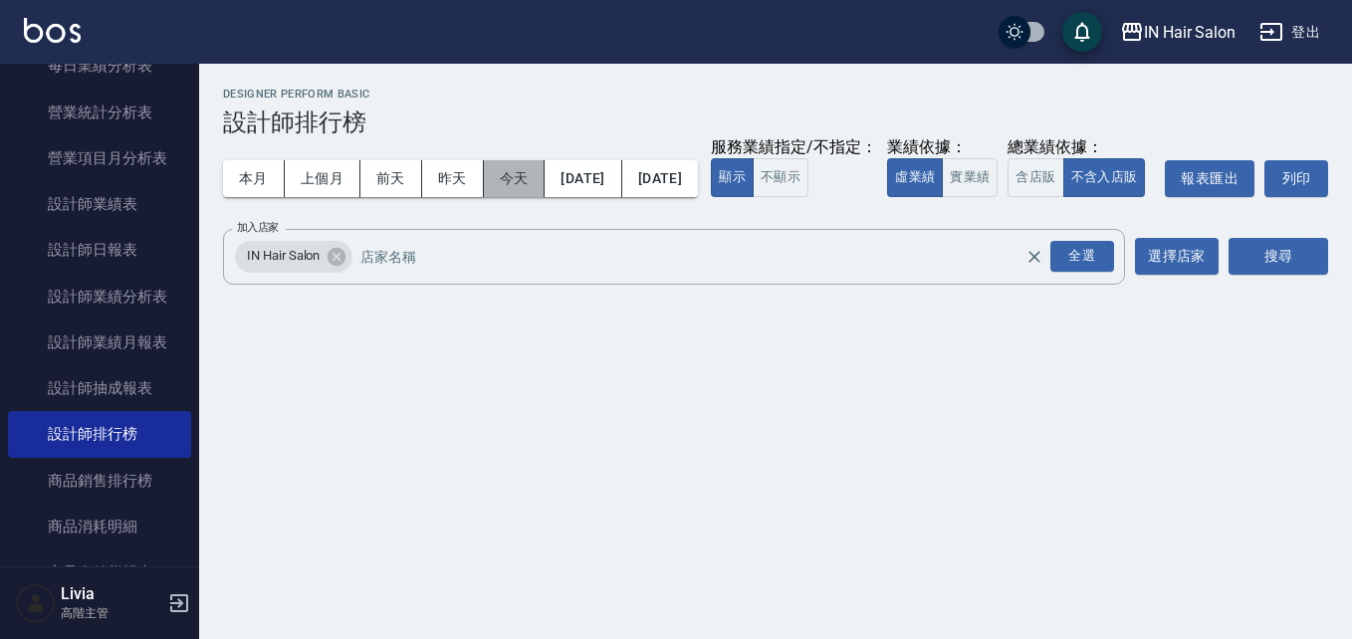
click at [512, 177] on button "今天" at bounding box center [515, 178] width 62 height 37
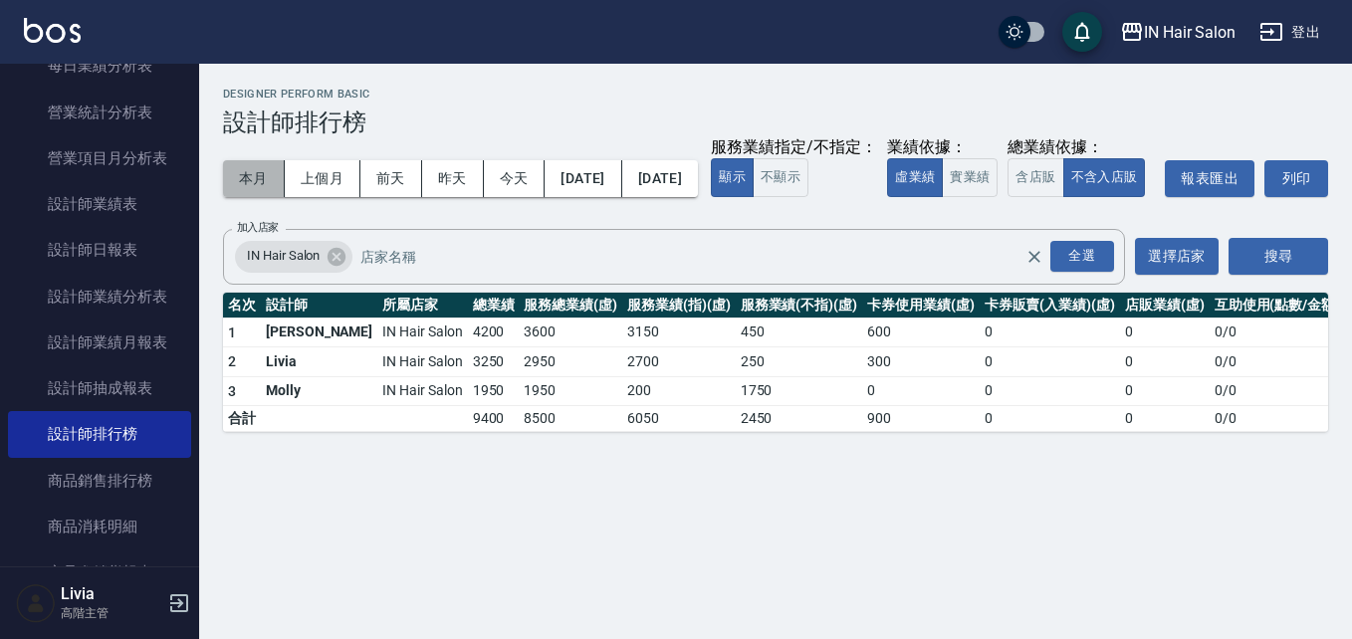
click at [251, 172] on button "本月" at bounding box center [254, 178] width 62 height 37
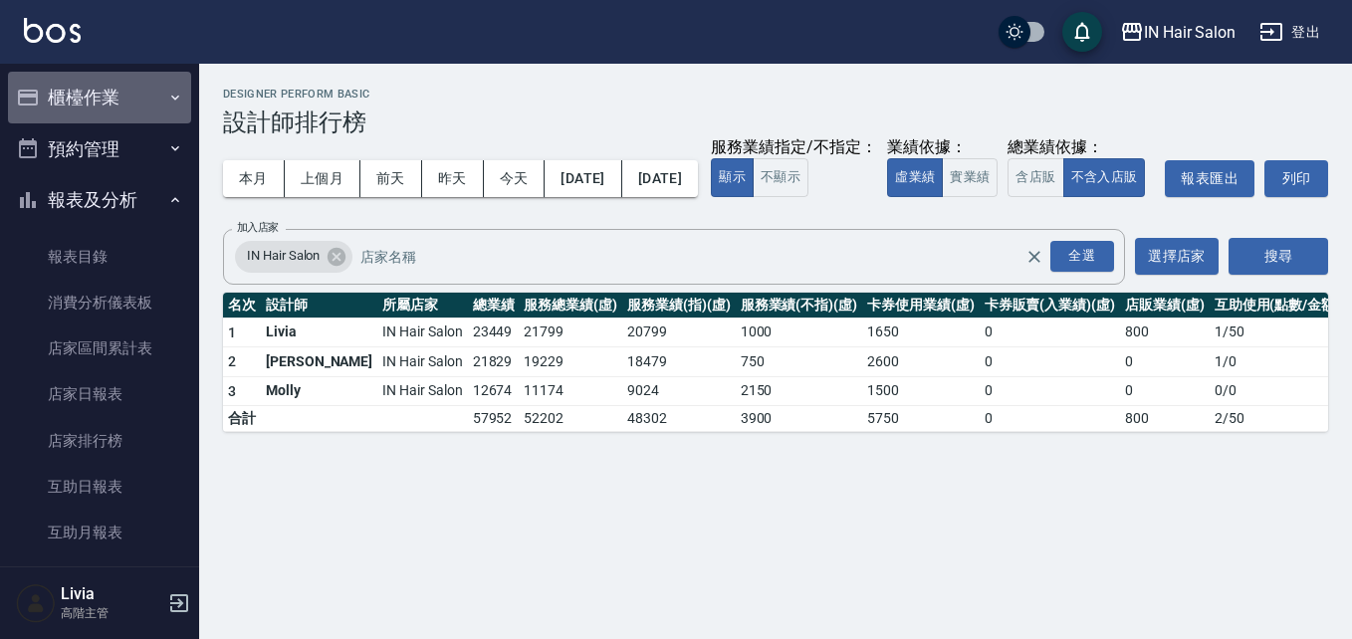
click at [117, 85] on button "櫃檯作業" at bounding box center [99, 98] width 183 height 52
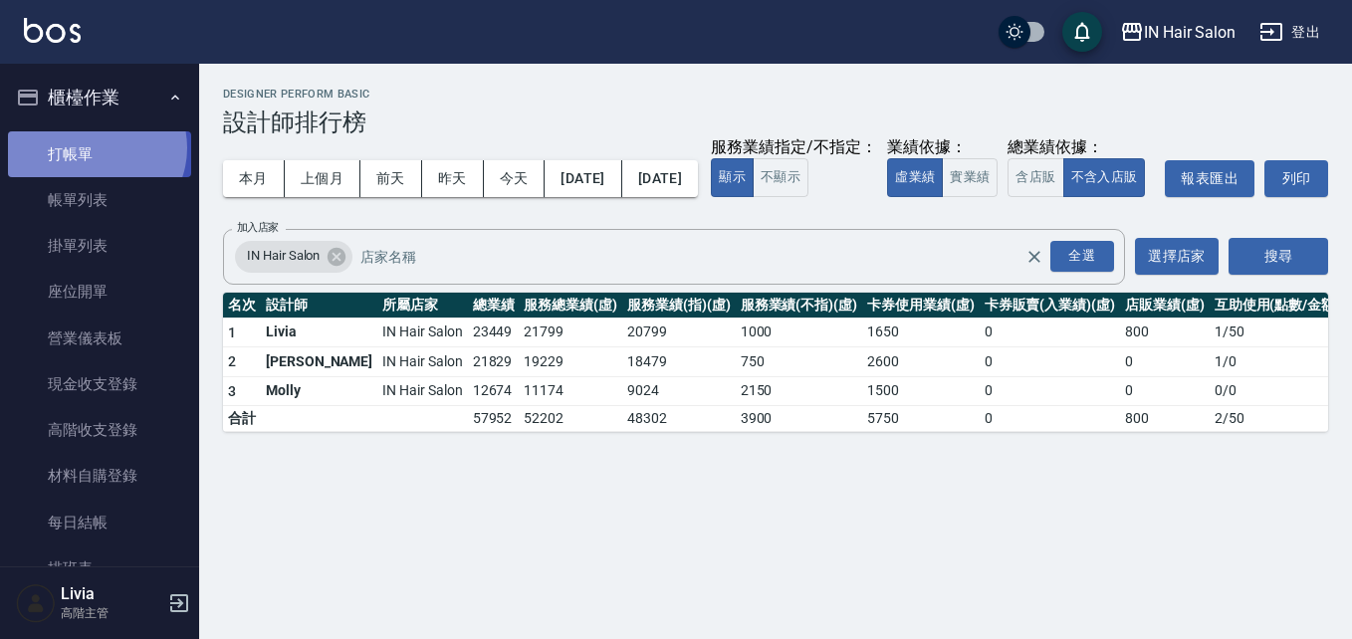
click at [94, 147] on link "打帳單" at bounding box center [99, 154] width 183 height 46
